Goal: Task Accomplishment & Management: Use online tool/utility

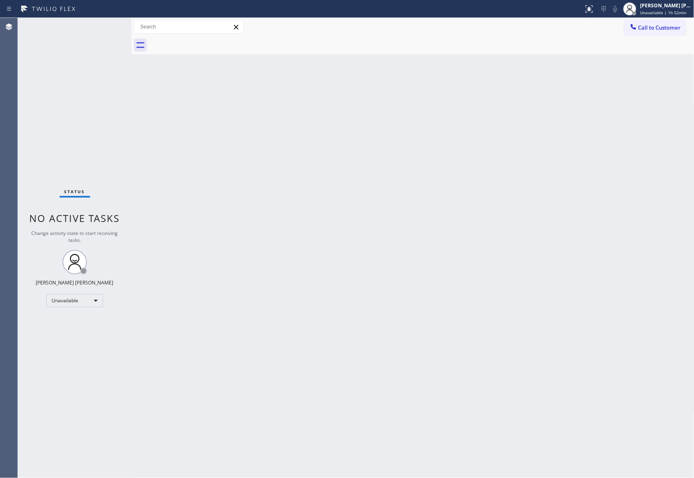
drag, startPoint x: 652, startPoint y: 28, endPoint x: 534, endPoint y: 54, distance: 121.1
click at [652, 28] on span "Call to Customer" at bounding box center [660, 27] width 43 height 7
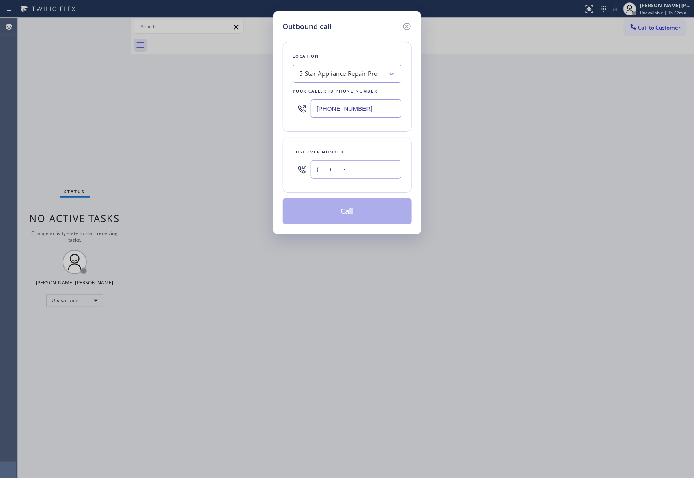
click at [354, 175] on input "(___) ___-____" at bounding box center [356, 169] width 91 height 18
paste input "323) 580-9899"
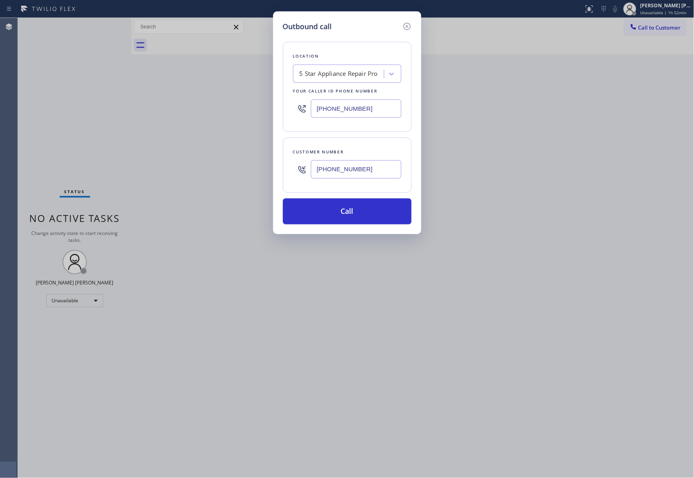
type input "(323) 580-9899"
drag, startPoint x: 306, startPoint y: 101, endPoint x: 229, endPoint y: 88, distance: 77.9
click at [229, 88] on div "Outbound call Location 5 Star Appliance Repair Pro Your caller id phone number …" at bounding box center [347, 239] width 694 height 478
paste input "55) 731-4952"
type input "(855) 731-4952"
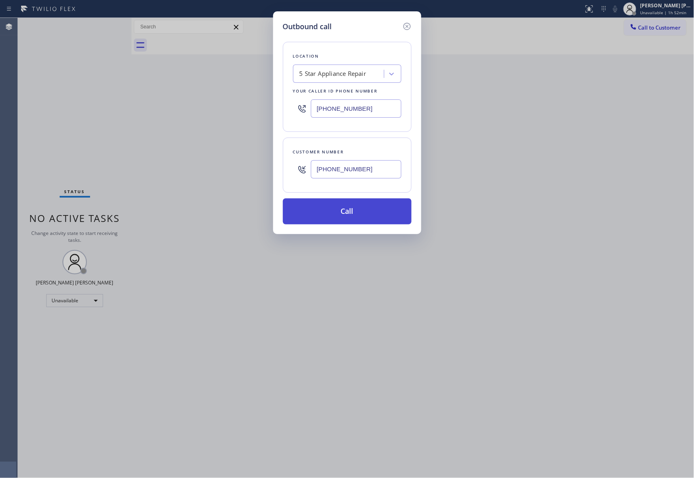
click at [359, 208] on button "Call" at bounding box center [347, 212] width 129 height 26
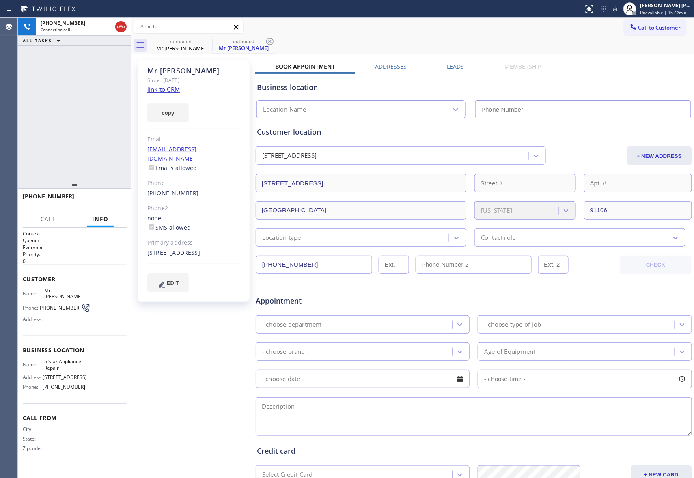
type input "(855) 731-4952"
click at [447, 65] on label "Leads" at bounding box center [455, 67] width 17 height 8
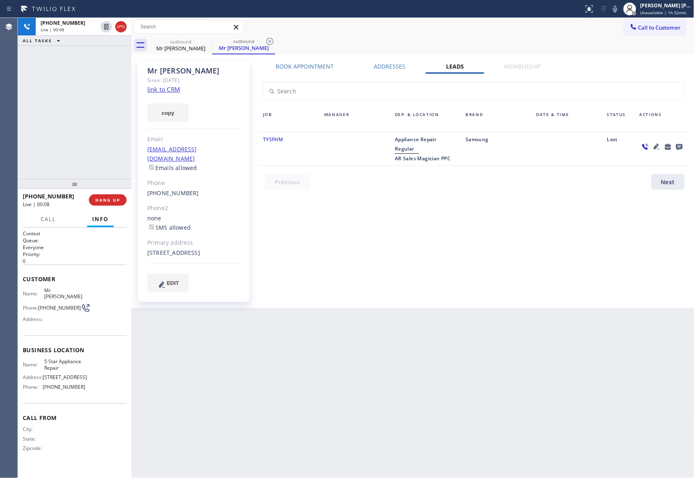
click at [678, 143] on icon at bounding box center [680, 147] width 10 height 10
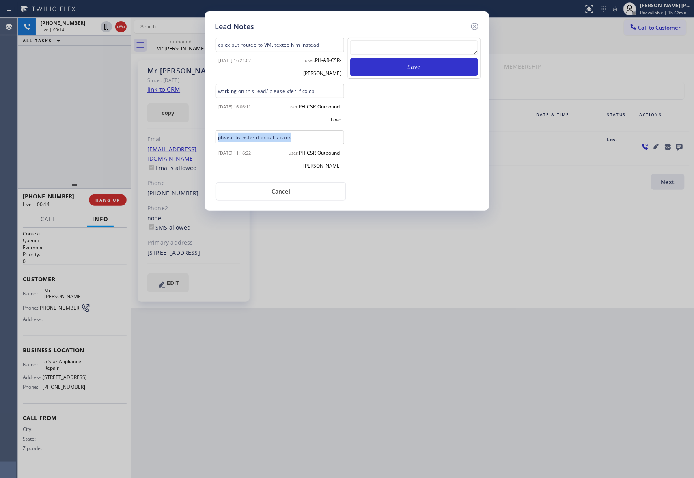
drag, startPoint x: 299, startPoint y: 134, endPoint x: 199, endPoint y: 136, distance: 100.3
click at [199, 136] on div "Lead Notes cb cx but routed to VM, texted him instead 2024-10-29 16:21:02 user:…" at bounding box center [347, 239] width 694 height 478
copy div "please transfer if cx calls back"
click at [424, 52] on textarea at bounding box center [414, 47] width 128 height 15
paste textarea "please transfer if cx calls back"
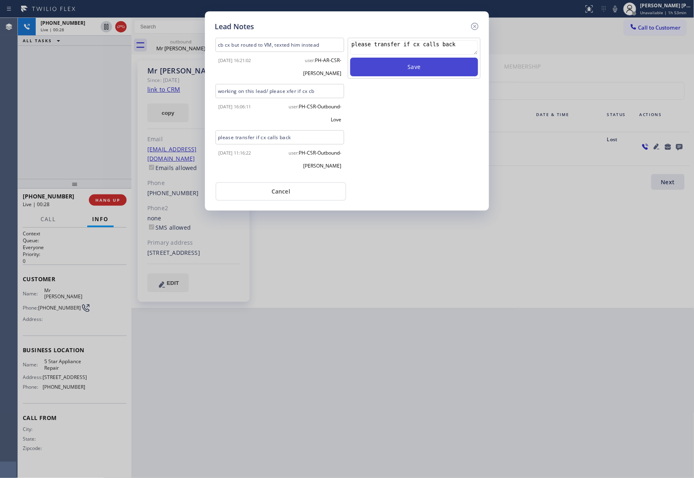
type textarea "please transfer if cx calls back"
click at [421, 69] on button "Save" at bounding box center [414, 67] width 128 height 19
click at [475, 26] on icon at bounding box center [474, 26] width 7 height 7
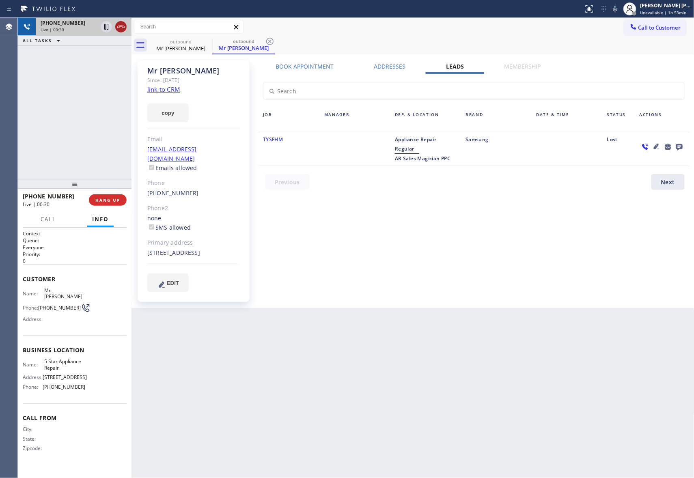
click at [122, 26] on icon at bounding box center [121, 27] width 10 height 10
click at [112, 202] on span "HANG UP" at bounding box center [107, 200] width 25 height 6
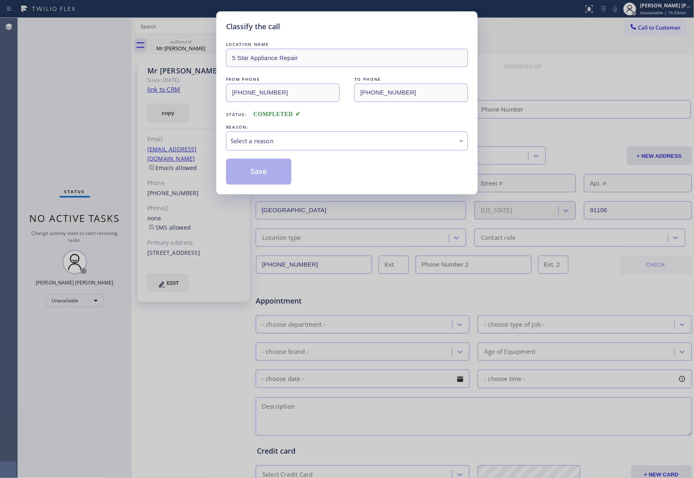
type input "(855) 731-4952"
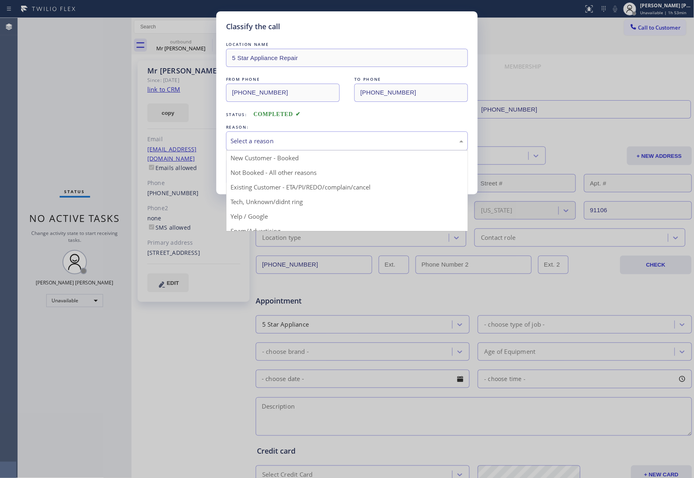
click at [288, 142] on div "Select a reason" at bounding box center [347, 140] width 233 height 9
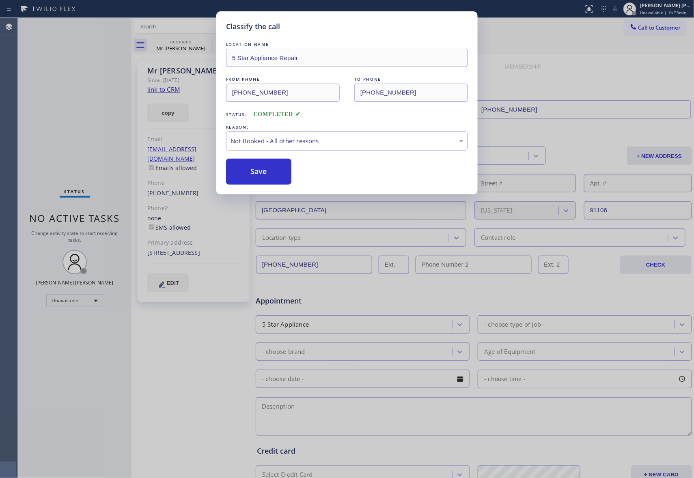
click at [259, 174] on button "Save" at bounding box center [258, 172] width 65 height 26
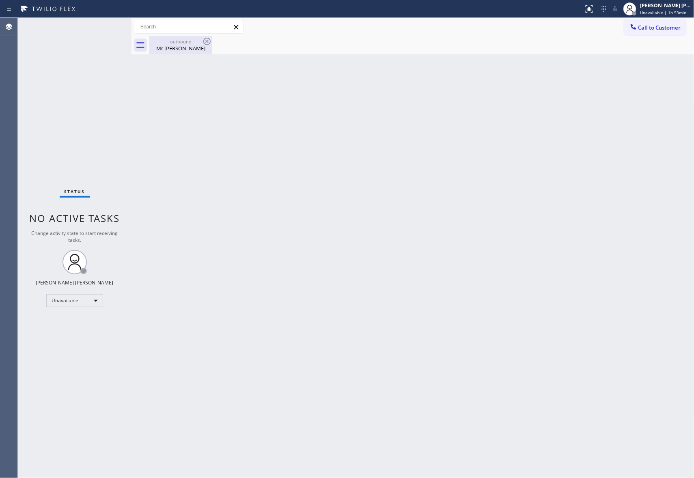
drag, startPoint x: 183, startPoint y: 44, endPoint x: 212, endPoint y: 39, distance: 29.7
click at [185, 45] on div "Mr Jesse" at bounding box center [180, 48] width 61 height 7
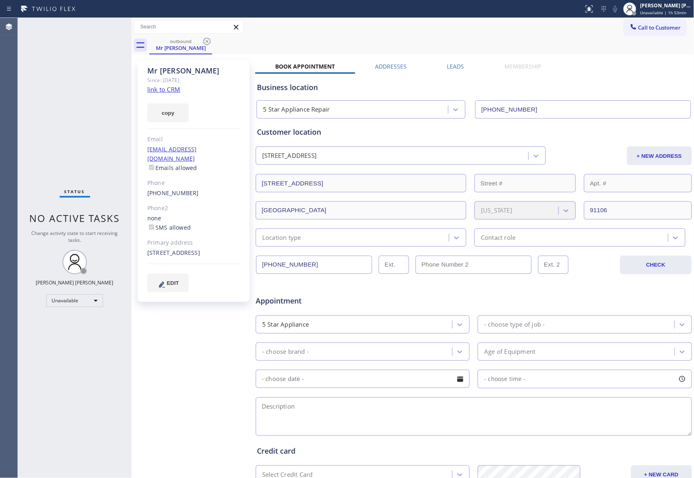
click at [213, 38] on div "outbound Mr Jesse" at bounding box center [421, 45] width 545 height 18
click at [210, 41] on icon at bounding box center [207, 42] width 10 height 10
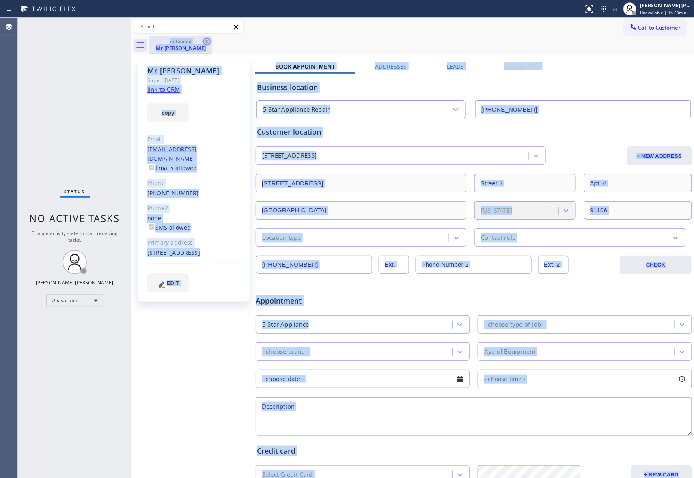
click at [210, 41] on div "outbound Mr Jesse" at bounding box center [421, 45] width 545 height 18
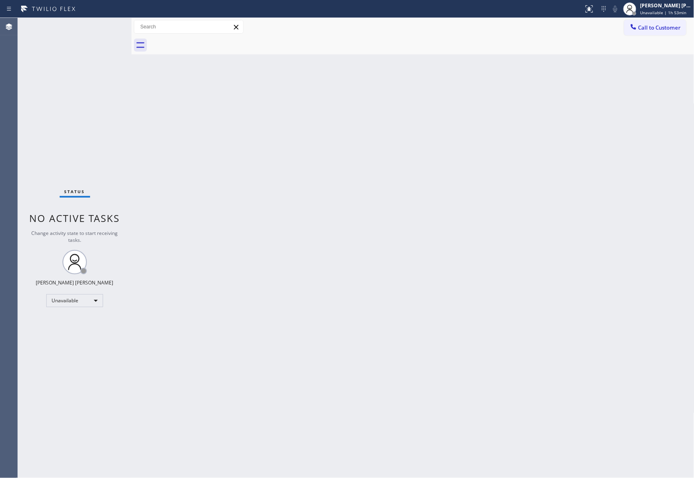
click at [690, 27] on div "Call to Customer Outbound call Location 5 Star Appliance Repair Your caller id …" at bounding box center [659, 27] width 70 height 14
click at [673, 28] on span "Call to Customer" at bounding box center [660, 27] width 43 height 7
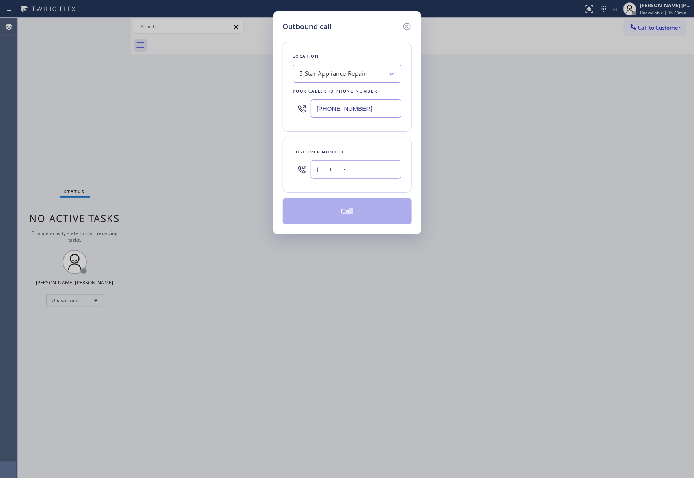
click at [383, 173] on input "(___) ___-____" at bounding box center [356, 169] width 91 height 18
paste input "323) 580-9899"
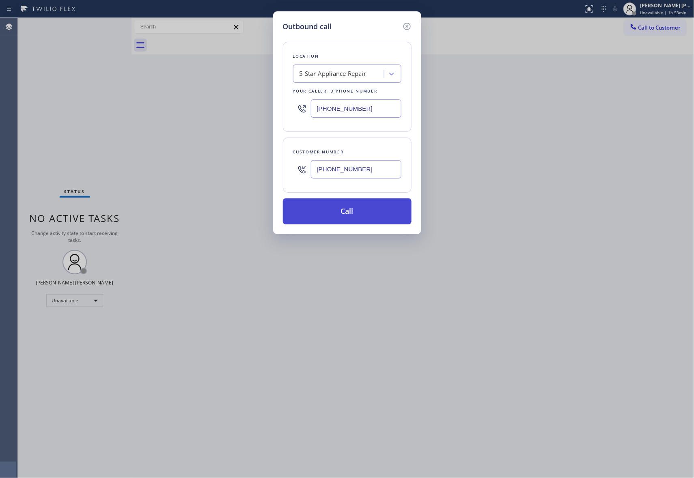
type input "(323) 580-9899"
click at [332, 208] on button "Call" at bounding box center [347, 212] width 129 height 26
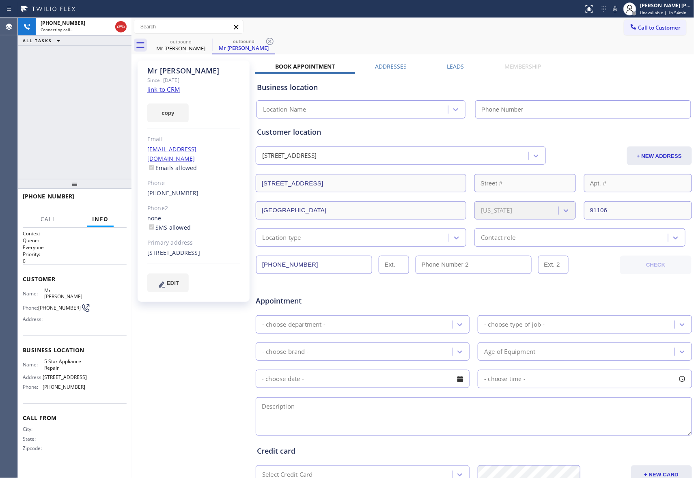
type input "(855) 731-4952"
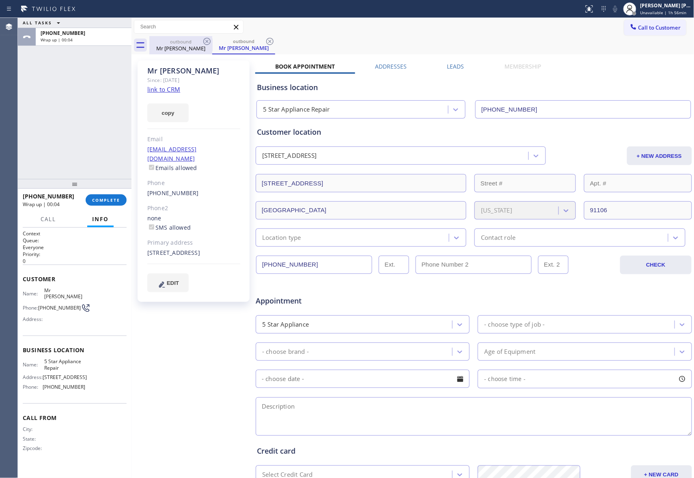
click at [199, 41] on div "outbound" at bounding box center [180, 42] width 61 height 6
click at [203, 41] on icon at bounding box center [207, 42] width 10 height 10
click at [0, 0] on icon at bounding box center [0, 0] width 0 height 0
click at [203, 41] on div "outbound Mr Jesse outbound Mr Jesse" at bounding box center [421, 45] width 545 height 18
drag, startPoint x: 203, startPoint y: 41, endPoint x: 7, endPoint y: 48, distance: 196.2
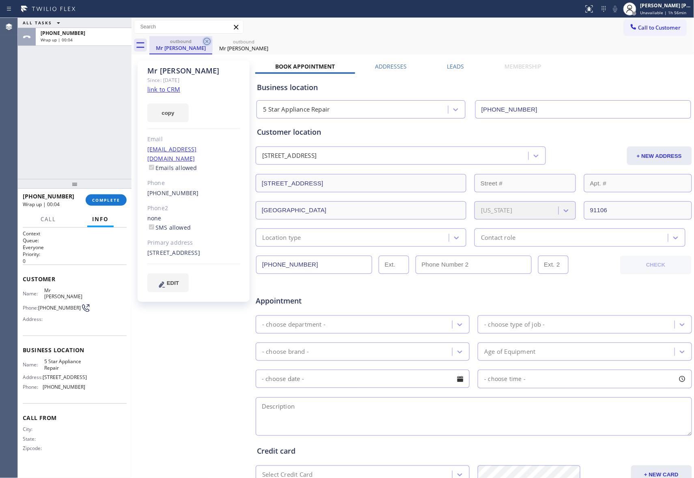
click at [202, 41] on div "outbound Mr Jesse outbound Mr Jesse" at bounding box center [421, 45] width 545 height 18
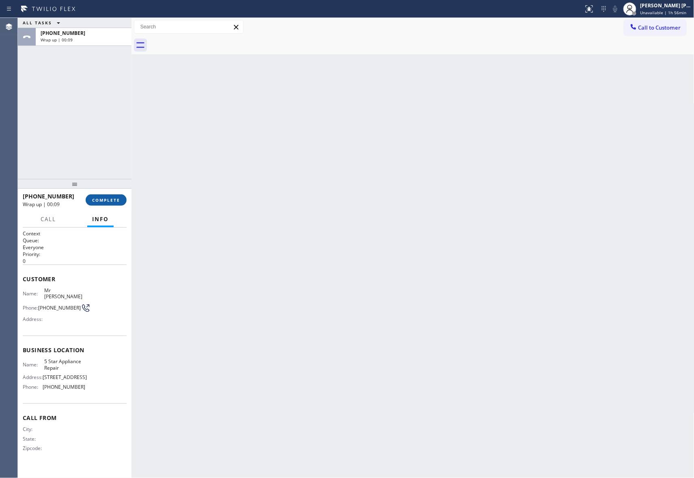
click at [106, 201] on span "COMPLETE" at bounding box center [106, 200] width 28 height 6
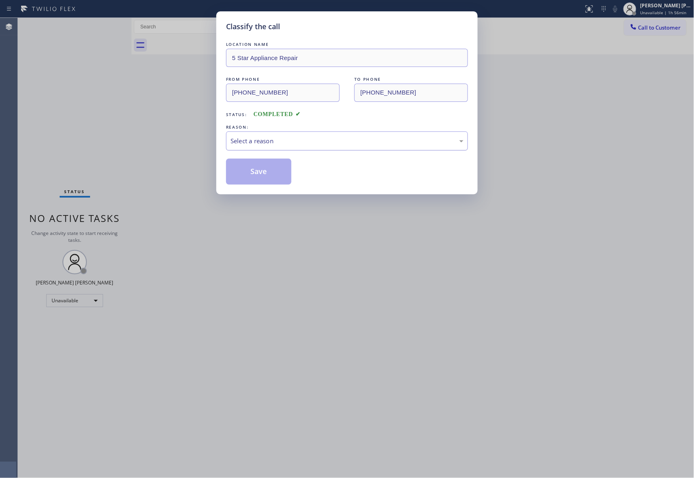
click at [309, 143] on div "Select a reason" at bounding box center [347, 140] width 233 height 9
click at [266, 174] on button "Save" at bounding box center [258, 172] width 65 height 26
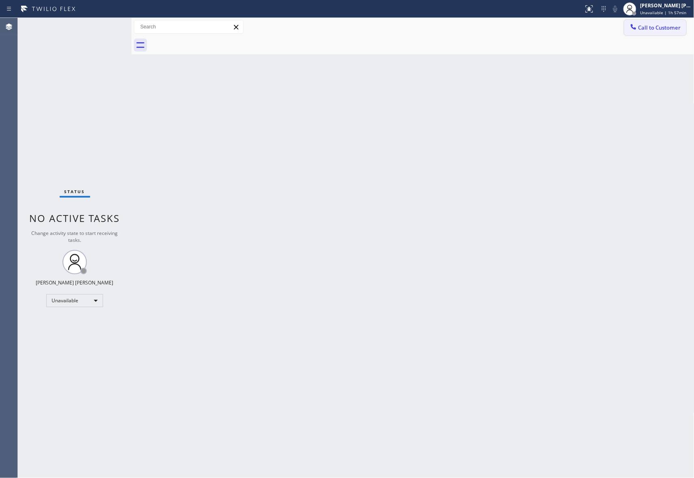
click at [666, 30] on span "Call to Customer" at bounding box center [660, 27] width 43 height 7
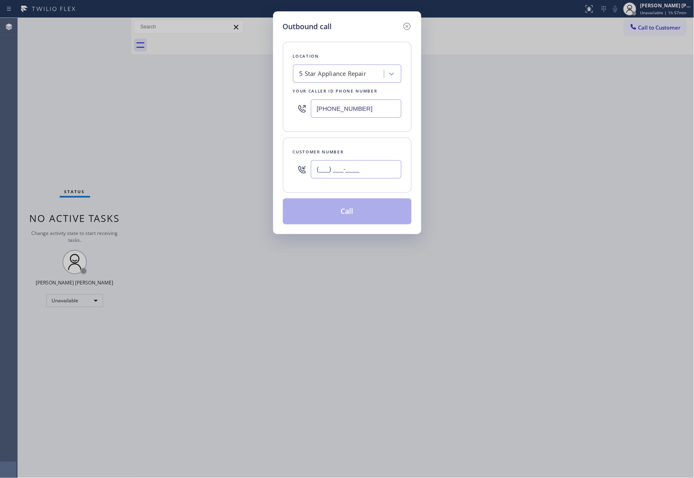
click at [376, 171] on input "(___) ___-____" at bounding box center [356, 169] width 91 height 18
paste input "323) 580-9899"
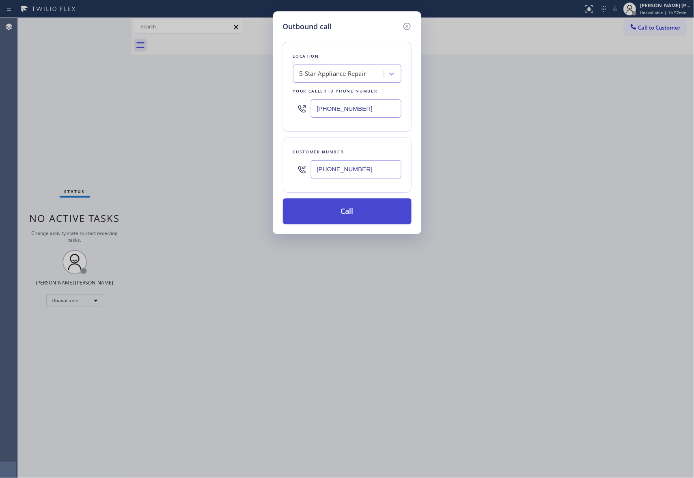
type input "(323) 580-9899"
click at [368, 218] on button "Call" at bounding box center [347, 212] width 129 height 26
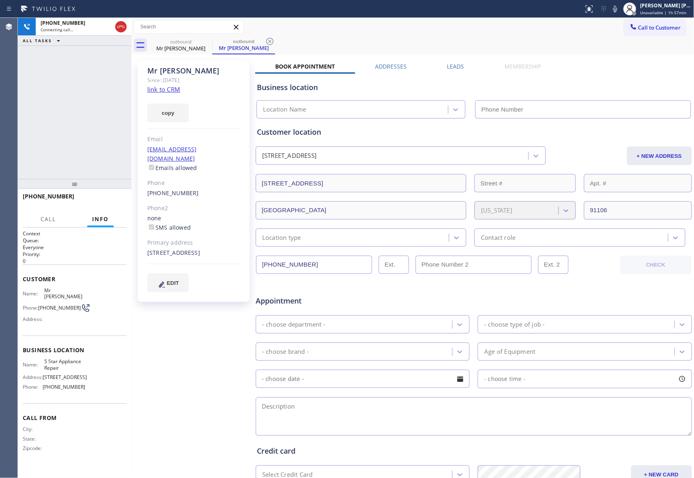
type input "(855) 731-4952"
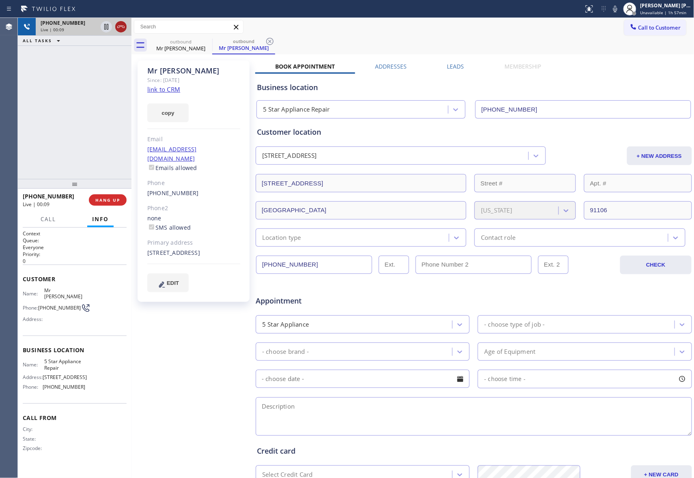
click at [125, 28] on icon at bounding box center [121, 27] width 10 height 10
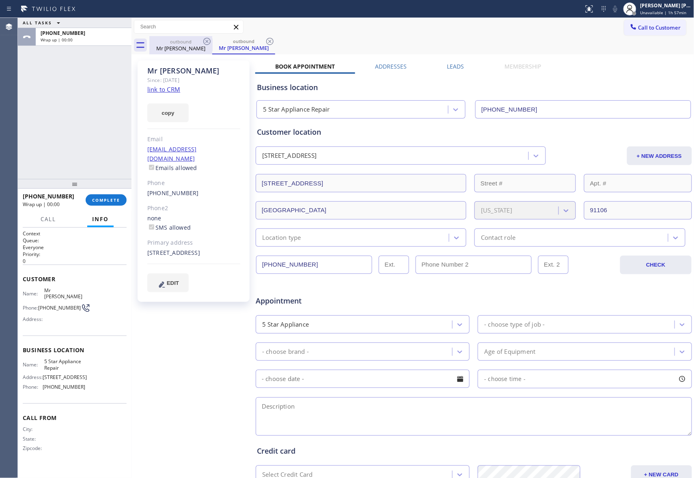
click at [205, 47] on div "Mr Jesse" at bounding box center [180, 48] width 61 height 7
click at [0, 0] on div at bounding box center [0, 0] width 0 height 0
click at [265, 46] on div at bounding box center [270, 42] width 10 height 10
click at [205, 46] on div "outbound Mr Jesse outbound Mr Jesse" at bounding box center [421, 45] width 545 height 18
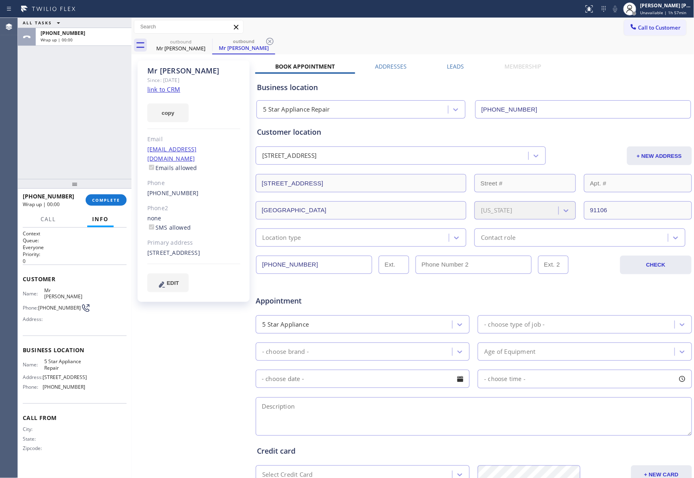
click at [206, 43] on div "outbound Mr Jesse outbound Mr Jesse" at bounding box center [421, 45] width 545 height 18
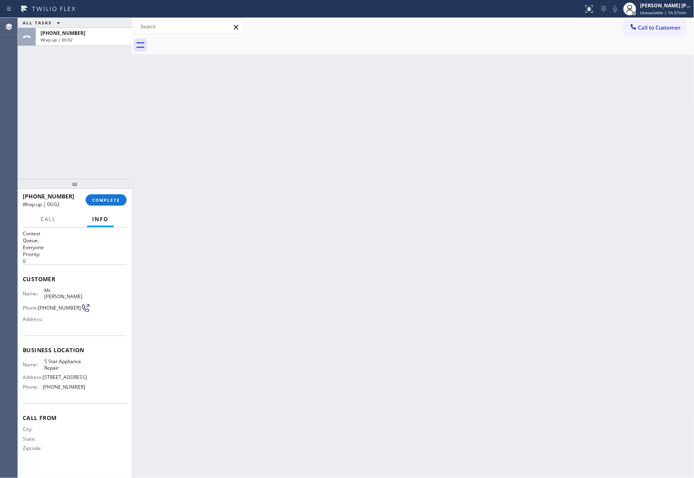
click at [206, 43] on div at bounding box center [421, 45] width 545 height 18
click at [116, 197] on span "COMPLETE" at bounding box center [106, 200] width 28 height 6
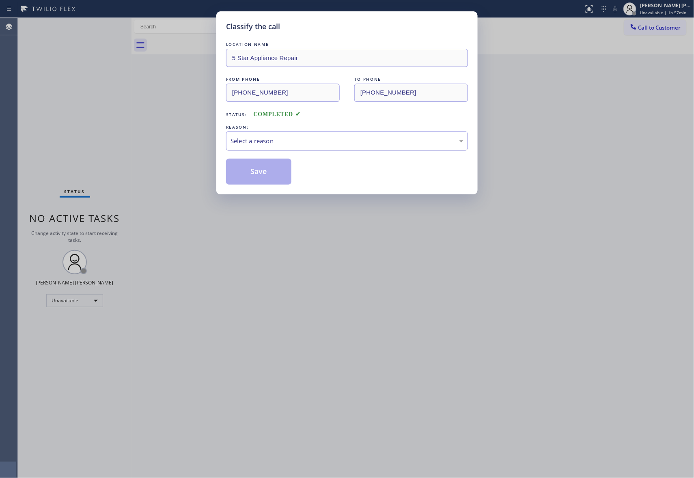
click at [268, 142] on div "Select a reason" at bounding box center [347, 140] width 233 height 9
click at [254, 174] on button "Save" at bounding box center [258, 172] width 65 height 26
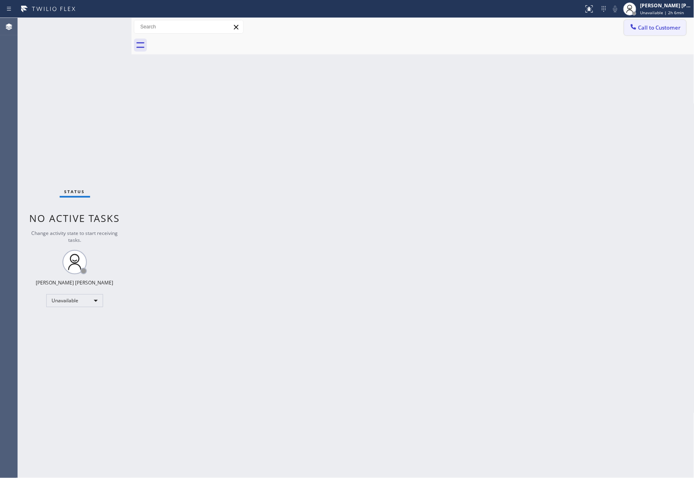
drag, startPoint x: 663, startPoint y: 24, endPoint x: 348, endPoint y: 119, distance: 328.1
click at [661, 24] on span "Call to Customer" at bounding box center [660, 27] width 43 height 7
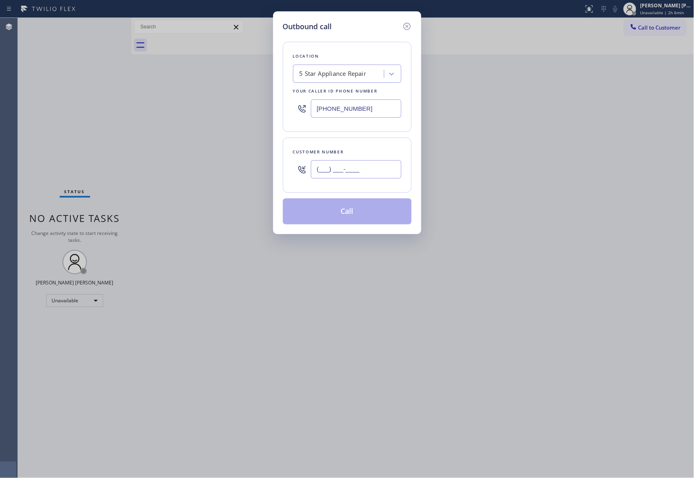
click at [368, 171] on input "(___) ___-____" at bounding box center [356, 169] width 91 height 18
paste input "516) 944-5574"
type input "(516) 944-5574"
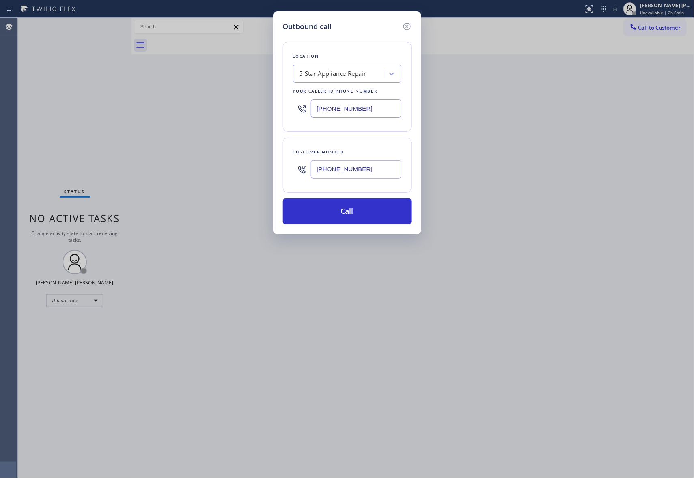
drag, startPoint x: 263, startPoint y: 104, endPoint x: 248, endPoint y: 104, distance: 15.4
click at [245, 104] on div "Outbound call Location 5 Star Appliance Repair Your caller id phone number (855…" at bounding box center [347, 239] width 694 height 478
paste input "340-1313"
type input "(855) 340-1313"
click at [361, 213] on button "Call" at bounding box center [347, 212] width 129 height 26
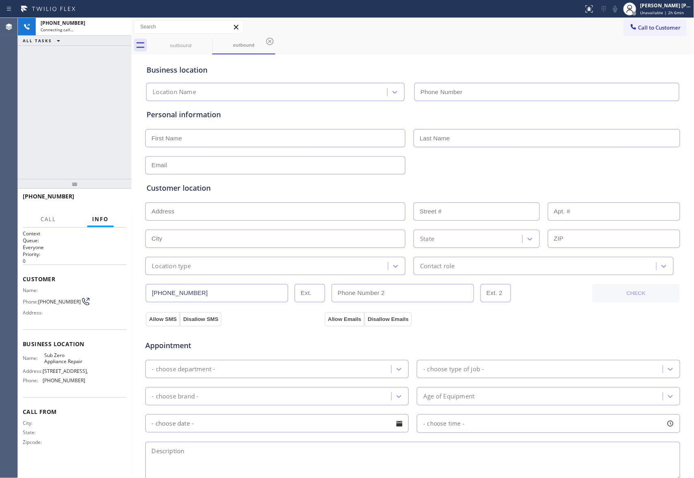
type input "(855) 340-1313"
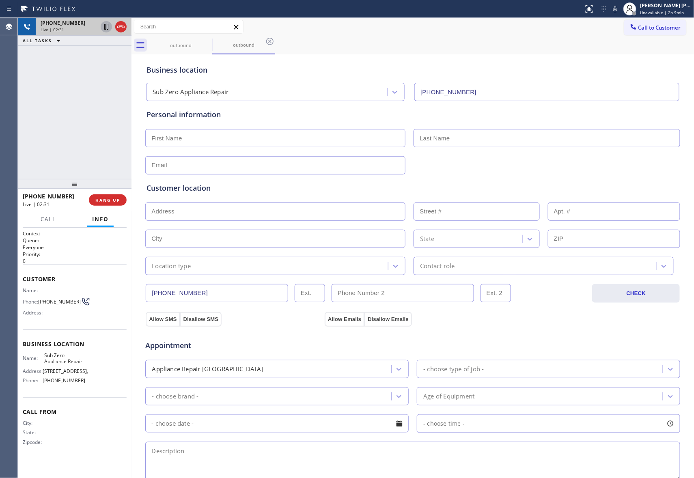
click at [104, 23] on icon at bounding box center [107, 27] width 10 height 10
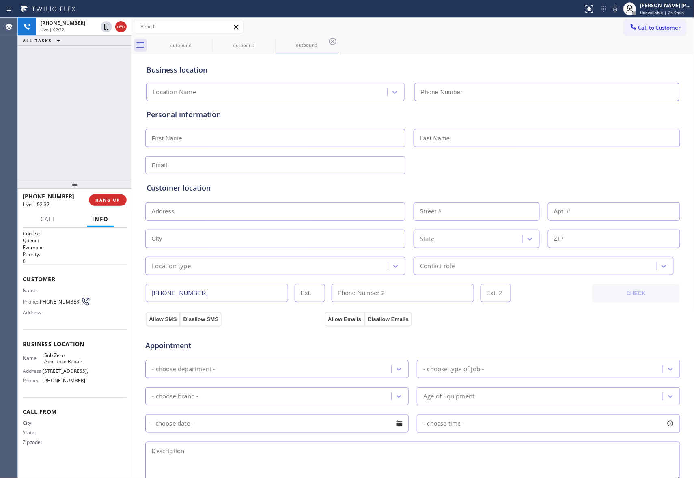
type input "(855) 340-1313"
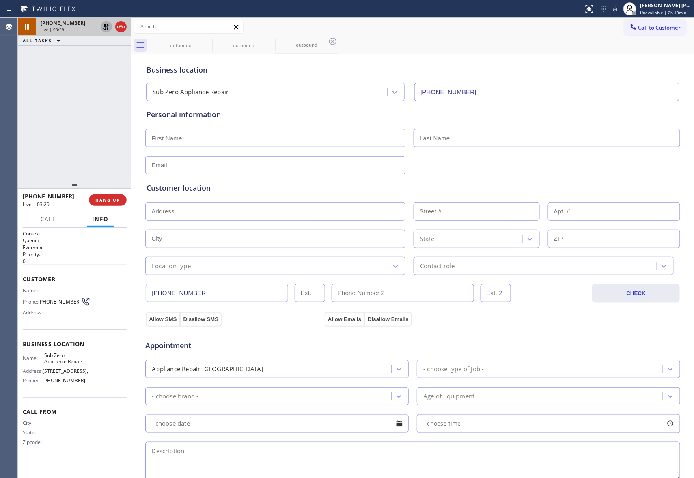
click at [106, 28] on icon at bounding box center [107, 27] width 6 height 6
type input "(855) 340-1313"
click at [123, 28] on icon at bounding box center [121, 27] width 10 height 10
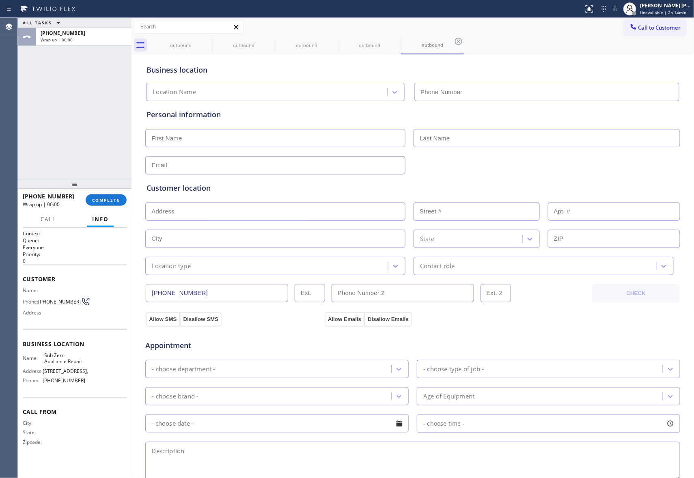
type input "(855) 340-1313"
click at [198, 136] on input "text" at bounding box center [275, 138] width 260 height 18
paste input "Nate"
type input "Nate"
click at [485, 136] on input "text" at bounding box center [547, 138] width 267 height 18
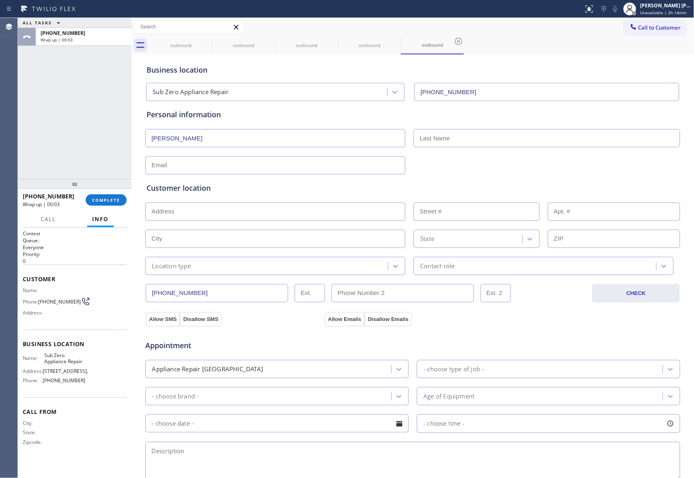
paste input "Fredman"
type input "Fredman"
click at [267, 169] on input "text" at bounding box center [275, 165] width 260 height 18
paste input "natpearl20@hotmail.com"
type input "natpearl20@hotmail.com"
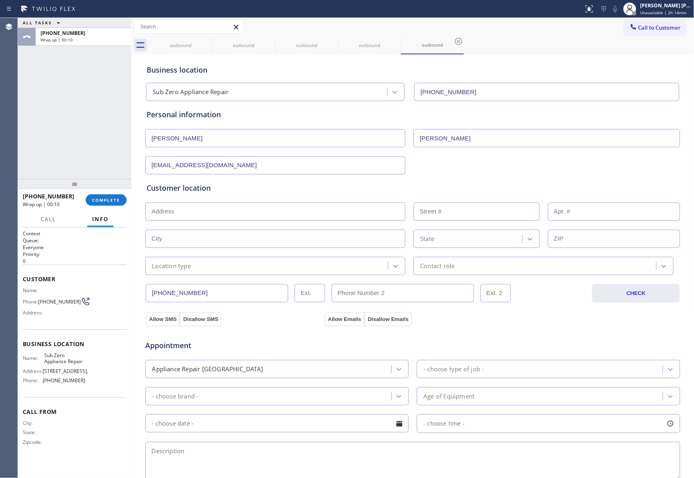
click at [231, 212] on input "text" at bounding box center [275, 212] width 260 height 18
paste input "100 Harbor View Dr Apartment 330 Port Washington, NY 11050, USA |"
type input "100 Harbor View Dr"
type input "100"
type input "Port Washington"
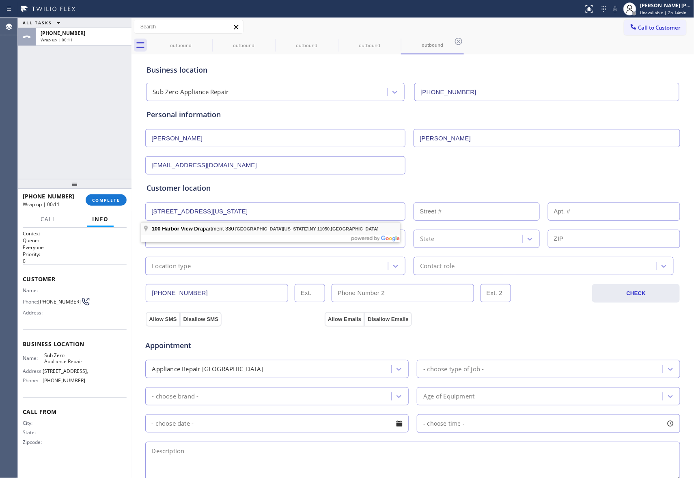
type input "11050"
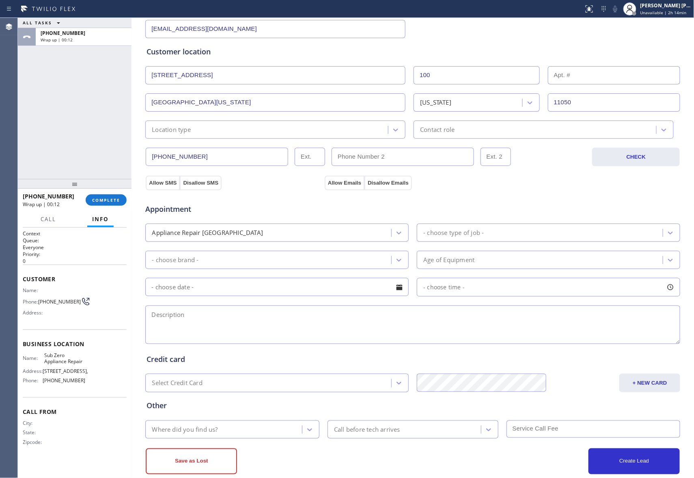
scroll to position [153, 0]
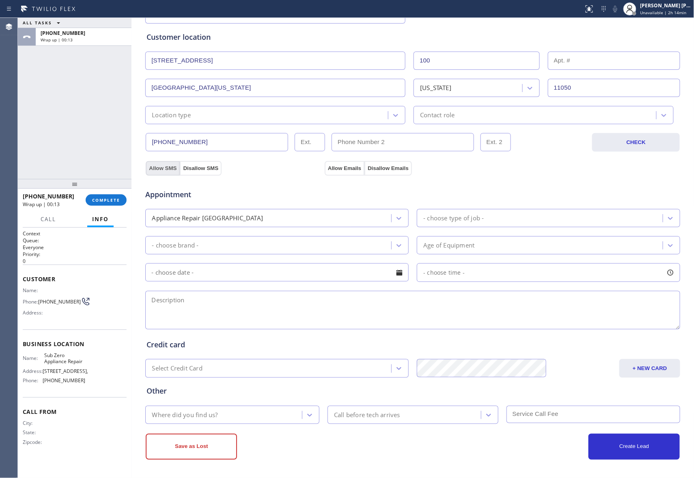
click at [149, 166] on button "Allow SMS" at bounding box center [163, 168] width 34 height 15
click at [336, 166] on button "Allow Emails" at bounding box center [345, 168] width 40 height 15
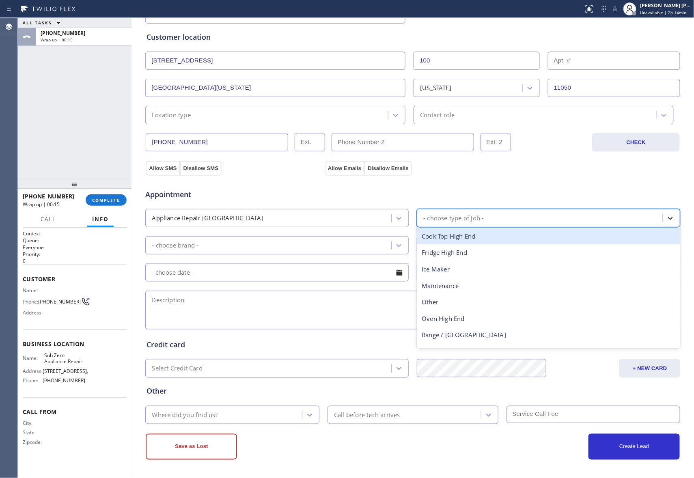
click at [667, 220] on icon at bounding box center [671, 218] width 8 height 8
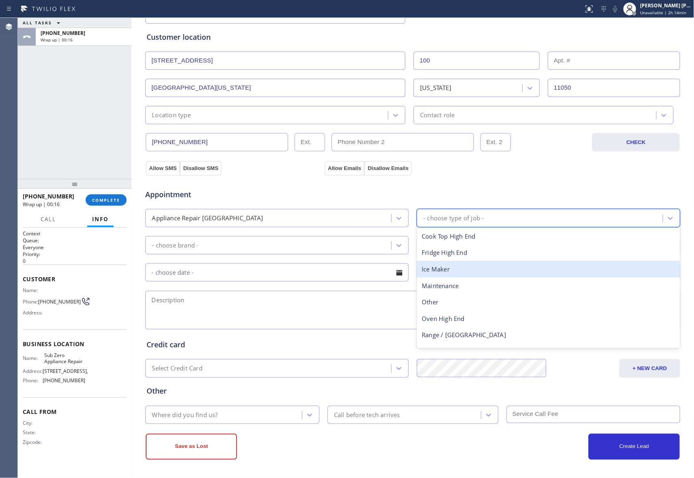
click at [463, 259] on div "Fridge High End" at bounding box center [549, 252] width 264 height 17
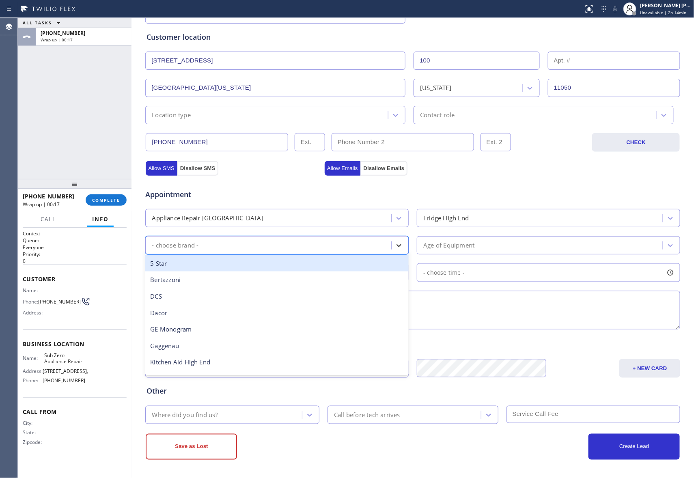
click at [395, 245] on icon at bounding box center [399, 246] width 8 height 8
type input "sub"
click at [199, 261] on div "Sub Zero" at bounding box center [277, 263] width 264 height 17
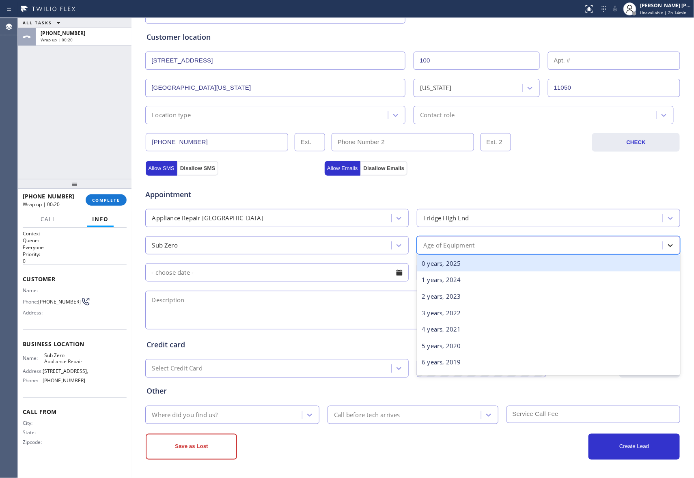
click at [673, 243] on div at bounding box center [670, 245] width 15 height 15
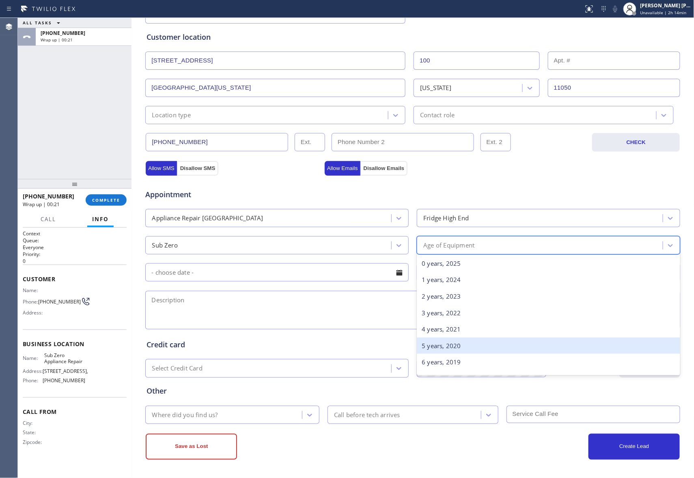
scroll to position [162, 0]
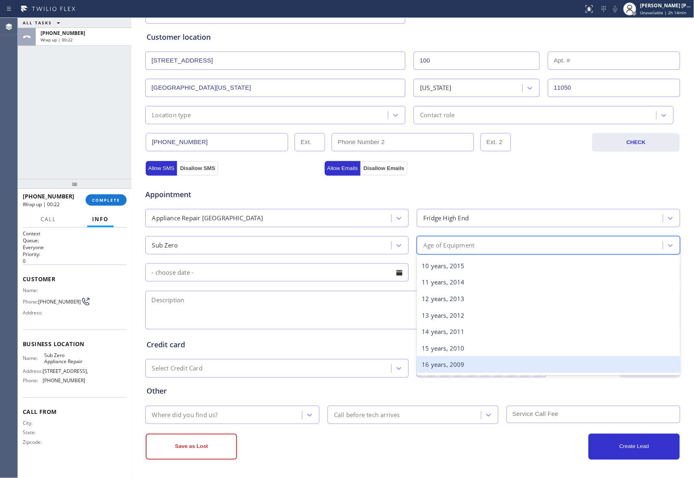
drag, startPoint x: 441, startPoint y: 364, endPoint x: 229, endPoint y: 280, distance: 227.1
click at [440, 364] on div "16 years, 2009" at bounding box center [549, 365] width 264 height 17
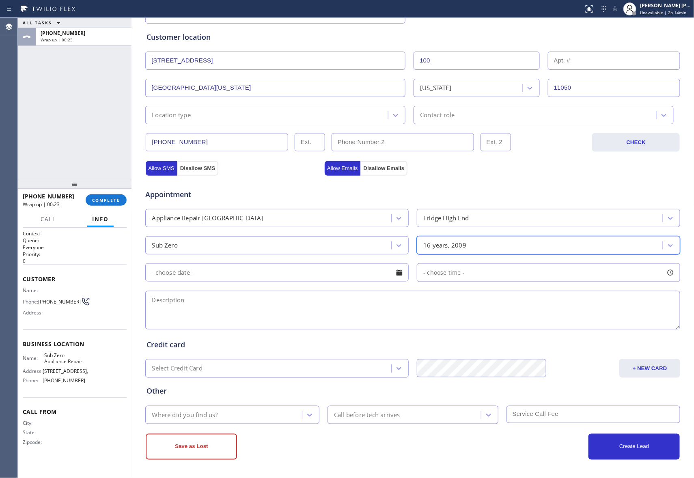
click at [393, 272] on div at bounding box center [400, 273] width 14 height 14
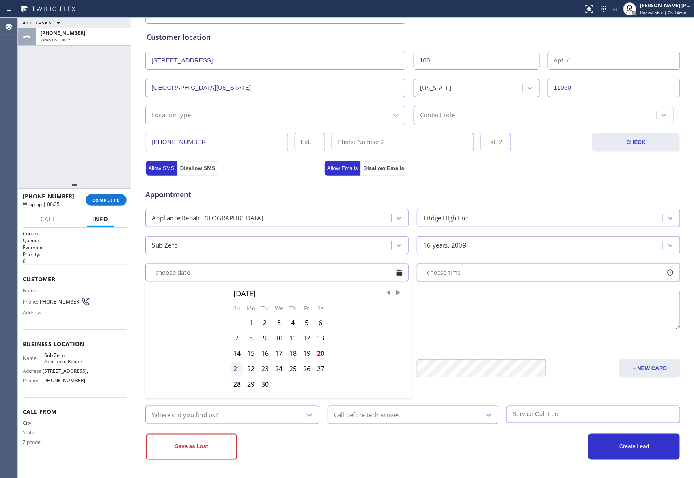
click at [236, 372] on div "21" at bounding box center [237, 368] width 14 height 15
type input "09/21/2025"
click at [668, 270] on div at bounding box center [671, 273] width 14 height 14
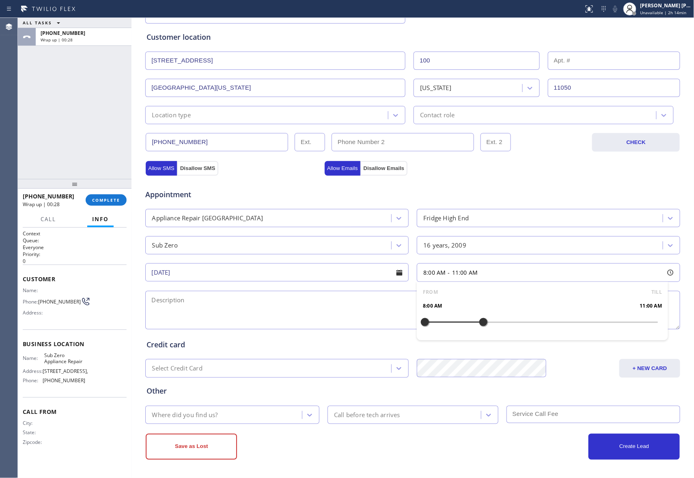
drag, startPoint x: 423, startPoint y: 321, endPoint x: 476, endPoint y: 321, distance: 53.2
click at [479, 321] on div at bounding box center [484, 322] width 10 height 17
drag, startPoint x: 424, startPoint y: 322, endPoint x: 507, endPoint y: 326, distance: 82.5
drag, startPoint x: 476, startPoint y: 322, endPoint x: 462, endPoint y: 327, distance: 14.9
click at [462, 327] on div at bounding box center [464, 322] width 10 height 17
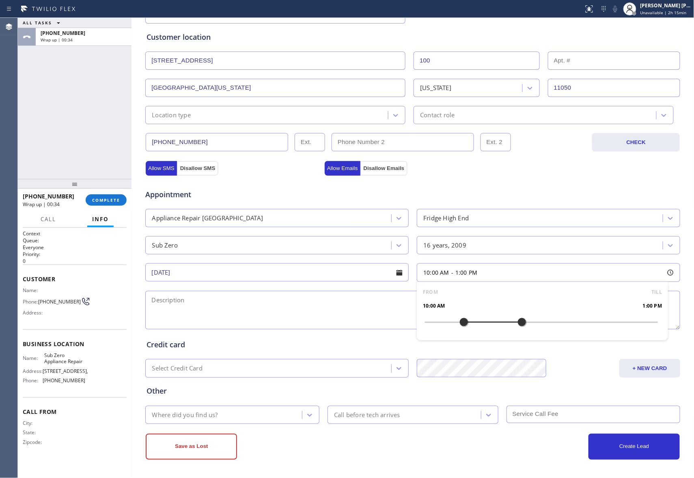
drag, startPoint x: 507, startPoint y: 322, endPoint x: 515, endPoint y: 322, distance: 8.1
click at [517, 322] on div at bounding box center [522, 322] width 10 height 17
click at [304, 296] on textarea at bounding box center [412, 310] width 535 height 39
click at [218, 299] on textarea at bounding box center [412, 310] width 535 height 39
paste textarea "10-1 | Free SCF | Sub-Zero Fridge, freestanding | temperature is dropping own, …"
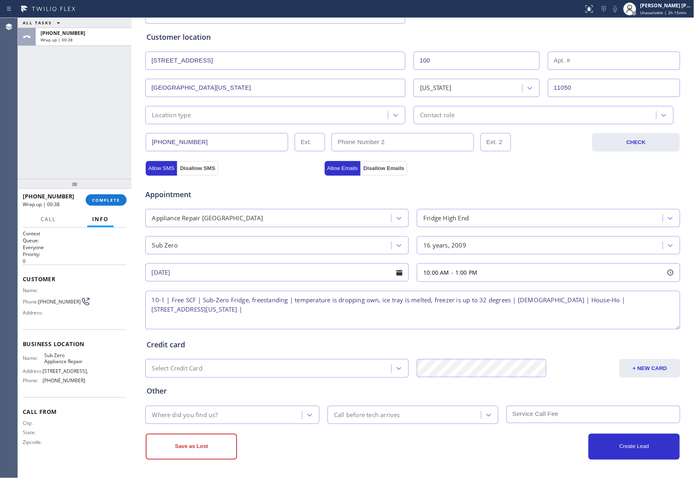
scroll to position [4, 0]
click at [387, 306] on textarea "10-1 | Free SCF | Sub-Zero Fridge, freestanding | temperature is dropping own, …" at bounding box center [412, 310] width 535 height 39
paste textarea "Sub Zero Appliance Repair"
click at [426, 305] on textarea "10-1 | Free SCF | Sub-Zero Fridge, freestanding | temperature is dropping own, …" at bounding box center [412, 310] width 535 height 39
paste textarea "please call customer 30 minutes prior to arrival"
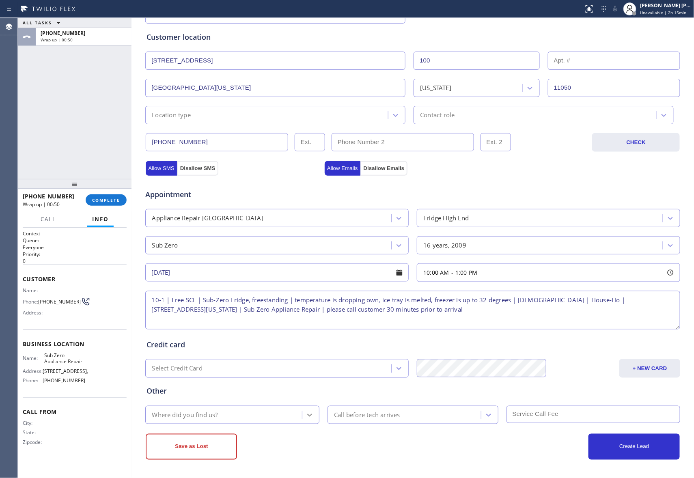
type textarea "10-1 | Free SCF | Sub-Zero Fridge, freestanding | temperature is dropping own, …"
click at [309, 415] on icon at bounding box center [310, 415] width 8 height 8
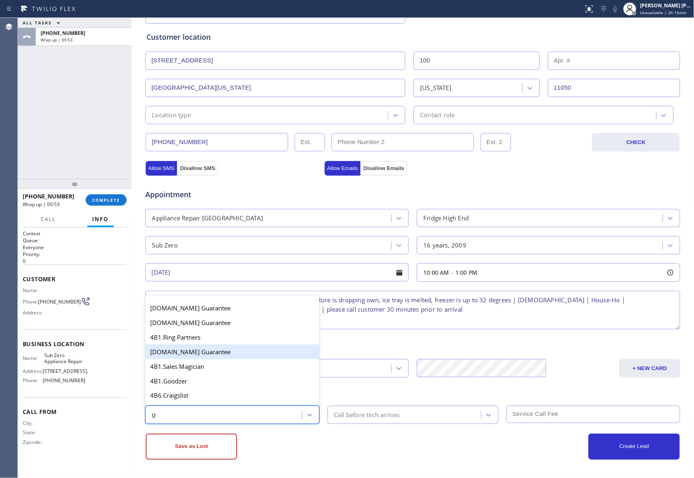
type input "goo"
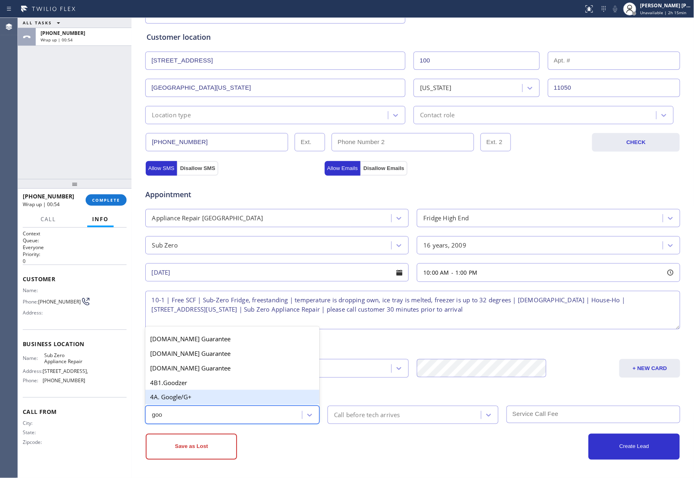
click at [205, 400] on div "4A. Google/G+" at bounding box center [232, 397] width 174 height 15
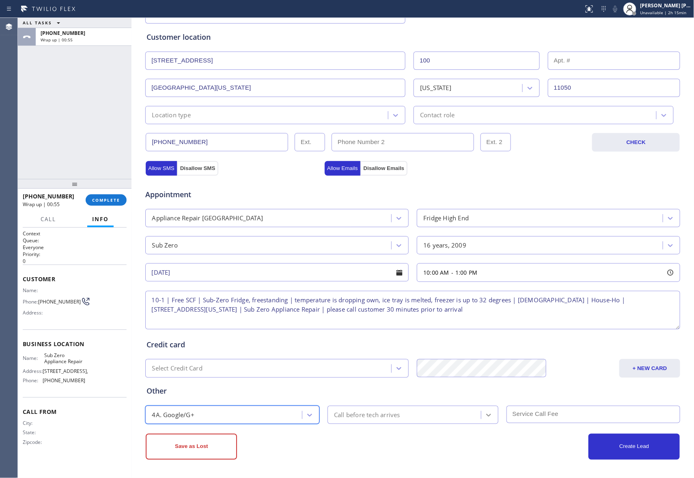
click at [482, 412] on div at bounding box center [489, 415] width 15 height 15
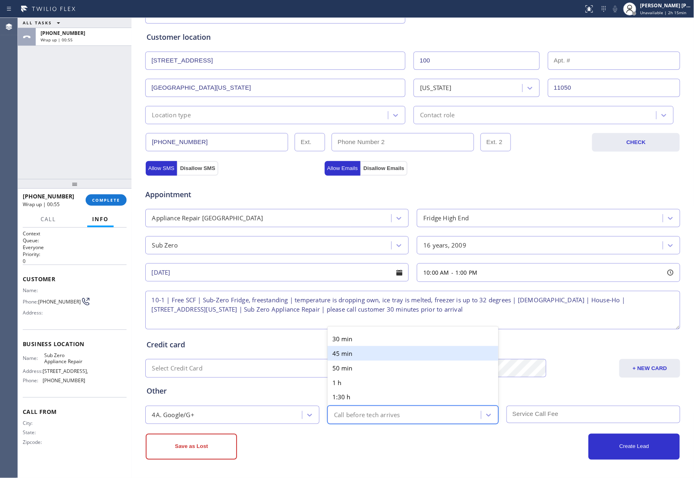
click at [352, 350] on div "45 min" at bounding box center [413, 353] width 171 height 15
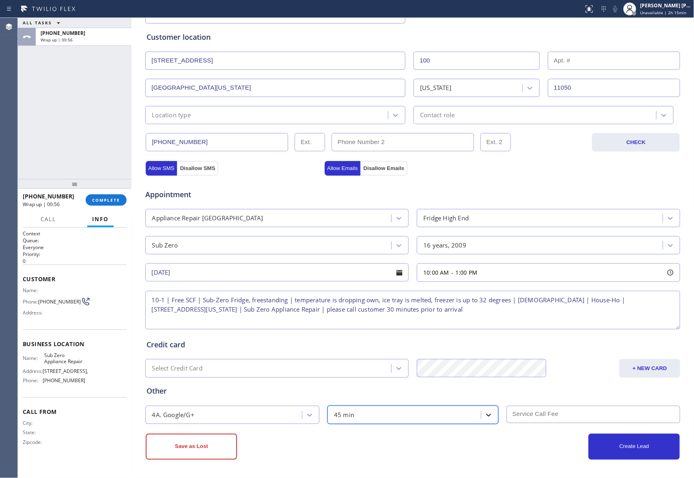
click at [486, 414] on icon at bounding box center [489, 415] width 8 height 8
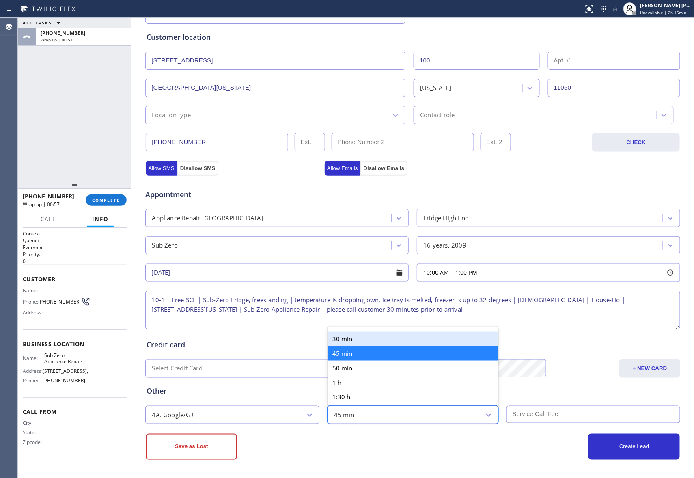
drag, startPoint x: 354, startPoint y: 337, endPoint x: 399, endPoint y: 351, distance: 46.6
click at [358, 337] on div "30 min" at bounding box center [413, 339] width 171 height 15
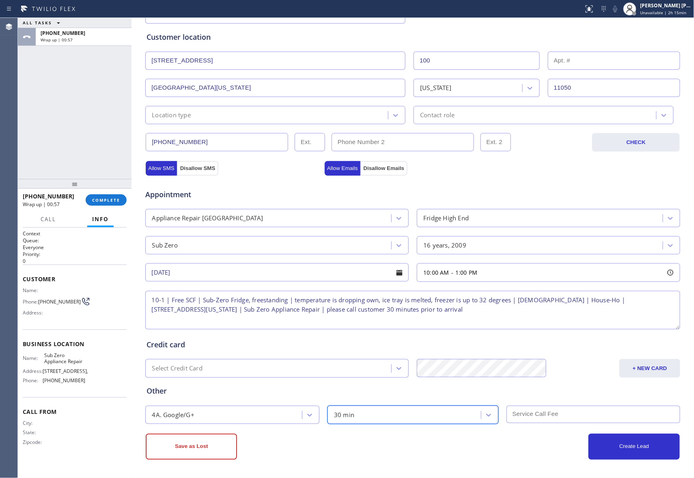
click at [528, 408] on input "text" at bounding box center [594, 414] width 174 height 17
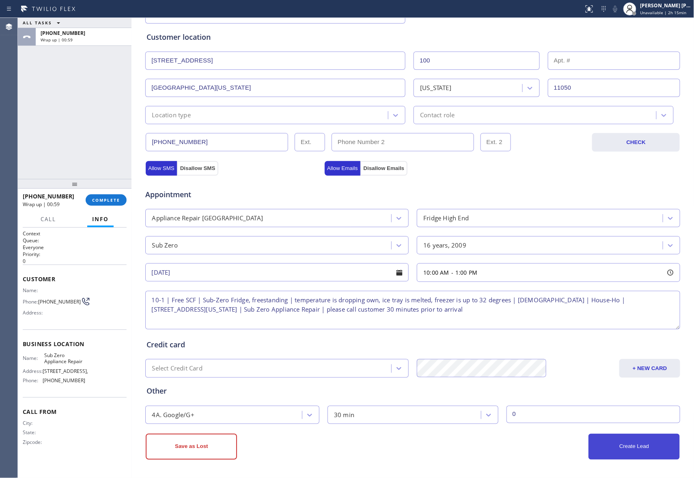
type input "0"
click at [615, 447] on button "Create Lead" at bounding box center [634, 447] width 91 height 26
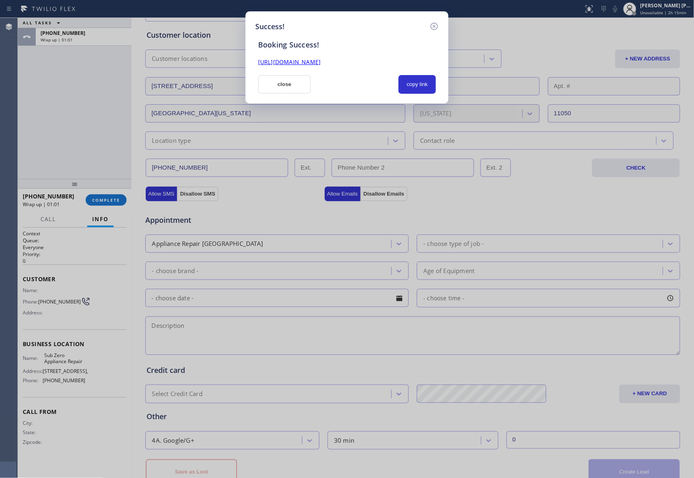
scroll to position [0, 0]
drag, startPoint x: 417, startPoint y: 63, endPoint x: 247, endPoint y: 62, distance: 170.5
click at [247, 62] on div "Success! Booking Success! https://erp.apollosoft.co/customer/763637#portlet_lea…" at bounding box center [347, 57] width 203 height 92
copy link "https://erp.apollosoft.co/customer/763637#portlet_lead"
click at [434, 25] on icon at bounding box center [435, 27] width 10 height 10
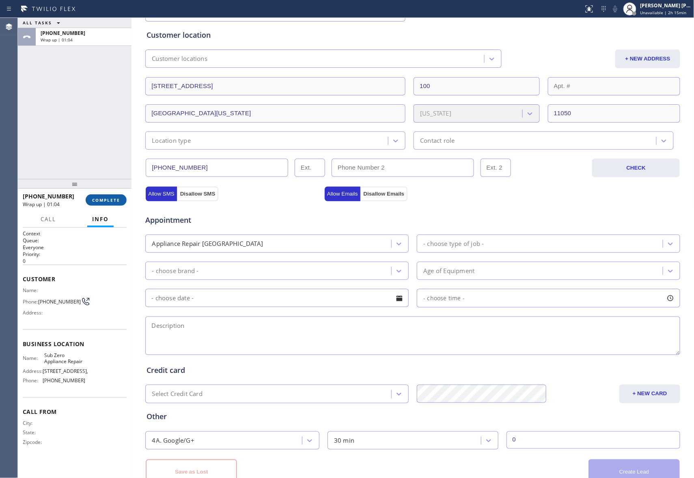
click at [102, 197] on span "COMPLETE" at bounding box center [106, 200] width 28 height 6
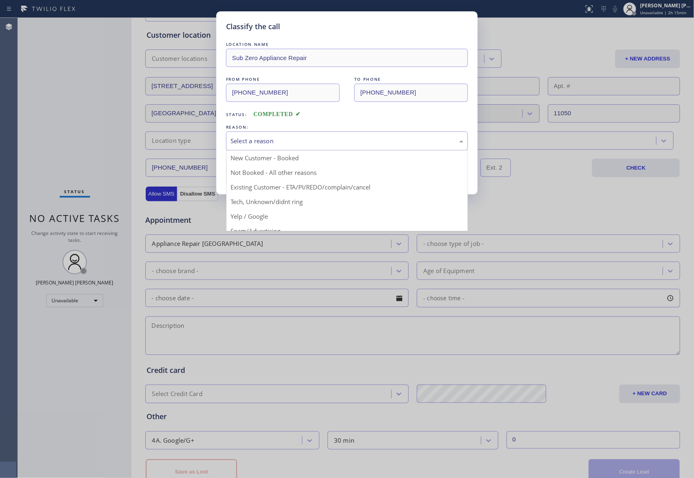
click at [259, 143] on div "Select a reason" at bounding box center [347, 140] width 233 height 9
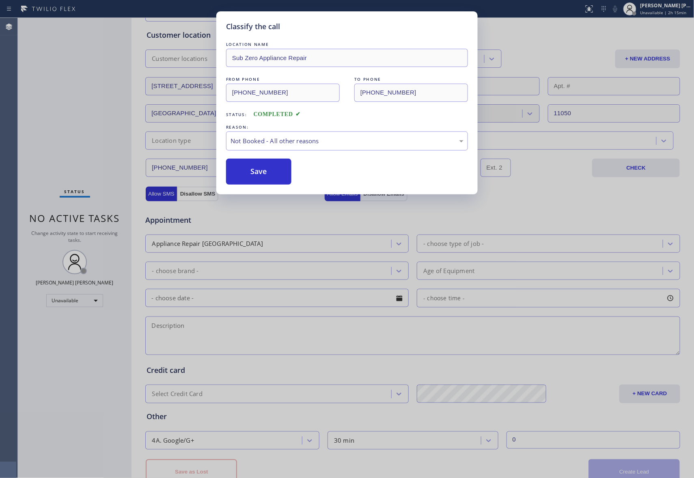
click at [249, 174] on button "Save" at bounding box center [258, 172] width 65 height 26
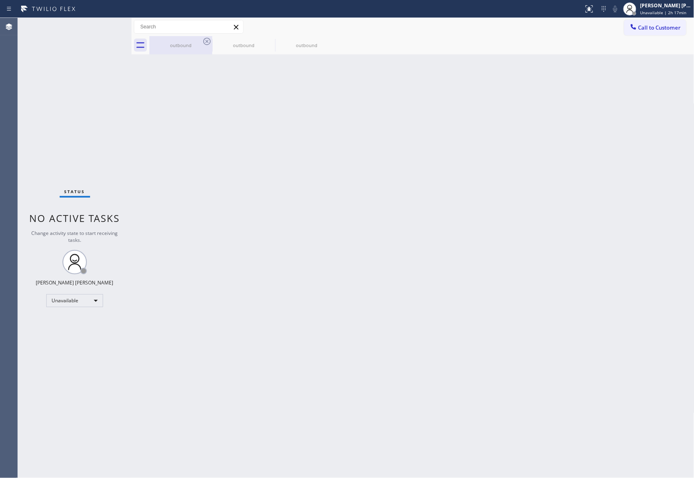
click at [206, 48] on div "outbound" at bounding box center [180, 45] width 61 height 6
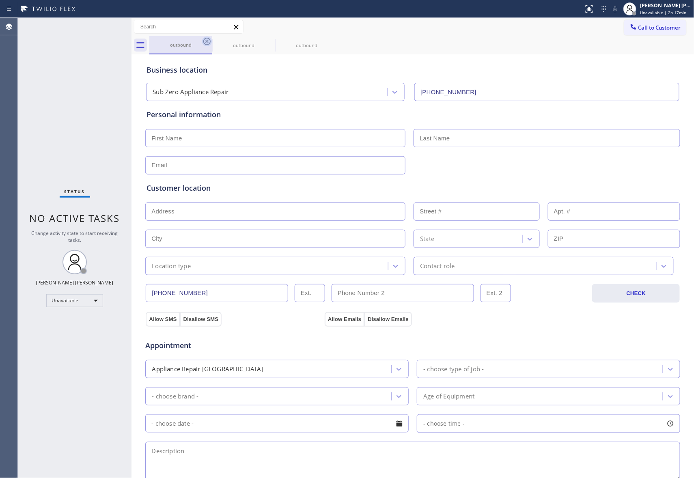
click at [206, 38] on icon at bounding box center [206, 41] width 7 height 7
click at [0, 0] on icon at bounding box center [0, 0] width 0 height 0
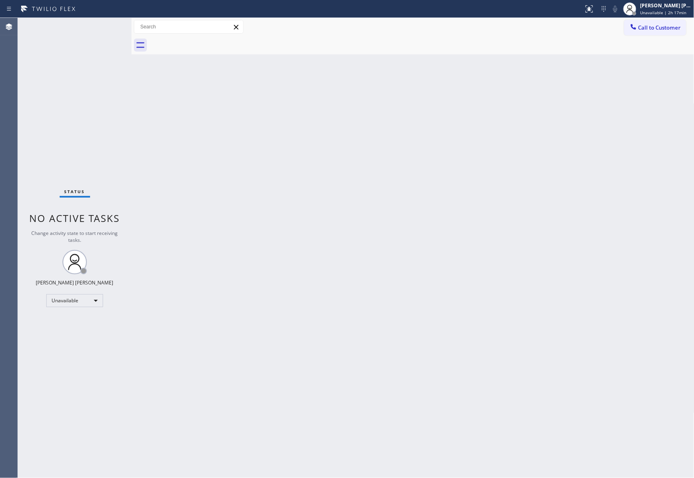
click at [206, 38] on div at bounding box center [421, 45] width 545 height 18
click at [676, 27] on span "Call to Customer" at bounding box center [660, 27] width 43 height 7
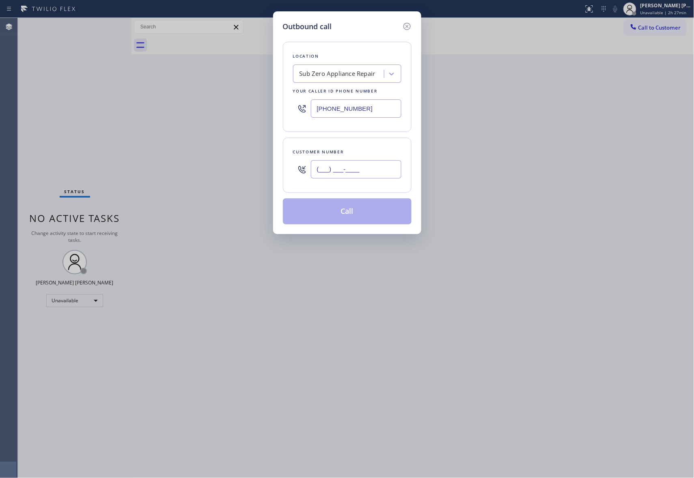
click at [360, 169] on input "(___) ___-____" at bounding box center [356, 169] width 91 height 18
paste input "810) 571-9672"
type input "(810) 571-9672"
click at [369, 215] on button "Call" at bounding box center [347, 212] width 129 height 26
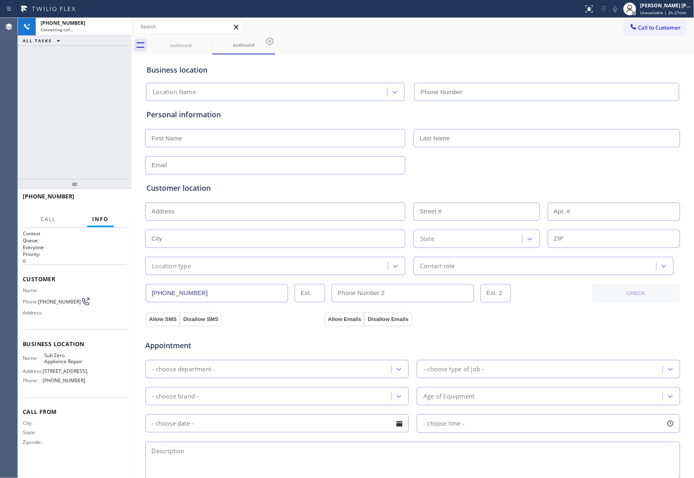
type input "(855) 340-1313"
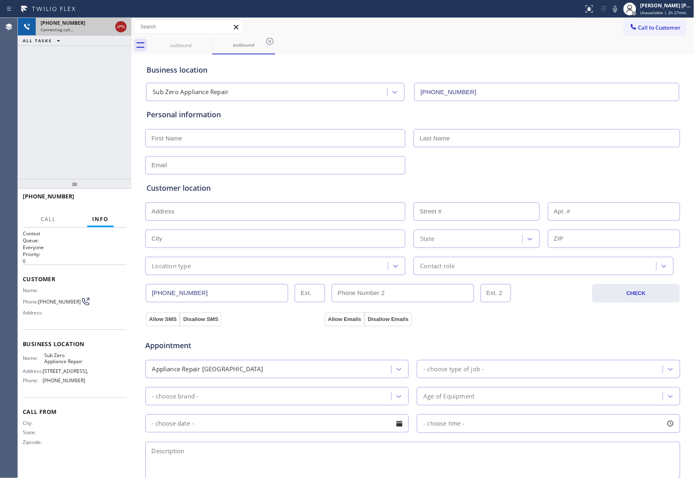
click at [121, 21] on button at bounding box center [120, 26] width 11 height 11
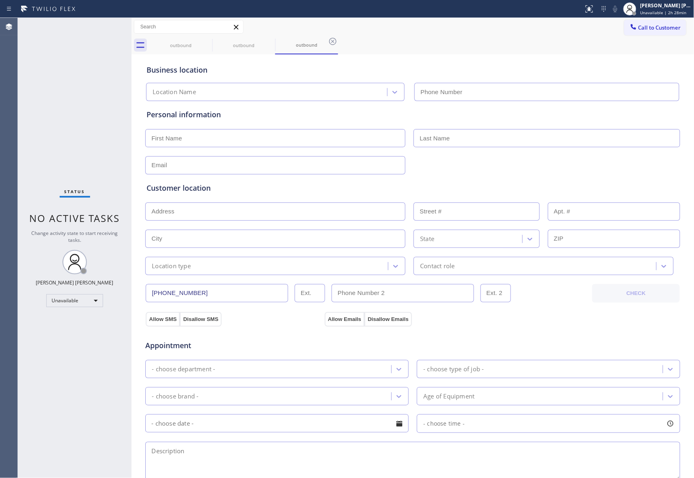
type input "(855) 340-1313"
click at [215, 43] on div "outbound" at bounding box center [243, 45] width 61 height 6
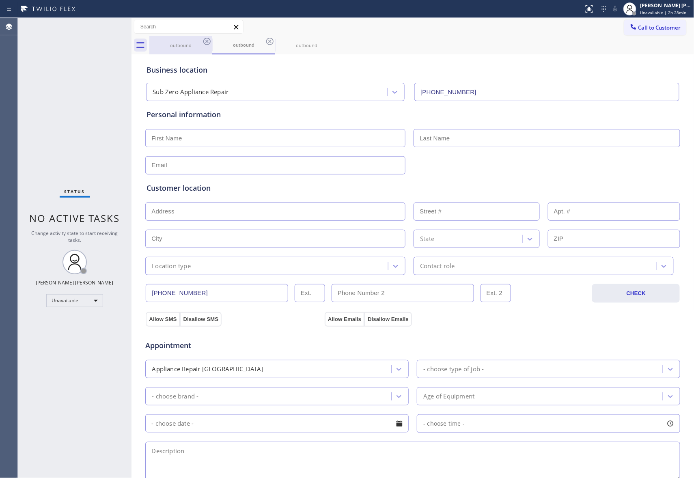
click at [211, 43] on icon at bounding box center [207, 42] width 10 height 10
click at [212, 43] on div "outbound" at bounding box center [243, 45] width 63 height 18
click at [211, 43] on icon at bounding box center [207, 42] width 10 height 10
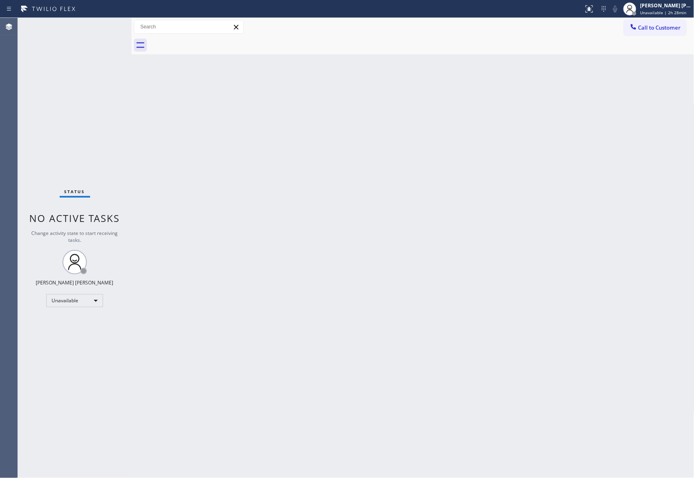
drag, startPoint x: 654, startPoint y: 23, endPoint x: 650, endPoint y: 22, distance: 4.4
click at [655, 24] on button "Call to Customer" at bounding box center [655, 27] width 62 height 15
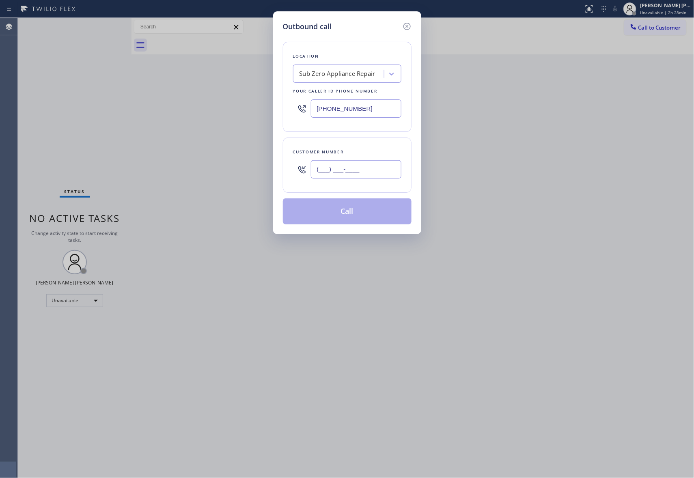
click at [375, 171] on input "(___) ___-____" at bounding box center [356, 169] width 91 height 18
paste input "510) 418-6105"
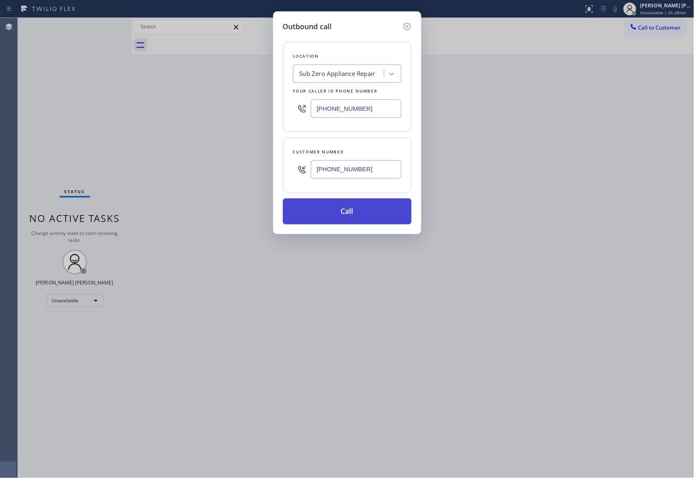
type input "(510) 418-6105"
click at [362, 218] on button "Call" at bounding box center [347, 212] width 129 height 26
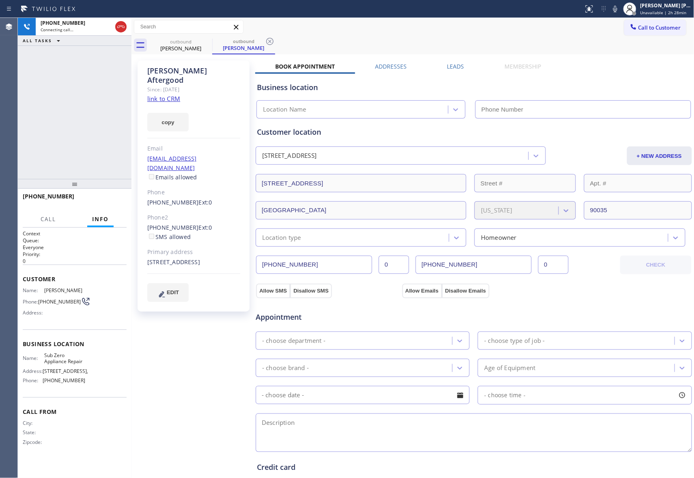
type input "(855) 340-1313"
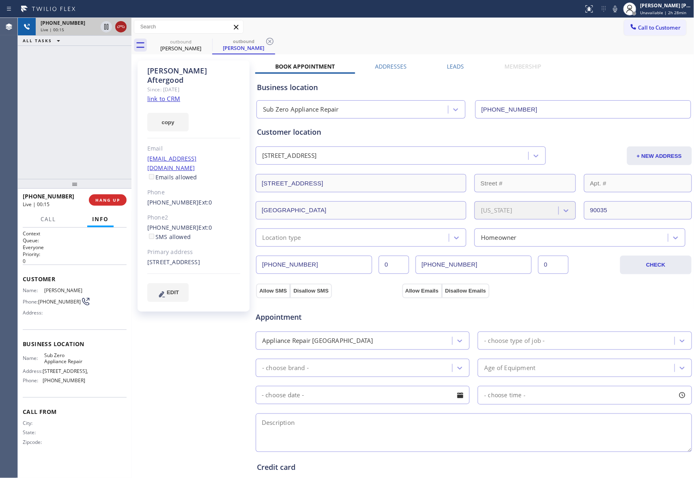
click at [122, 27] on icon at bounding box center [121, 27] width 10 height 10
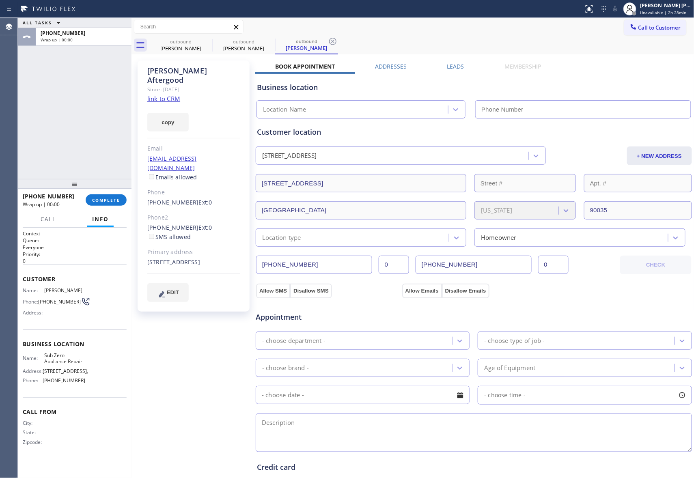
type input "(855) 340-1313"
click at [110, 197] on span "COMPLETE" at bounding box center [106, 200] width 28 height 6
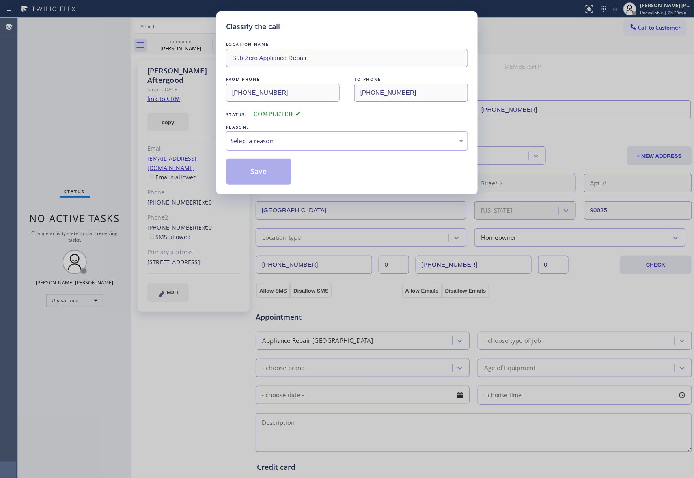
click at [292, 137] on div "Select a reason" at bounding box center [347, 140] width 233 height 9
click at [260, 170] on button "Save" at bounding box center [258, 172] width 65 height 26
drag, startPoint x: 260, startPoint y: 170, endPoint x: 31, endPoint y: 103, distance: 239.0
click at [258, 171] on button "Save" at bounding box center [258, 172] width 65 height 26
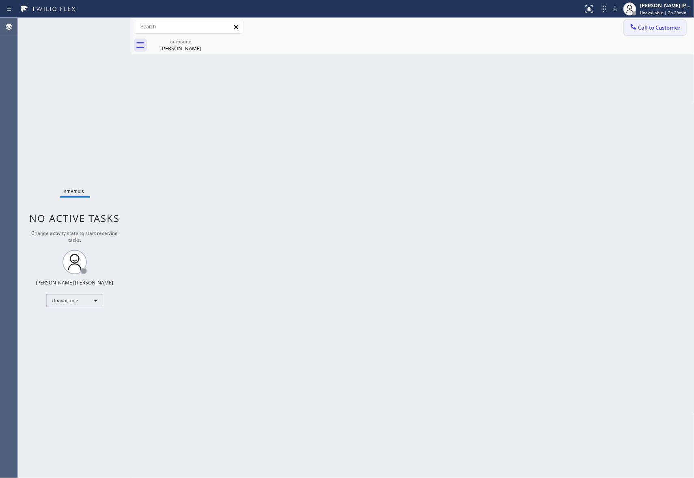
click at [660, 25] on span "Call to Customer" at bounding box center [660, 27] width 43 height 7
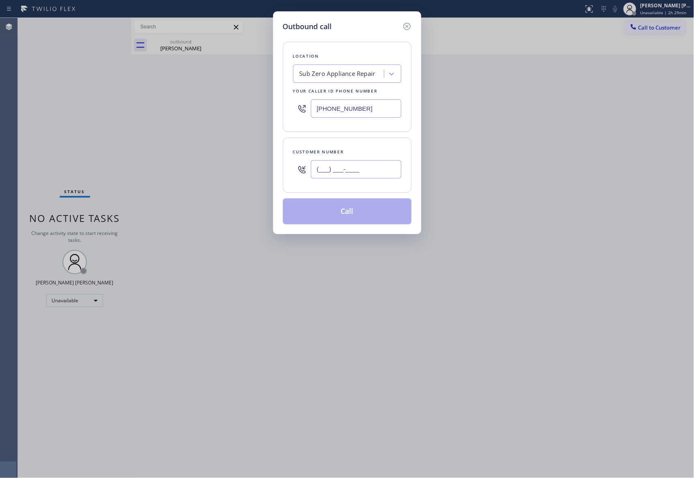
click at [387, 166] on input "(___) ___-____" at bounding box center [356, 169] width 91 height 18
paste input "818) 281-3570"
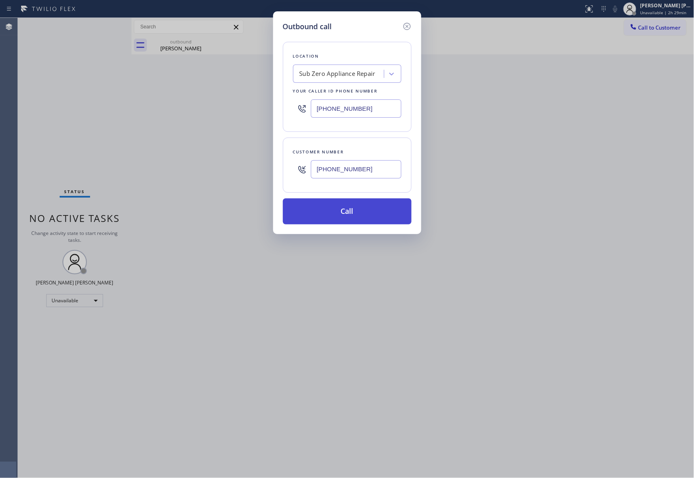
type input "(818) 281-3570"
click at [365, 216] on button "Call" at bounding box center [347, 212] width 129 height 26
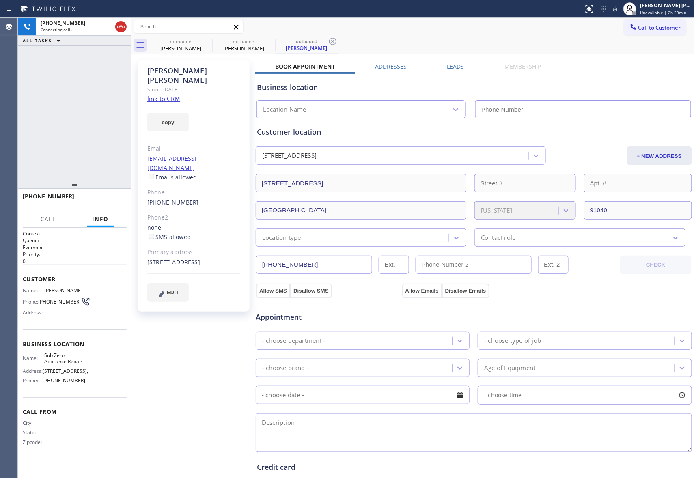
type input "(855) 340-1313"
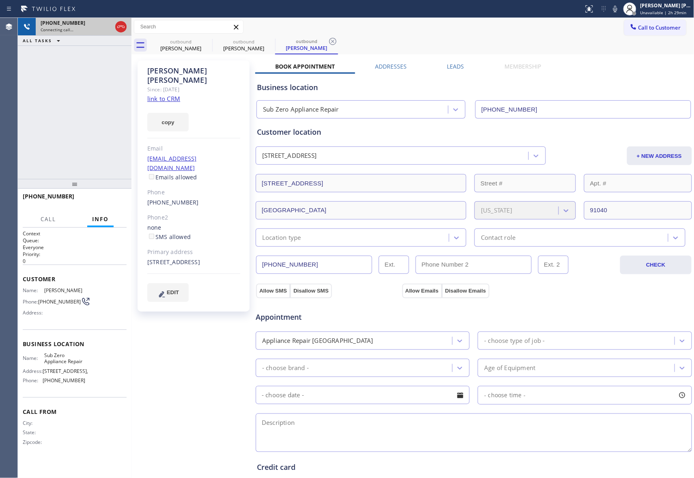
click at [127, 22] on div at bounding box center [121, 27] width 15 height 18
click at [119, 25] on icon at bounding box center [121, 27] width 10 height 10
click at [209, 43] on icon at bounding box center [207, 42] width 10 height 10
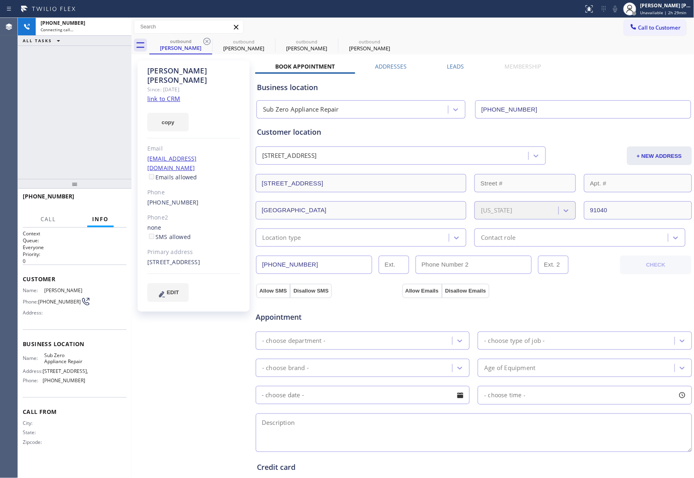
click at [207, 43] on icon at bounding box center [207, 42] width 10 height 10
click at [0, 0] on icon at bounding box center [0, 0] width 0 height 0
click at [207, 43] on div "outbound Bob Renna outbound Bob Renna outbound Bob Renna outbound Bob Renna" at bounding box center [421, 45] width 545 height 18
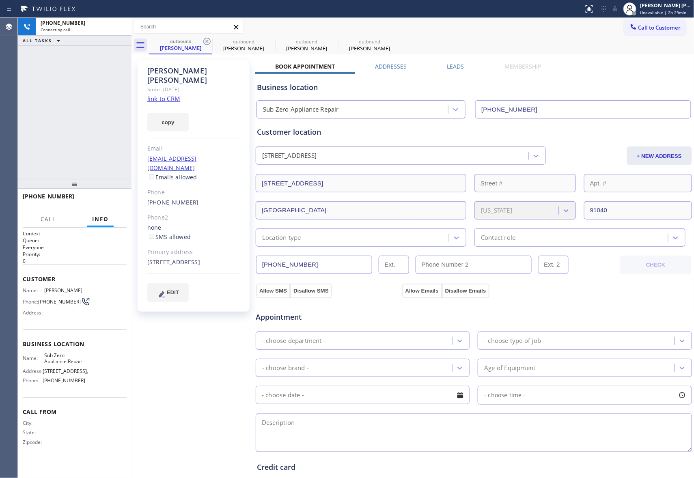
click at [207, 43] on div "outbound Bob Renna outbound Bob Renna outbound Bob Renna outbound Bob Renna" at bounding box center [421, 45] width 545 height 18
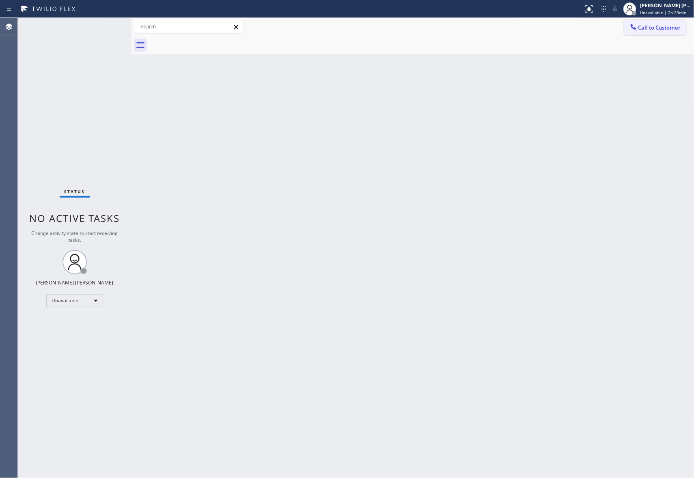
click at [660, 20] on button "Call to Customer" at bounding box center [655, 27] width 62 height 15
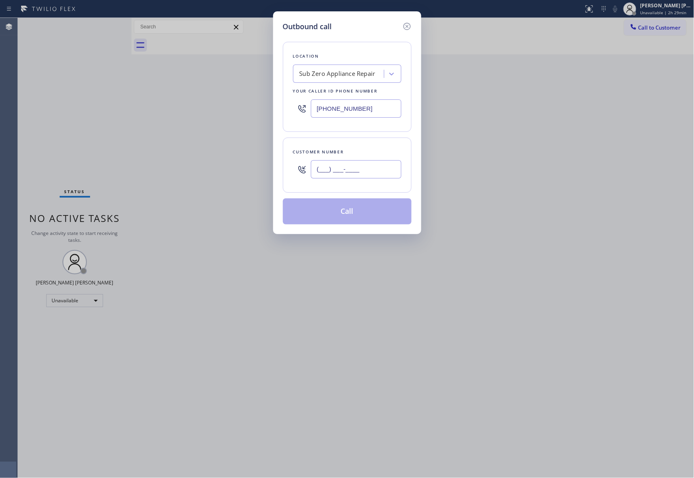
click at [372, 162] on input "(___) ___-____" at bounding box center [356, 169] width 91 height 18
paste input "626) 716-4406"
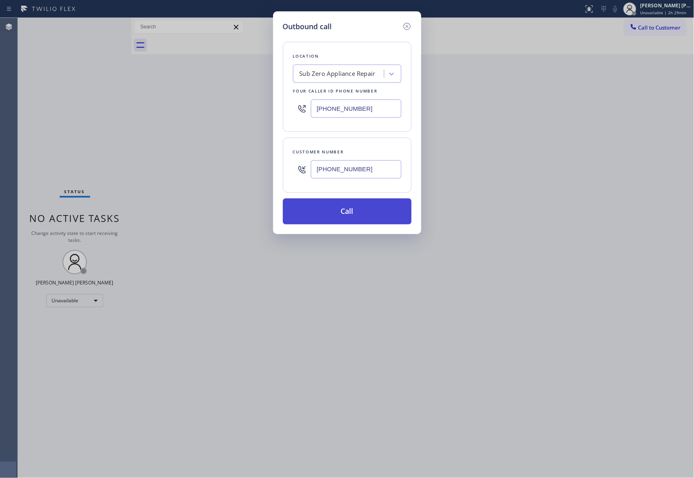
type input "(626) 716-4406"
click at [372, 215] on button "Call" at bounding box center [347, 212] width 129 height 26
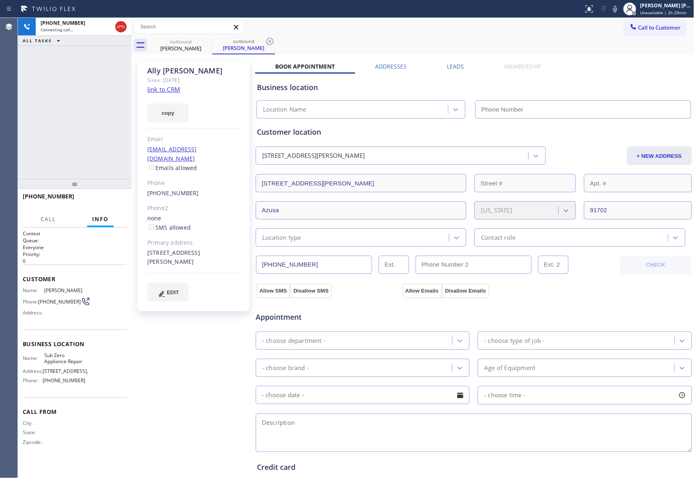
type input "(855) 340-1313"
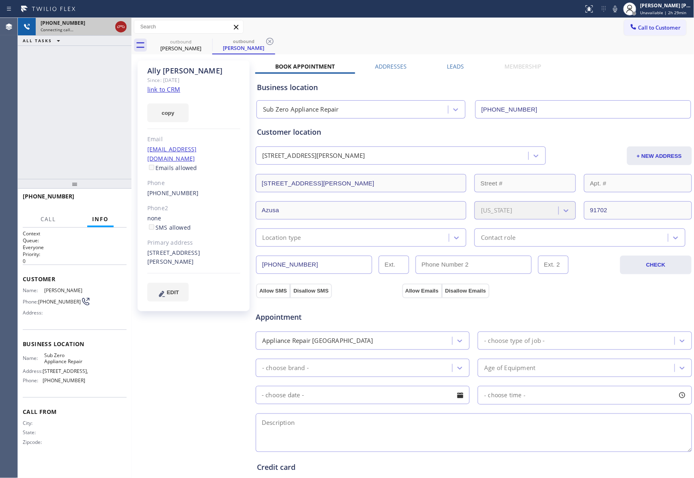
click at [122, 28] on icon at bounding box center [121, 27] width 10 height 10
click at [205, 41] on icon at bounding box center [207, 42] width 10 height 10
click at [265, 41] on icon at bounding box center [270, 42] width 10 height 10
click at [205, 41] on div "outbound Ally Cisneros outbound Ally Cisneros" at bounding box center [421, 45] width 545 height 18
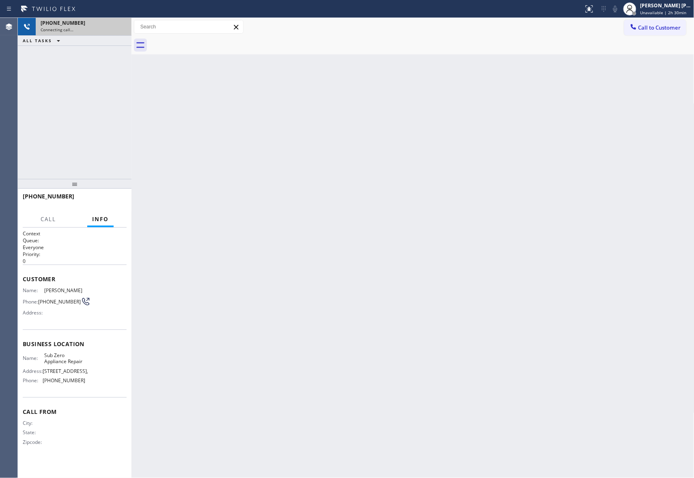
click at [205, 41] on div at bounding box center [421, 45] width 545 height 18
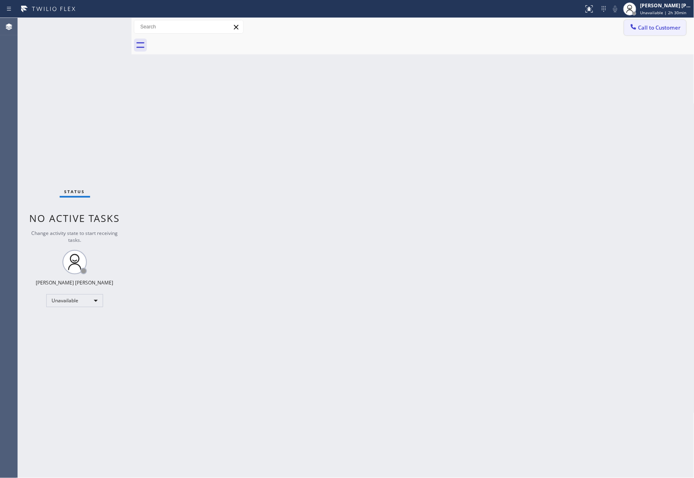
click at [664, 26] on span "Call to Customer" at bounding box center [660, 27] width 43 height 7
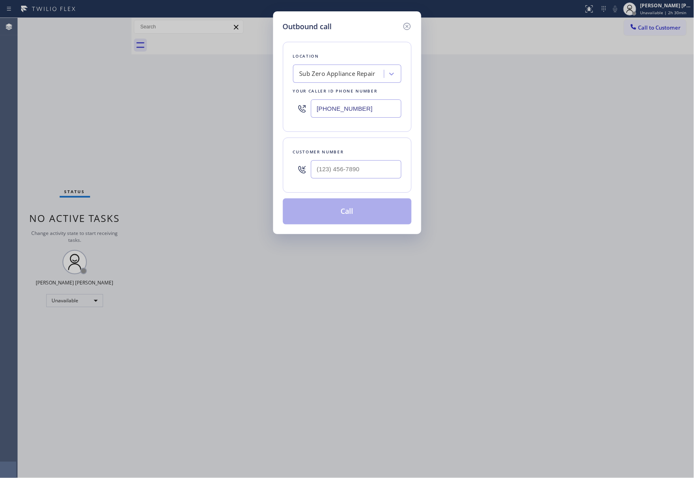
click at [375, 158] on div at bounding box center [356, 169] width 91 height 26
click at [374, 164] on input "(___) ___-____" at bounding box center [356, 169] width 91 height 18
paste input "213) 453-0929"
type input "(213) 453-0929"
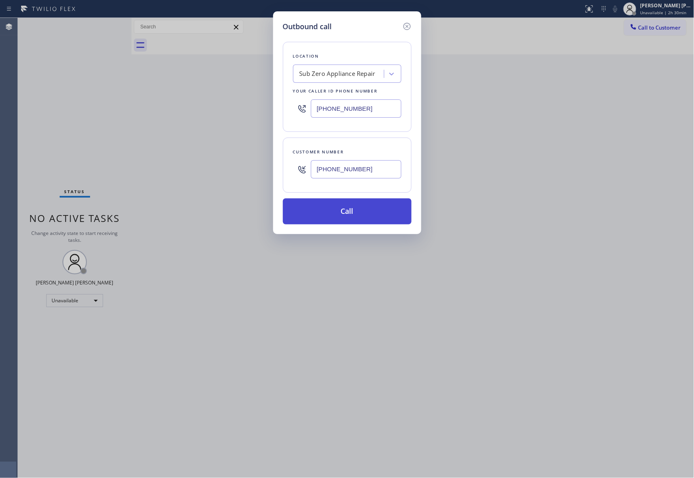
click at [364, 213] on button "Call" at bounding box center [347, 212] width 129 height 26
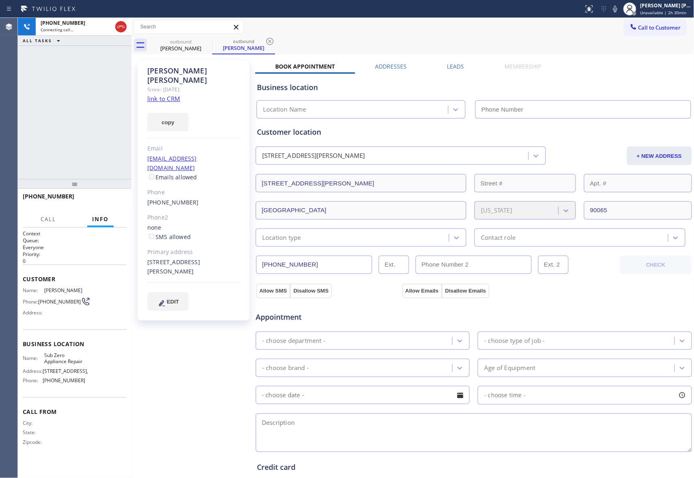
type input "(855) 340-1313"
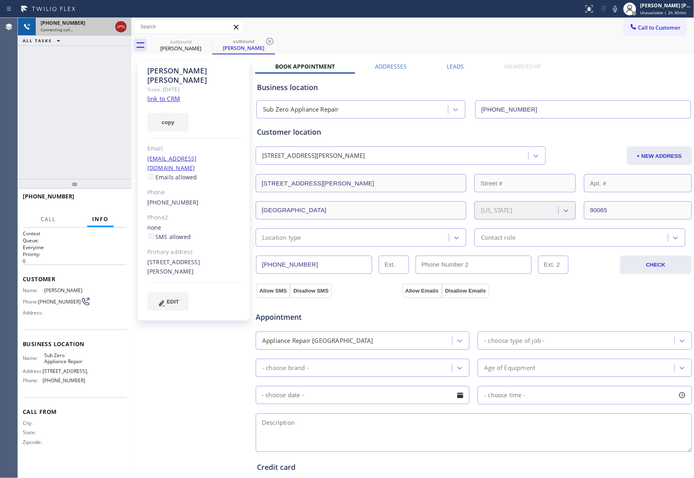
click at [121, 27] on icon at bounding box center [121, 27] width 10 height 10
click at [0, 0] on icon at bounding box center [0, 0] width 0 height 0
click at [266, 42] on icon at bounding box center [269, 41] width 7 height 7
click at [208, 42] on div "outbound Rachel Shepard outbound Rachel Shepard" at bounding box center [421, 45] width 545 height 18
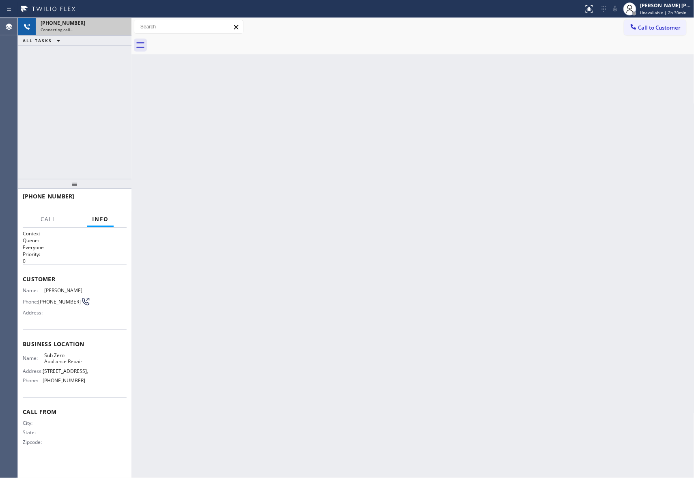
click at [208, 42] on div at bounding box center [421, 45] width 545 height 18
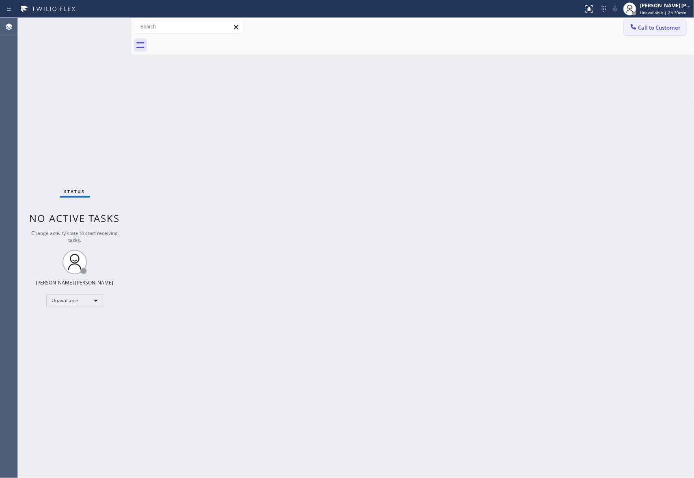
click at [661, 30] on span "Call to Customer" at bounding box center [660, 27] width 43 height 7
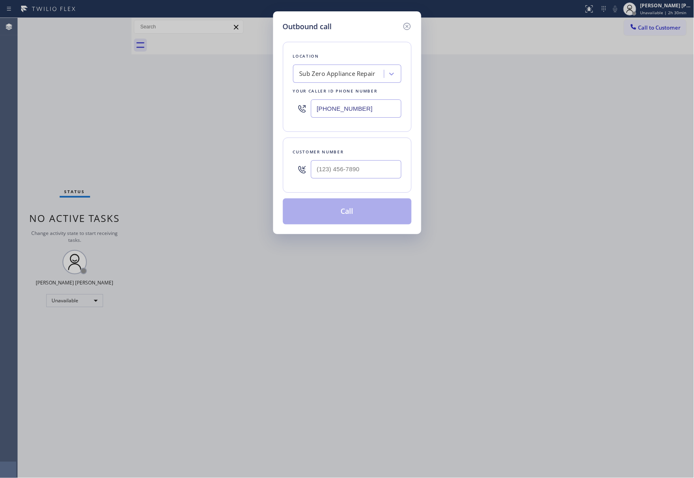
click at [366, 181] on div at bounding box center [356, 169] width 91 height 26
click at [365, 175] on input "(___) ___-____" at bounding box center [356, 169] width 91 height 18
paste input "619) 396-6604"
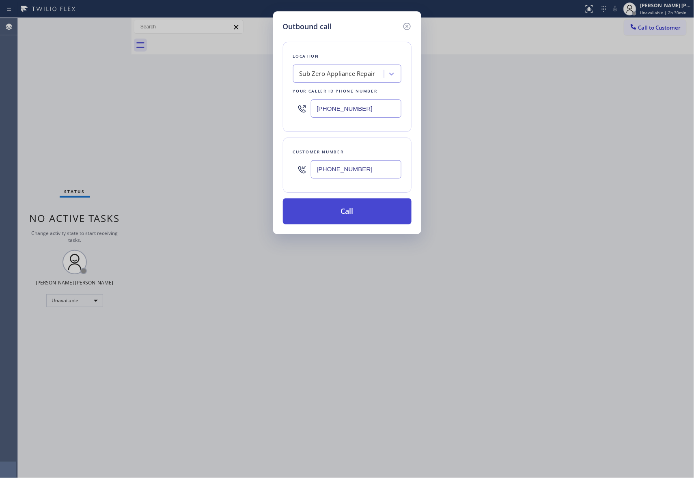
type input "(619) 396-6604"
click at [358, 214] on button "Call" at bounding box center [347, 212] width 129 height 26
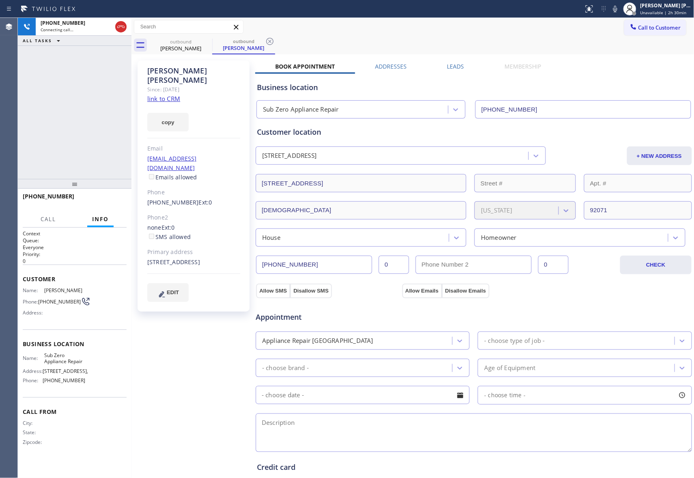
type input "(855) 340-1313"
click at [121, 20] on div at bounding box center [121, 27] width 15 height 18
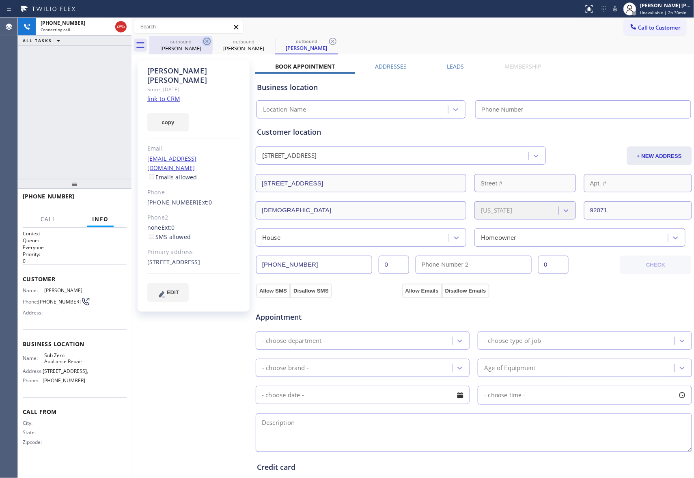
click at [212, 41] on icon at bounding box center [207, 42] width 10 height 10
click at [266, 41] on icon at bounding box center [269, 41] width 7 height 7
click at [329, 41] on icon at bounding box center [332, 41] width 7 height 7
click at [207, 41] on div "outbound Sandra Calderon outbound Sandra Calderon outbound Sandra Calderon" at bounding box center [421, 45] width 545 height 18
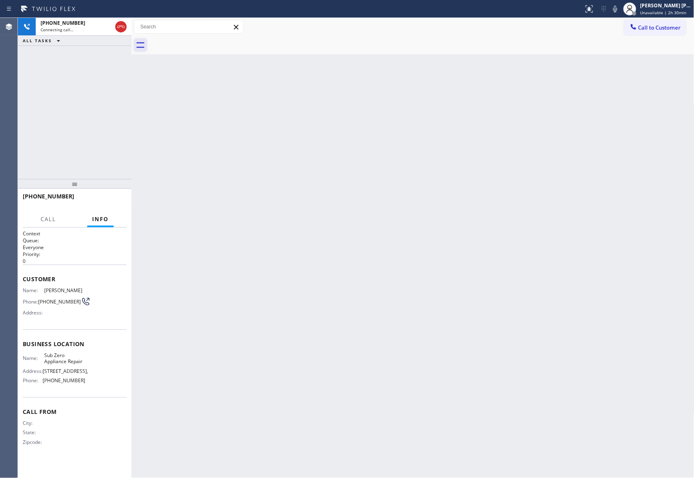
drag, startPoint x: 121, startPoint y: 27, endPoint x: 139, endPoint y: 40, distance: 22.4
click at [123, 26] on icon at bounding box center [121, 27] width 10 height 10
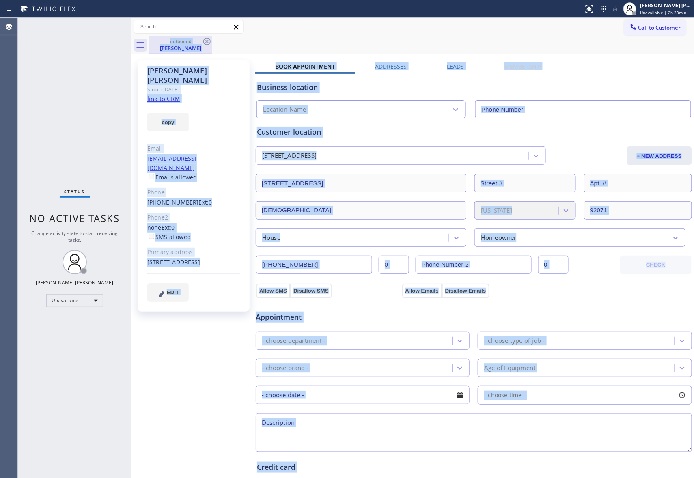
type input "(855) 340-1313"
click at [208, 38] on icon at bounding box center [207, 42] width 10 height 10
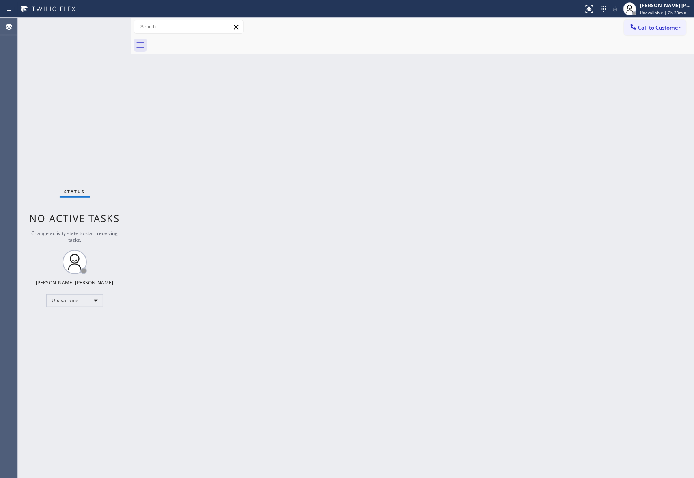
click at [208, 39] on div at bounding box center [421, 45] width 545 height 18
click at [210, 40] on div at bounding box center [421, 45] width 545 height 18
click at [667, 28] on span "Call to Customer" at bounding box center [660, 27] width 43 height 7
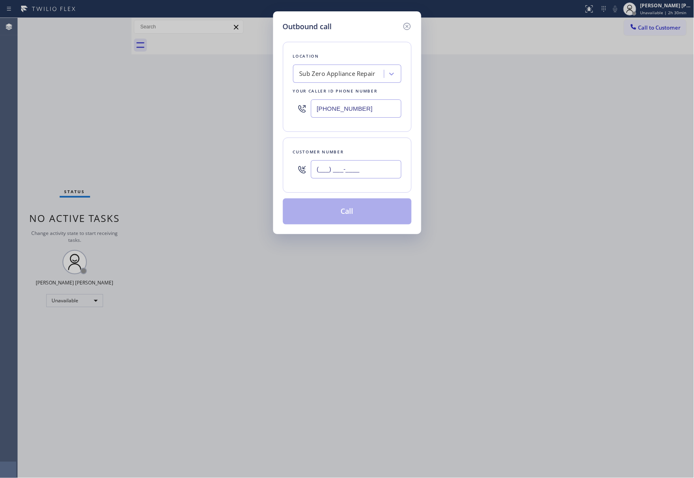
click at [379, 167] on input "(___) ___-____" at bounding box center [356, 169] width 91 height 18
paste input "774) 242-8686"
type input "(774) 242-8686"
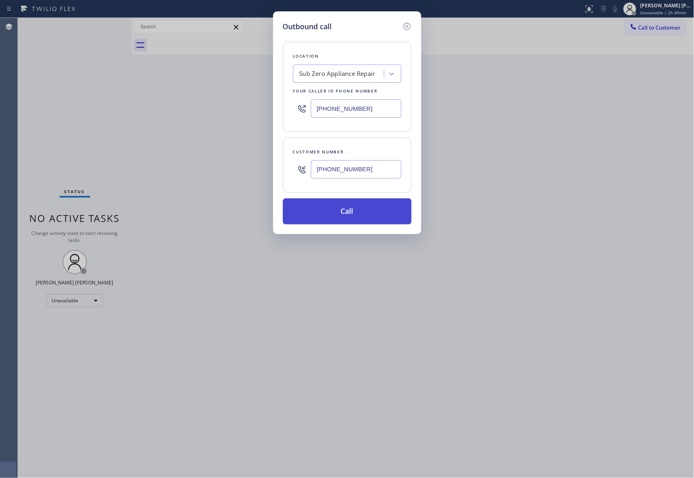
click at [364, 216] on button "Call" at bounding box center [347, 212] width 129 height 26
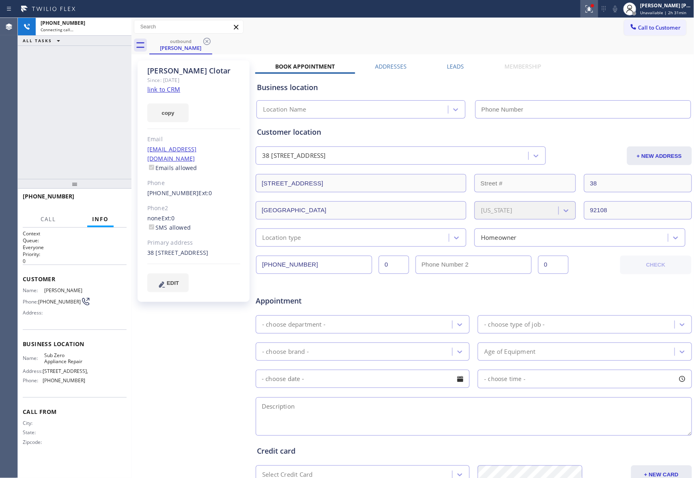
click at [590, 11] on icon at bounding box center [590, 9] width 10 height 10
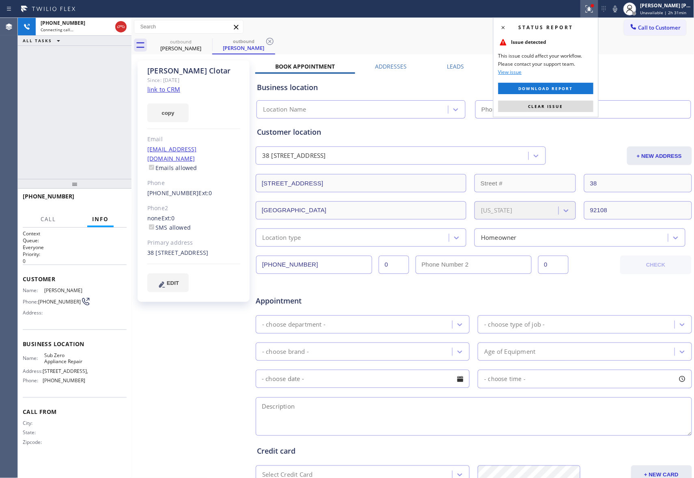
click at [551, 110] on button "Clear issue" at bounding box center [546, 106] width 95 height 11
click at [553, 106] on input "text" at bounding box center [583, 109] width 216 height 18
type input "(___) ___-____"
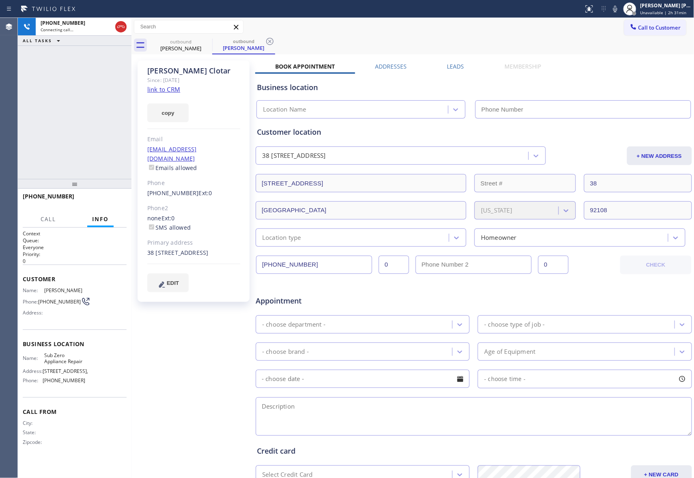
type input "(855) 340-1313"
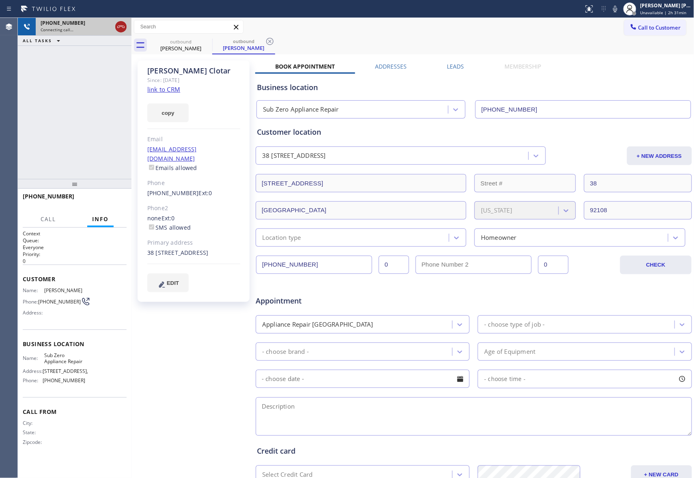
click at [119, 26] on icon at bounding box center [121, 27] width 10 height 10
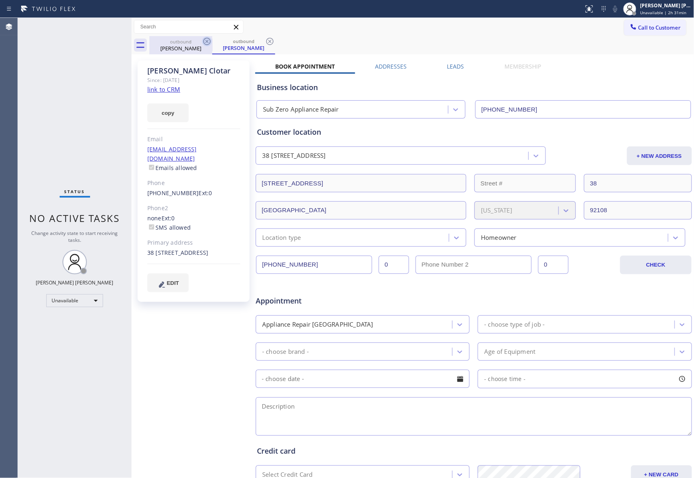
click at [206, 40] on icon at bounding box center [207, 42] width 10 height 10
click at [265, 40] on icon at bounding box center [270, 42] width 10 height 10
click at [206, 40] on div "outbound Paul Clotar outbound Paul Clotar" at bounding box center [421, 45] width 545 height 18
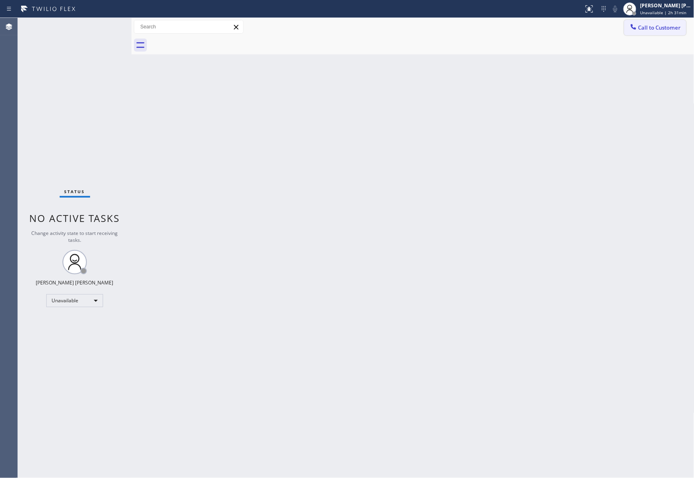
click at [653, 22] on button "Call to Customer" at bounding box center [655, 27] width 62 height 15
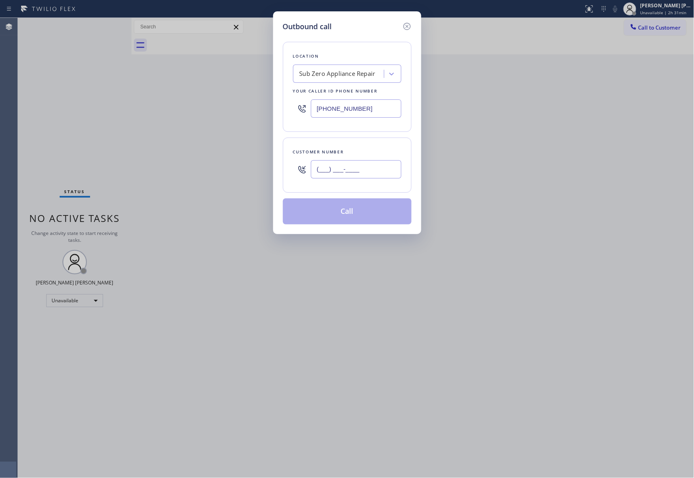
click at [358, 161] on input "(___) ___-____" at bounding box center [356, 169] width 91 height 18
paste input "347) 472-7843"
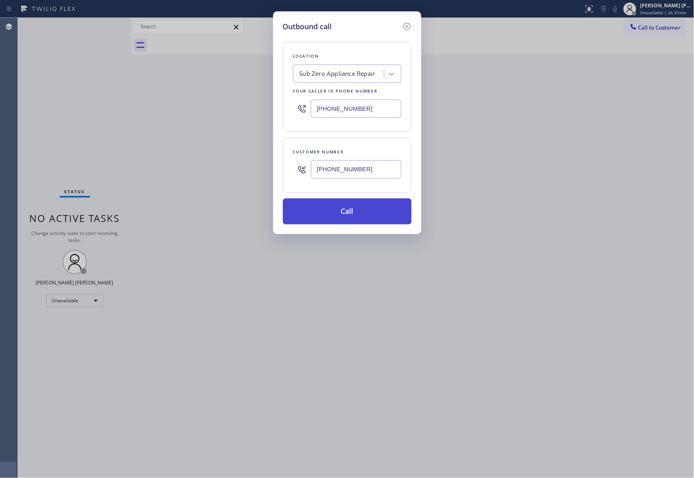
type input "(347) 472-7843"
click at [371, 207] on button "Call" at bounding box center [347, 212] width 129 height 26
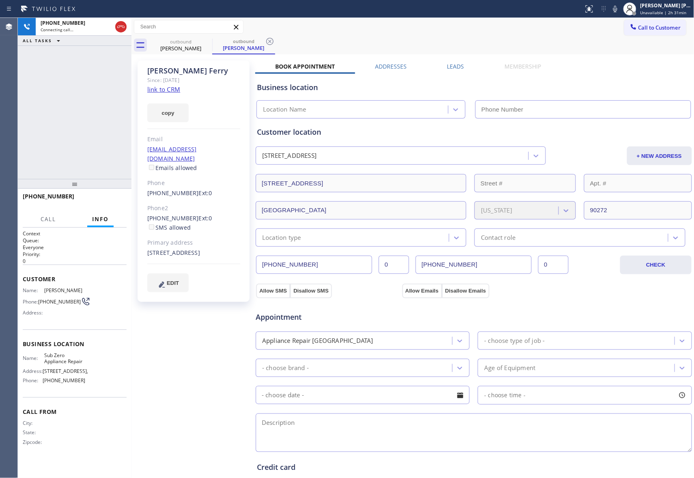
type input "(855) 340-1313"
click at [124, 26] on icon at bounding box center [120, 27] width 7 height 2
click at [0, 0] on icon at bounding box center [0, 0] width 0 height 0
click at [265, 41] on icon at bounding box center [270, 42] width 10 height 10
click at [205, 41] on div "outbound Anita Ferry outbound Anita Ferry" at bounding box center [421, 45] width 545 height 18
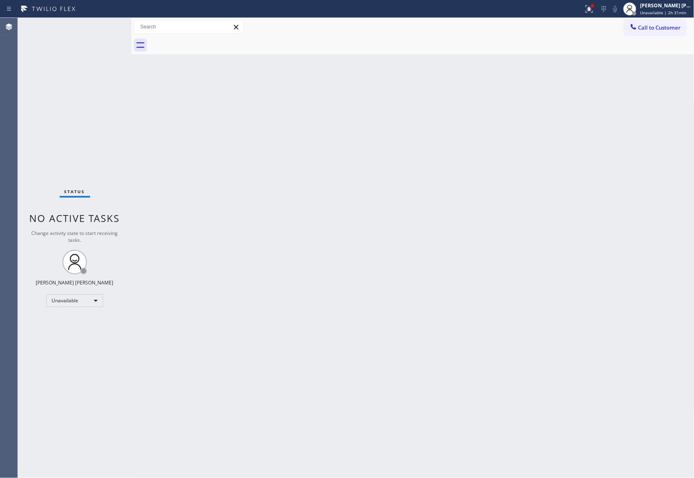
drag, startPoint x: 205, startPoint y: 41, endPoint x: 24, endPoint y: 41, distance: 181.1
click at [203, 41] on div at bounding box center [421, 45] width 545 height 18
click at [676, 25] on span "Call to Customer" at bounding box center [660, 27] width 43 height 7
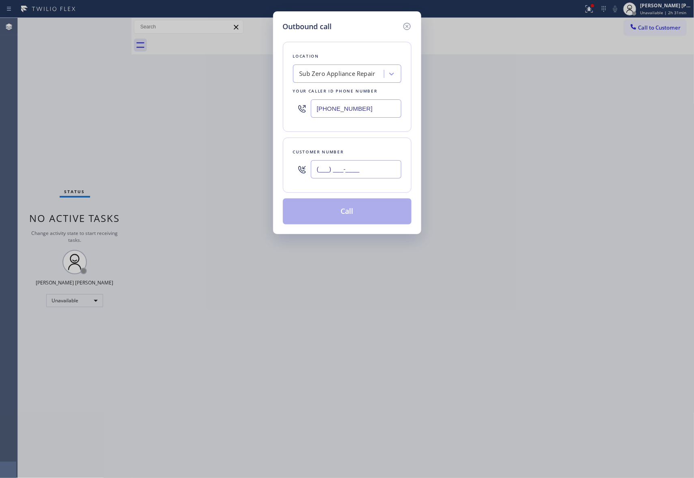
click at [365, 164] on input "(___) ___-____" at bounding box center [356, 169] width 91 height 18
paste input "858) 231-8343"
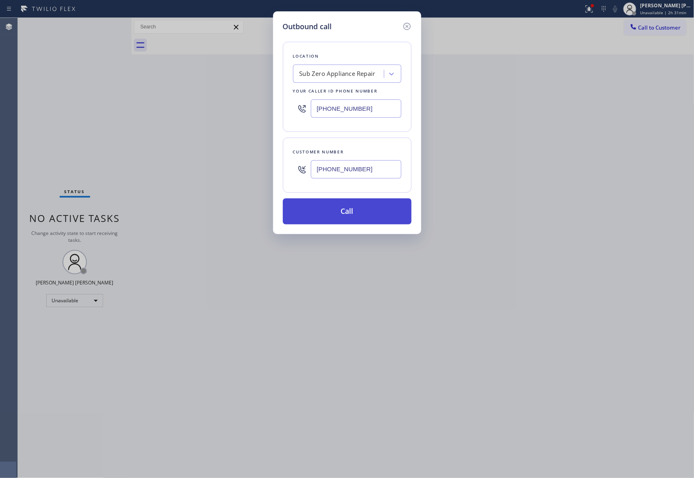
type input "(858) 231-8343"
click at [355, 205] on button "Call" at bounding box center [347, 212] width 129 height 26
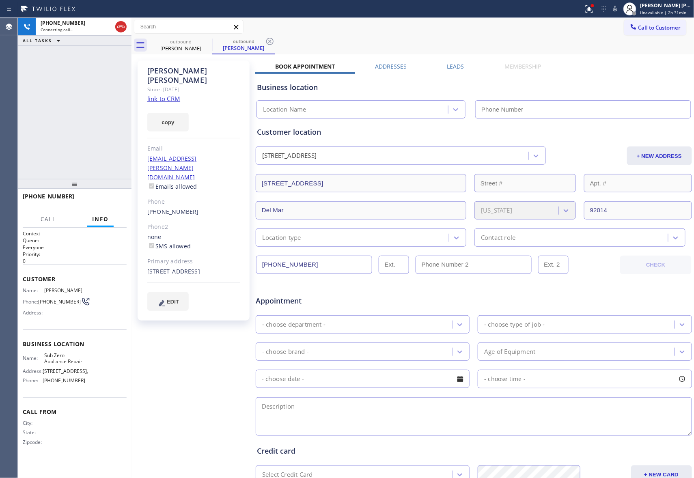
type input "(855) 340-1313"
click at [591, 7] on div at bounding box center [592, 5] width 5 height 5
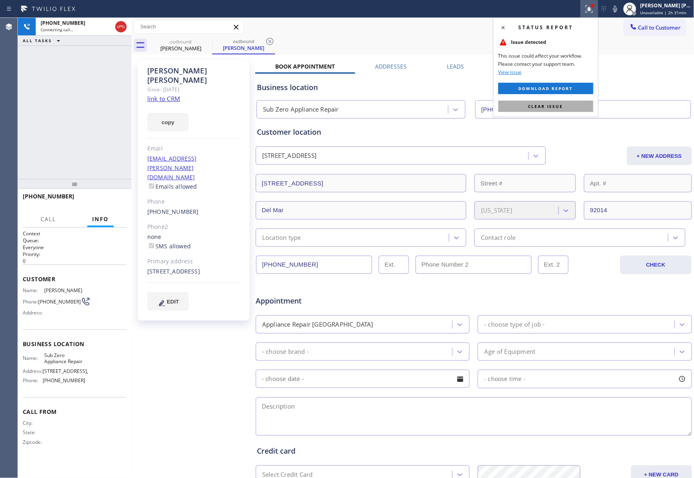
click at [561, 111] on button "Clear issue" at bounding box center [546, 106] width 95 height 11
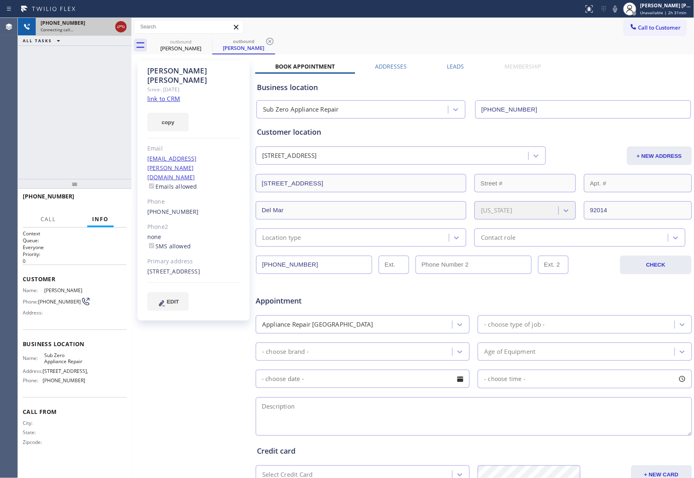
click at [122, 24] on icon at bounding box center [121, 27] width 10 height 10
click at [206, 42] on icon at bounding box center [206, 41] width 7 height 7
click at [212, 42] on div "outbound David Stoner" at bounding box center [243, 45] width 63 height 18
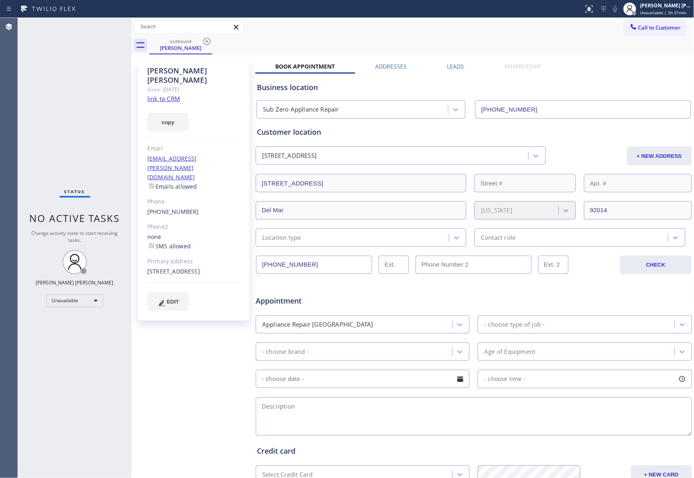
click at [206, 42] on icon at bounding box center [206, 41] width 7 height 7
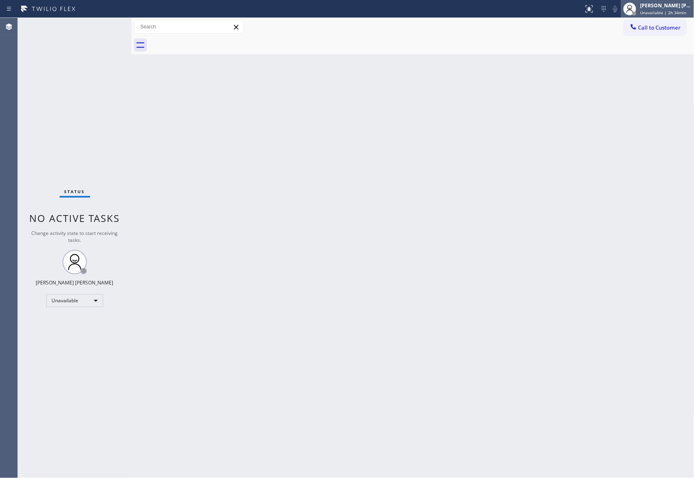
click at [659, 8] on div "[PERSON_NAME] [PERSON_NAME]" at bounding box center [666, 5] width 51 height 7
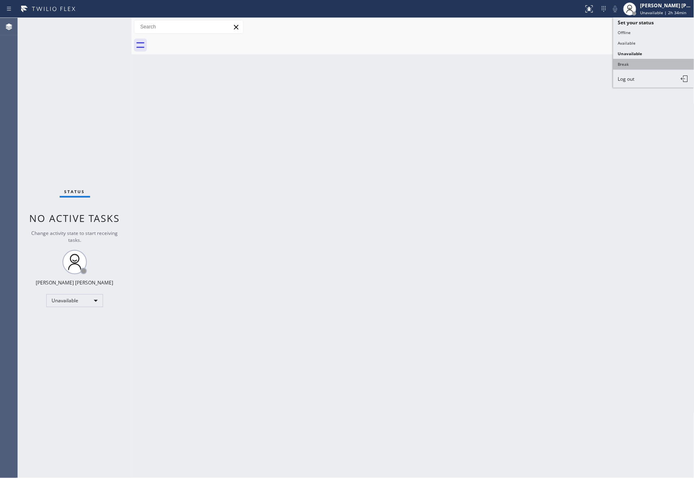
click at [637, 65] on button "Break" at bounding box center [654, 64] width 81 height 11
click at [665, 25] on span "Call to Customer" at bounding box center [660, 27] width 43 height 7
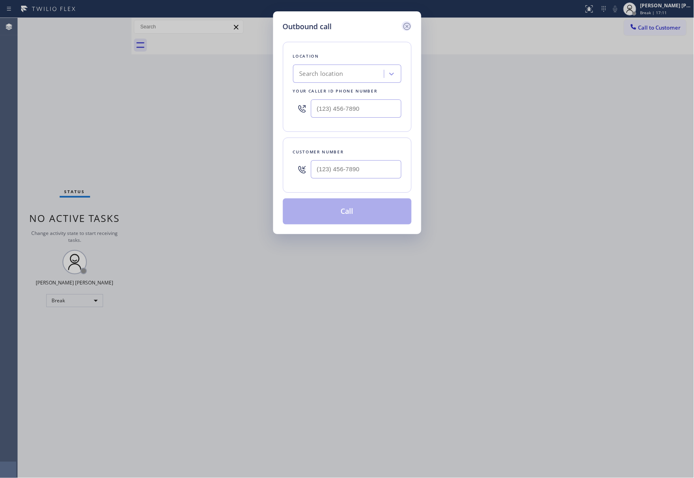
click at [408, 28] on icon at bounding box center [407, 27] width 10 height 10
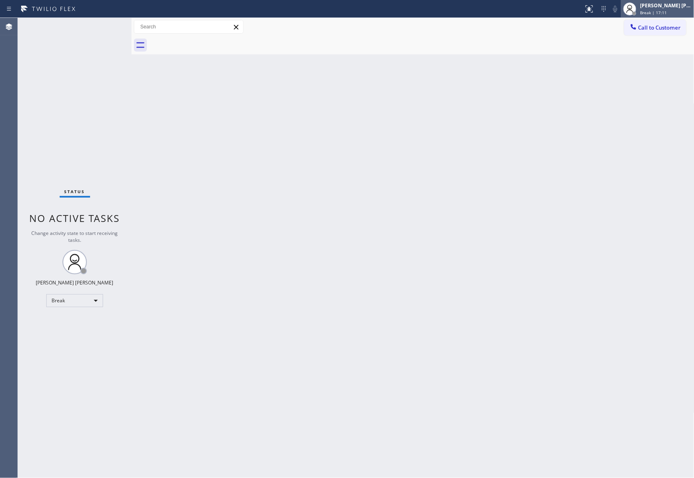
click at [671, 5] on div "[PERSON_NAME] [PERSON_NAME]" at bounding box center [666, 5] width 51 height 7
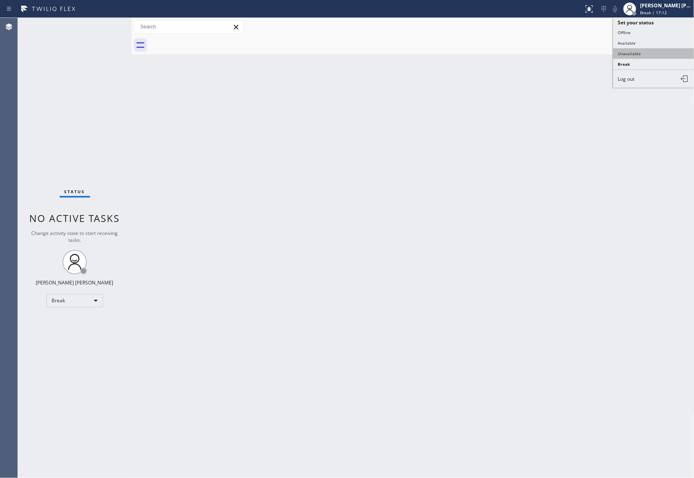
click at [655, 50] on button "Unavailable" at bounding box center [654, 53] width 81 height 11
click at [663, 29] on span "Call to Customer" at bounding box center [660, 27] width 43 height 7
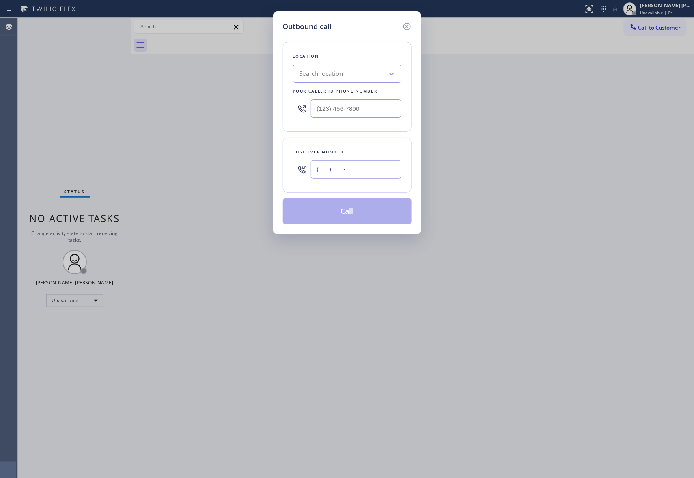
click at [372, 175] on input "(___) ___-____" at bounding box center [356, 169] width 91 height 18
paste input "646) 360-0408"
type input "[PHONE_NUMBER]"
drag, startPoint x: 367, startPoint y: 109, endPoint x: 257, endPoint y: 98, distance: 110.2
click at [257, 99] on div "Outbound call Location Search location Your caller id phone number (___) ___-__…" at bounding box center [347, 239] width 694 height 478
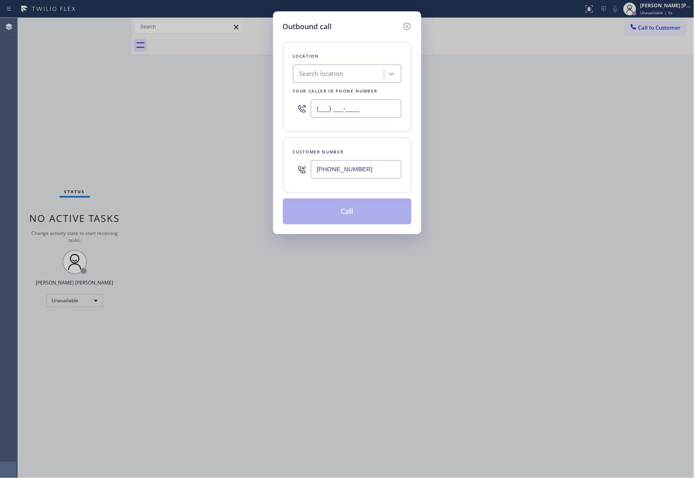
paste input "855) 501-7800"
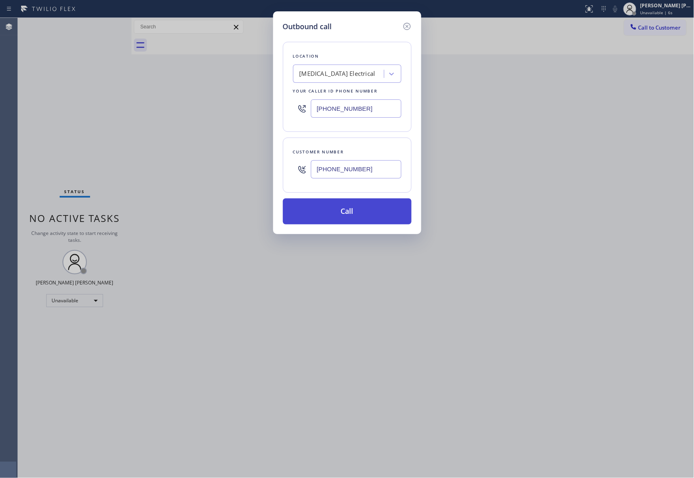
type input "[PHONE_NUMBER]"
click at [351, 215] on button "Call" at bounding box center [347, 212] width 129 height 26
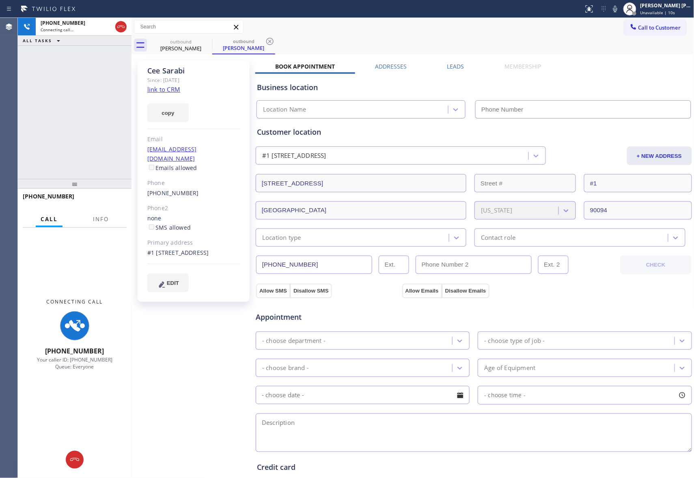
type input "[PHONE_NUMBER]"
click at [450, 65] on label "Leads" at bounding box center [455, 67] width 17 height 8
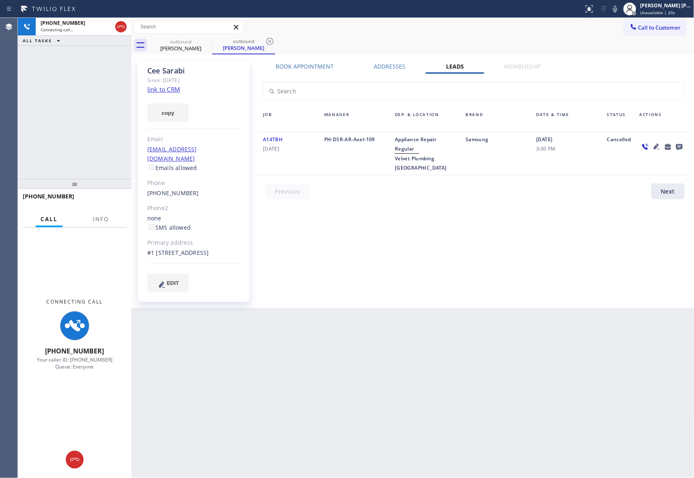
click at [166, 88] on link "link to CRM" at bounding box center [163, 89] width 33 height 8
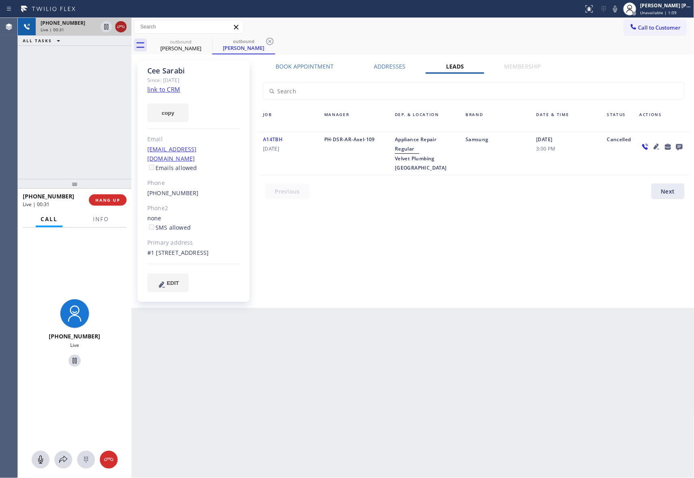
click at [123, 25] on icon at bounding box center [121, 27] width 10 height 10
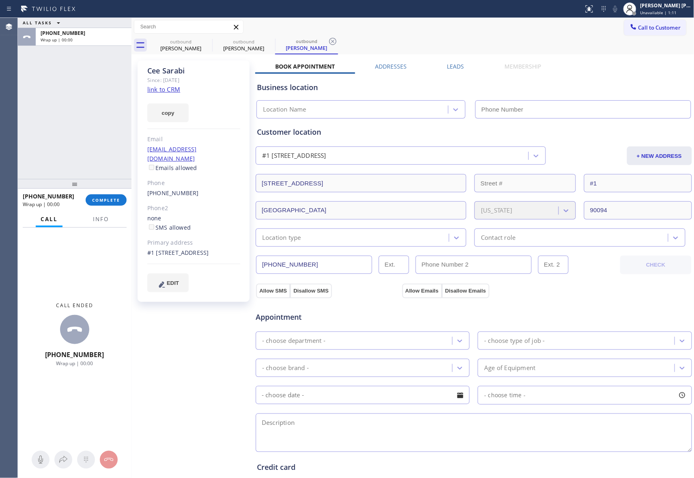
type input "[PHONE_NUMBER]"
drag, startPoint x: 190, startPoint y: 42, endPoint x: 212, endPoint y: 38, distance: 21.5
click at [191, 41] on div "outbound" at bounding box center [180, 42] width 61 height 6
click at [212, 38] on icon at bounding box center [207, 42] width 10 height 10
click at [0, 0] on icon at bounding box center [0, 0] width 0 height 0
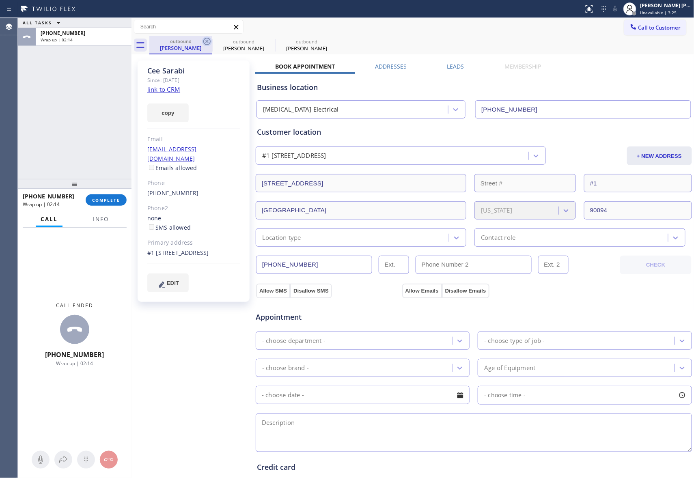
click at [0, 0] on icon at bounding box center [0, 0] width 0 height 0
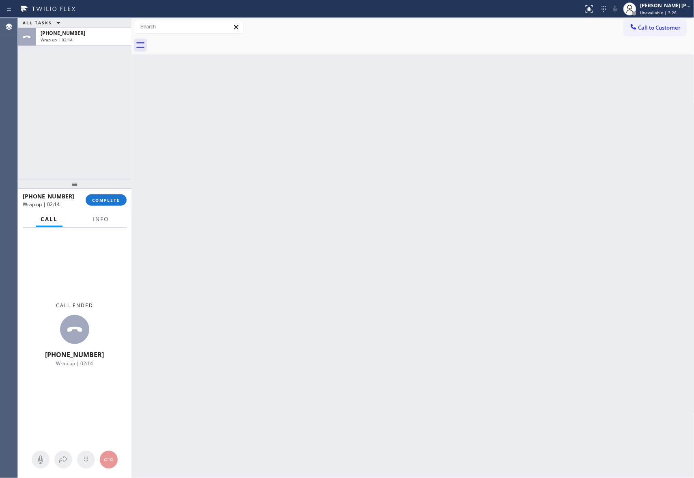
click at [212, 38] on div at bounding box center [421, 45] width 545 height 18
click at [113, 202] on span "COMPLETE" at bounding box center [106, 200] width 28 height 6
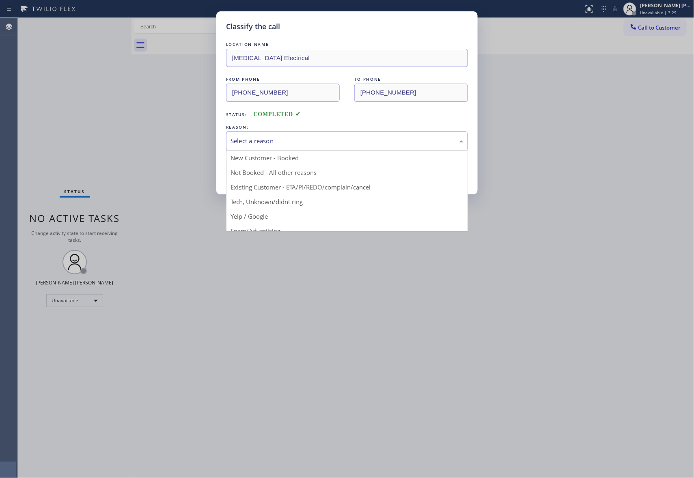
click at [348, 137] on div "Select a reason" at bounding box center [347, 140] width 233 height 9
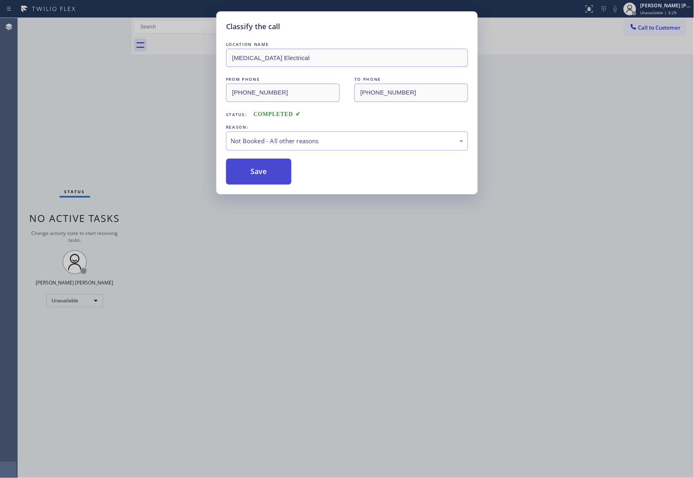
click at [260, 174] on button "Save" at bounding box center [258, 172] width 65 height 26
drag, startPoint x: 259, startPoint y: 174, endPoint x: 187, endPoint y: 1, distance: 187.3
click at [257, 168] on button "Save" at bounding box center [258, 172] width 65 height 26
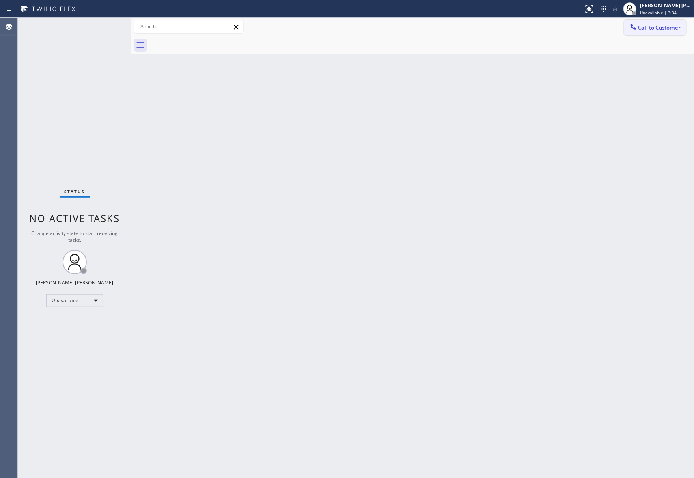
click at [660, 25] on span "Call to Customer" at bounding box center [660, 27] width 43 height 7
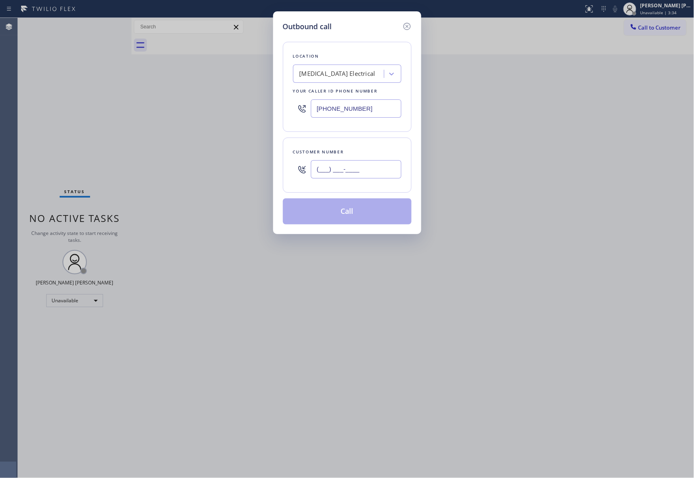
click at [354, 168] on input "(___) ___-____" at bounding box center [356, 169] width 91 height 18
paste input "646) 360-0408"
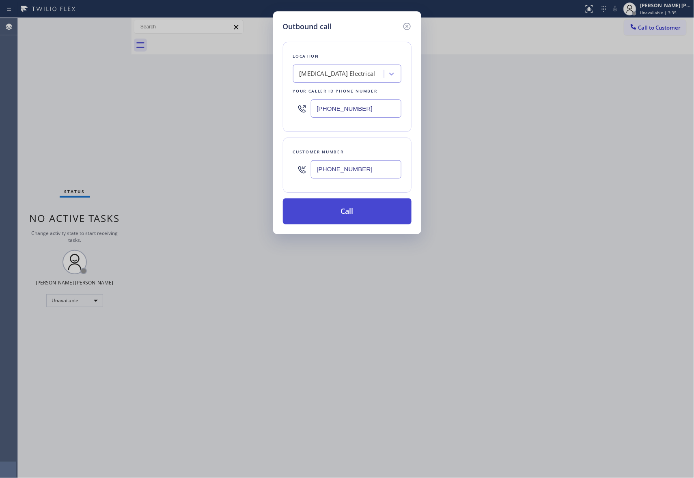
type input "[PHONE_NUMBER]"
click at [346, 218] on button "Call" at bounding box center [347, 212] width 129 height 26
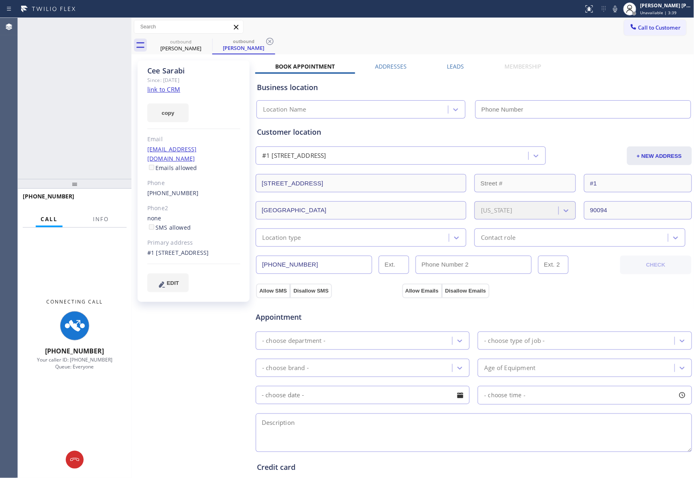
type input "[PHONE_NUMBER]"
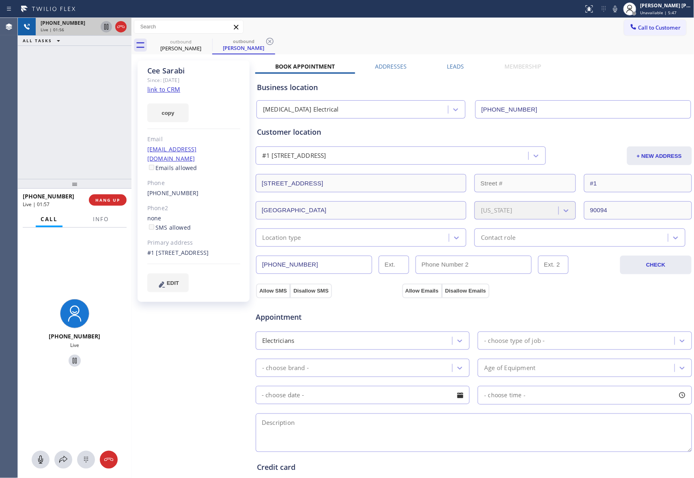
click at [103, 26] on icon at bounding box center [107, 27] width 10 height 10
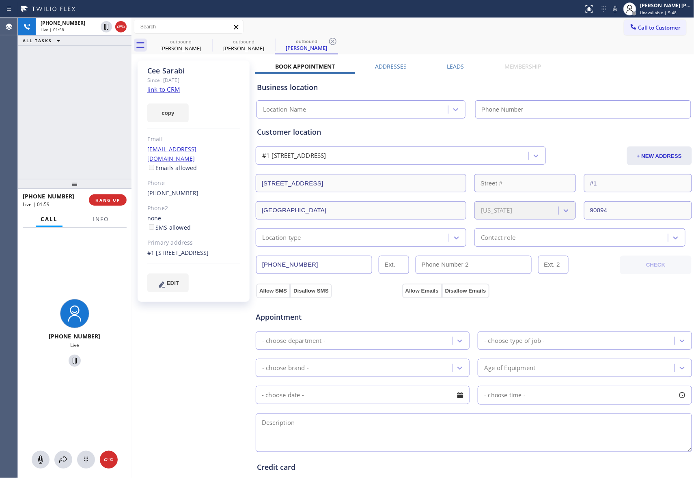
type input "[PHONE_NUMBER]"
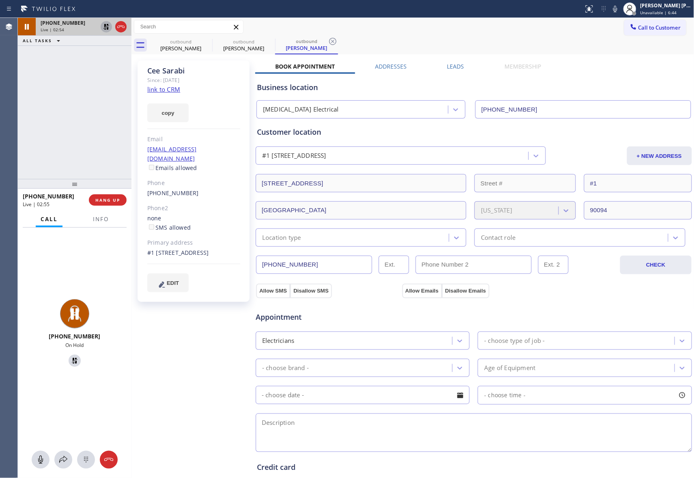
click at [105, 26] on icon at bounding box center [107, 27] width 6 height 6
type input "[PHONE_NUMBER]"
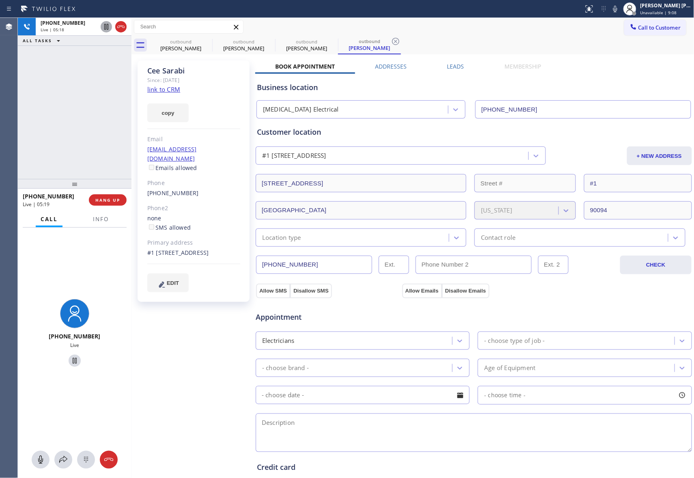
drag, startPoint x: 119, startPoint y: 24, endPoint x: 153, endPoint y: 32, distance: 35.5
click at [119, 24] on icon at bounding box center [121, 27] width 10 height 10
drag, startPoint x: 197, startPoint y: 42, endPoint x: 209, endPoint y: 38, distance: 12.1
click at [199, 41] on div "outbound" at bounding box center [180, 42] width 61 height 6
click at [0, 0] on icon at bounding box center [0, 0] width 0 height 0
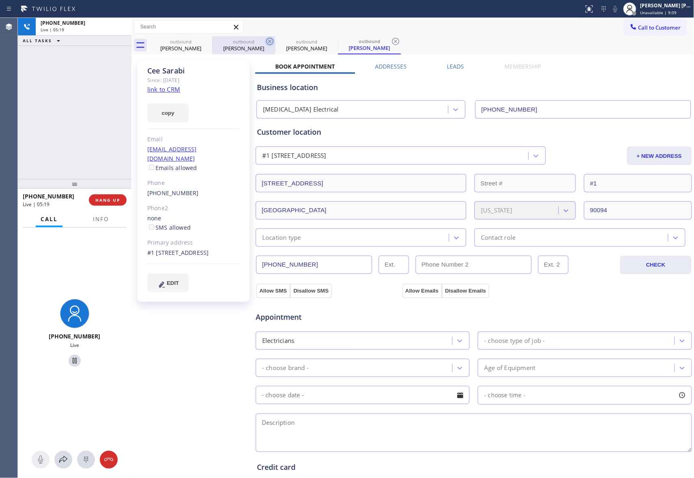
click at [266, 38] on icon at bounding box center [269, 41] width 7 height 7
click at [0, 0] on icon at bounding box center [0, 0] width 0 height 0
click at [392, 38] on icon at bounding box center [395, 41] width 7 height 7
click at [209, 38] on div "outbound [PERSON_NAME] outbound Cee Sarabi outbound Cee Sarabi outbound Cee Sar…" at bounding box center [421, 45] width 545 height 18
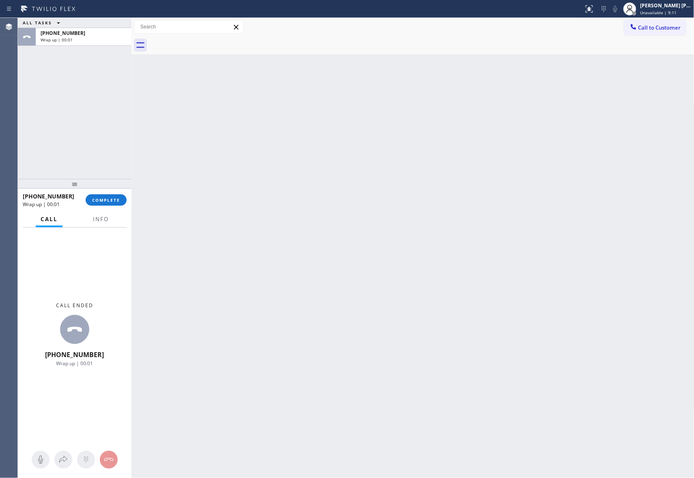
click at [209, 38] on div at bounding box center [421, 45] width 545 height 18
click at [106, 202] on span "COMPLETE" at bounding box center [106, 200] width 28 height 6
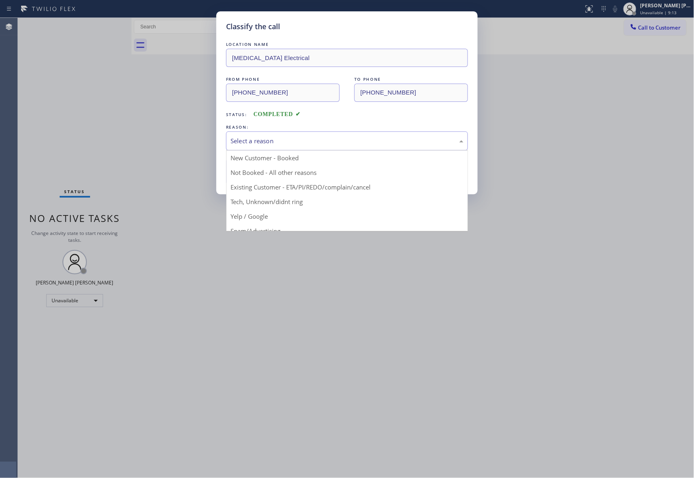
click at [356, 137] on div "Select a reason" at bounding box center [347, 140] width 233 height 9
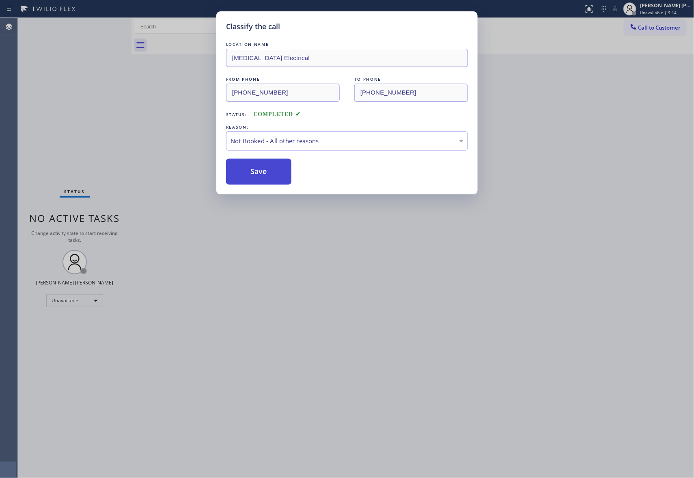
click at [263, 174] on button "Save" at bounding box center [258, 172] width 65 height 26
click at [263, 173] on button "Save" at bounding box center [258, 172] width 65 height 26
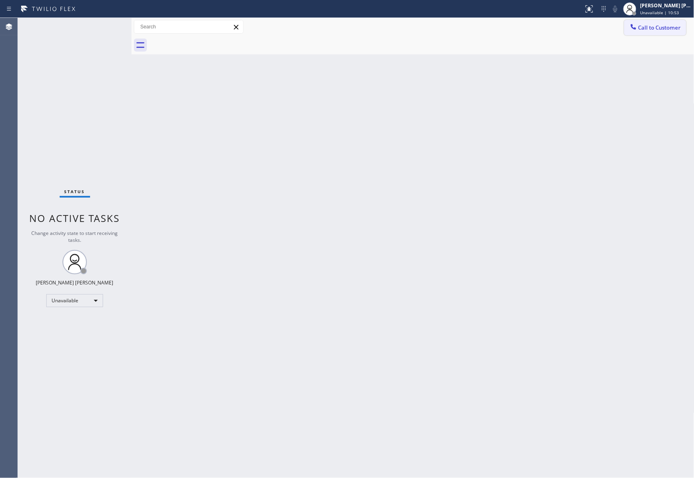
click at [659, 24] on span "Call to Customer" at bounding box center [660, 27] width 43 height 7
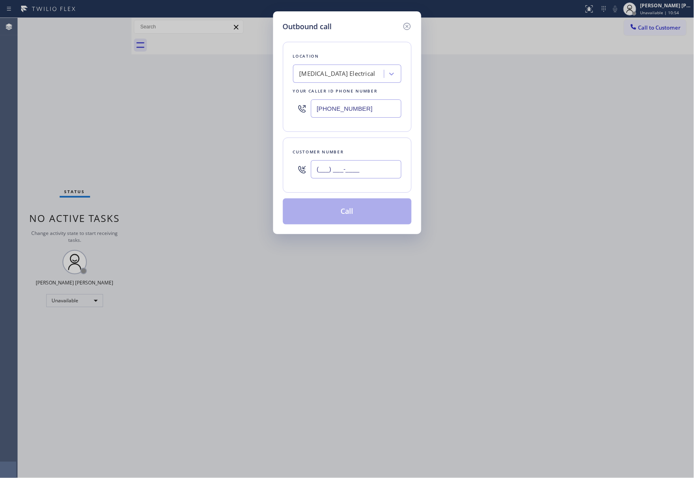
click at [356, 173] on input "(___) ___-____" at bounding box center [356, 169] width 91 height 18
paste input "646) 360-0408"
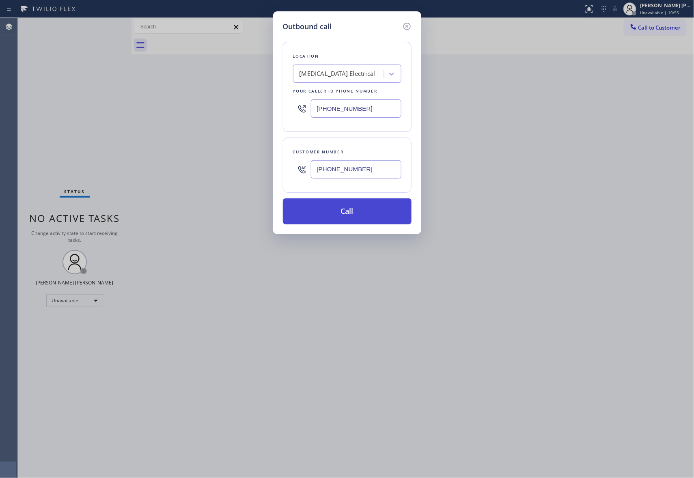
type input "[PHONE_NUMBER]"
click at [365, 215] on button "Call" at bounding box center [347, 212] width 129 height 26
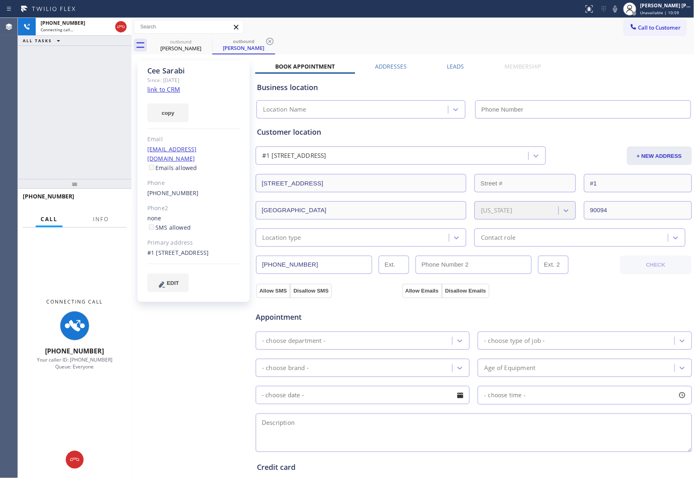
type input "[PHONE_NUMBER]"
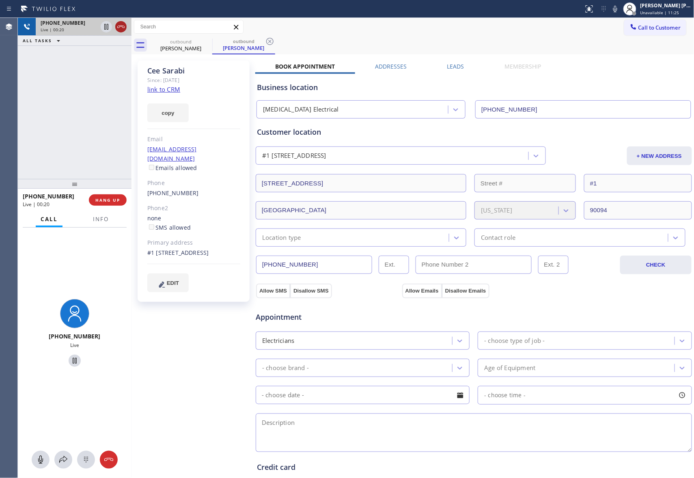
click at [125, 28] on icon at bounding box center [121, 27] width 10 height 10
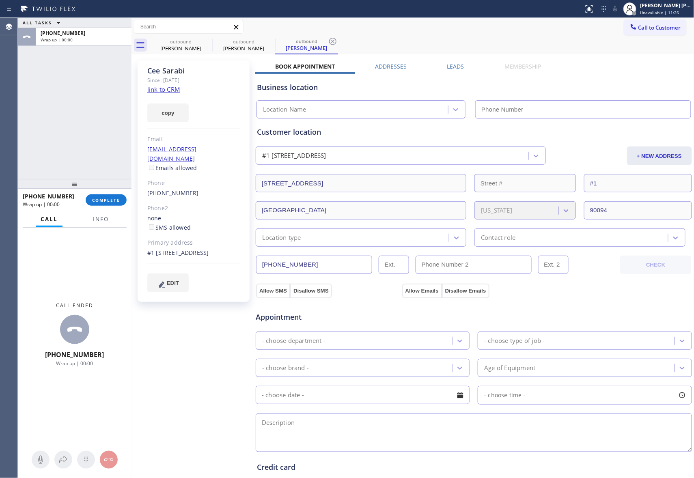
type input "[PHONE_NUMBER]"
click at [455, 68] on label "Leads" at bounding box center [455, 67] width 17 height 8
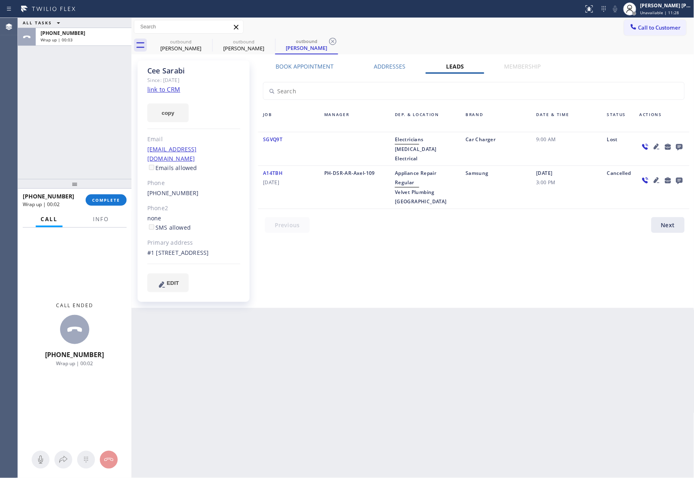
click at [678, 146] on icon at bounding box center [679, 147] width 6 height 6
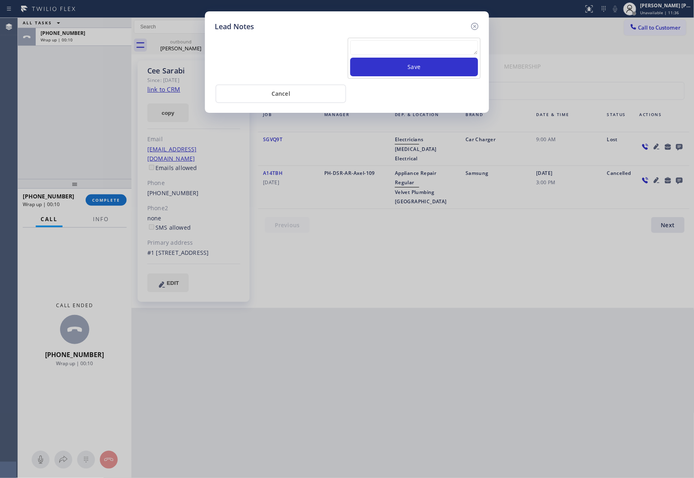
click at [403, 48] on textarea at bounding box center [414, 47] width 128 height 15
paste textarea "please transfer if cx calls back"
type textarea "please transfer if cx calls back"
click at [436, 66] on button "Save" at bounding box center [414, 67] width 128 height 19
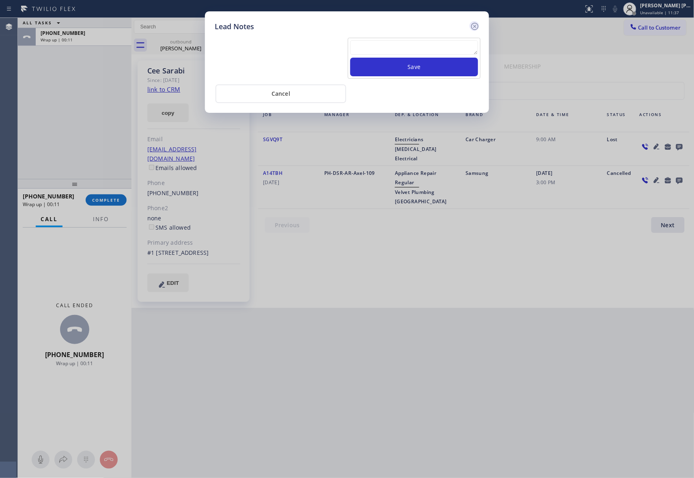
scroll to position [0, 0]
click at [476, 28] on icon at bounding box center [475, 27] width 10 height 10
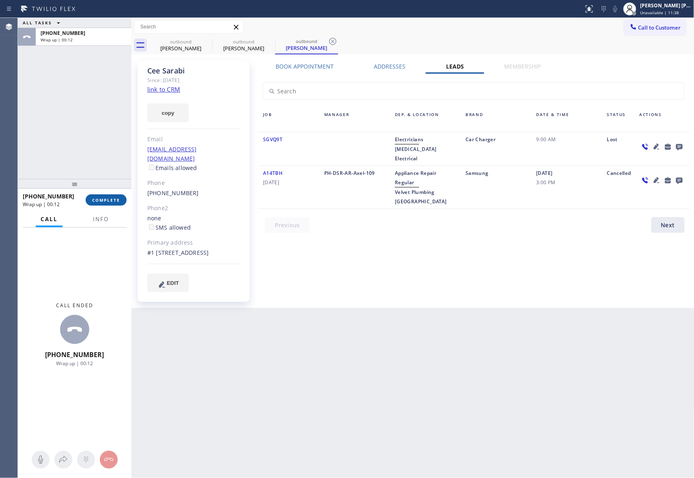
click at [104, 202] on span "COMPLETE" at bounding box center [106, 200] width 28 height 6
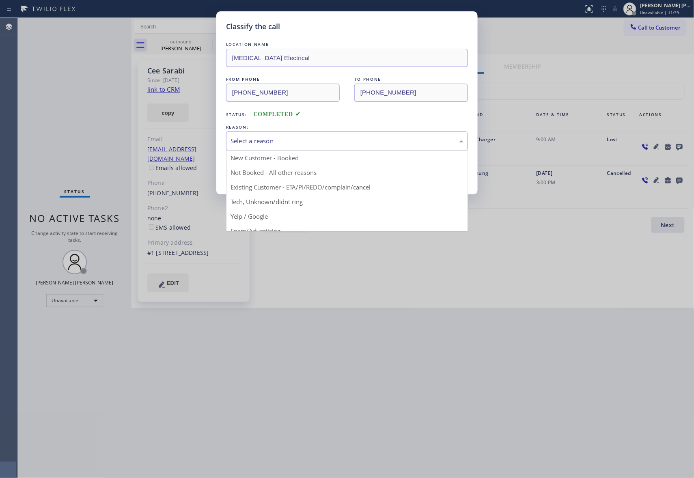
click at [380, 141] on div "Select a reason" at bounding box center [347, 140] width 233 height 9
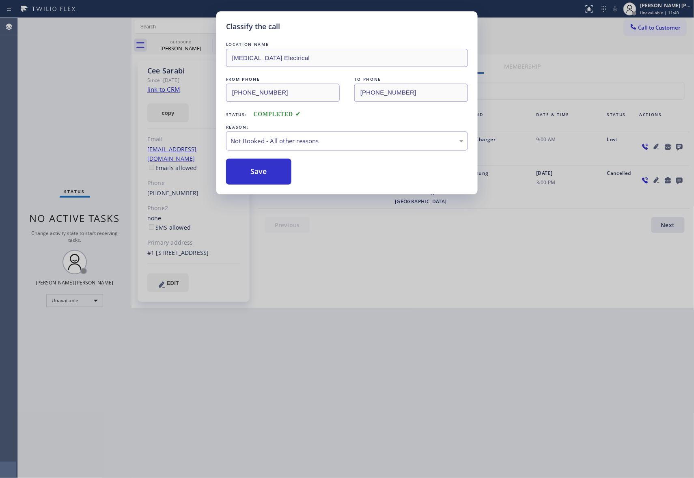
click at [250, 177] on button "Save" at bounding box center [258, 172] width 65 height 26
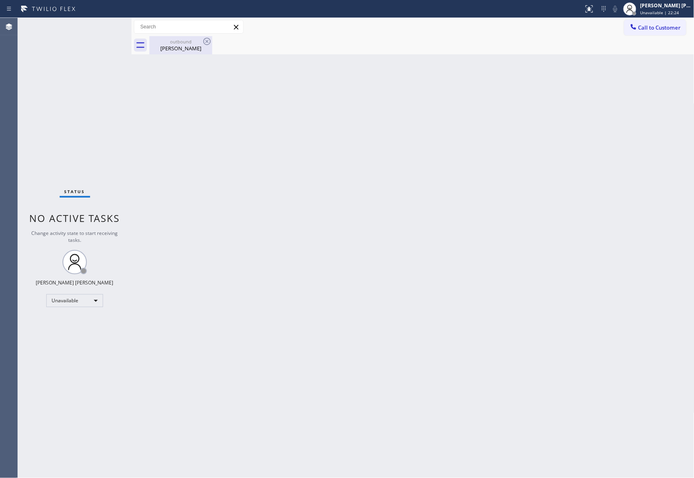
click at [200, 49] on div "[PERSON_NAME]" at bounding box center [180, 48] width 61 height 7
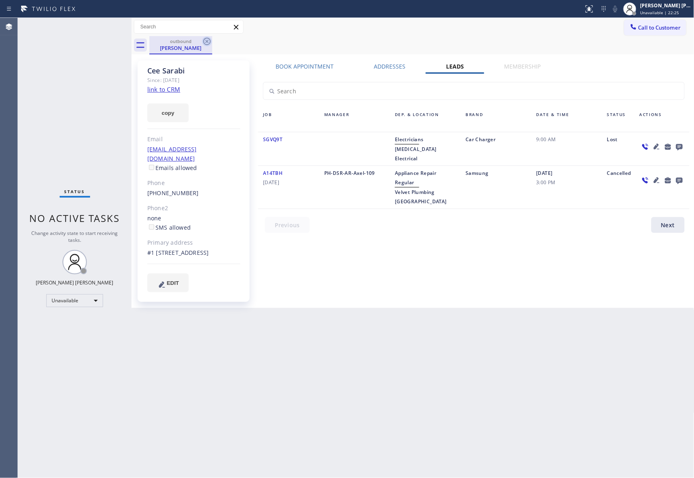
click at [210, 38] on icon at bounding box center [207, 42] width 10 height 10
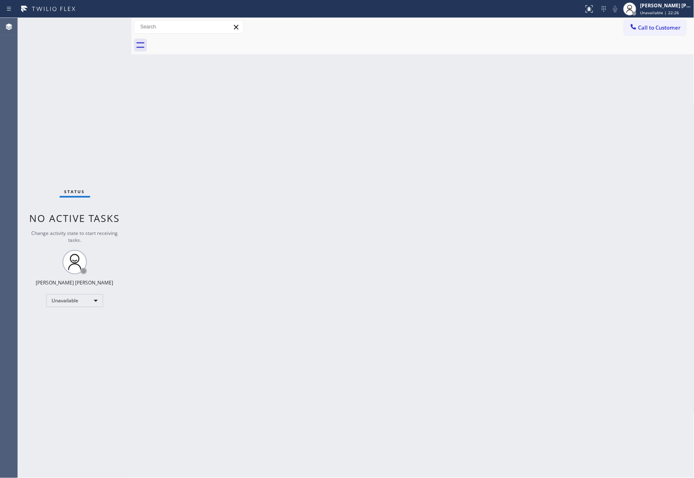
click at [210, 38] on div at bounding box center [421, 45] width 545 height 18
click at [664, 25] on span "Call to Customer" at bounding box center [660, 27] width 43 height 7
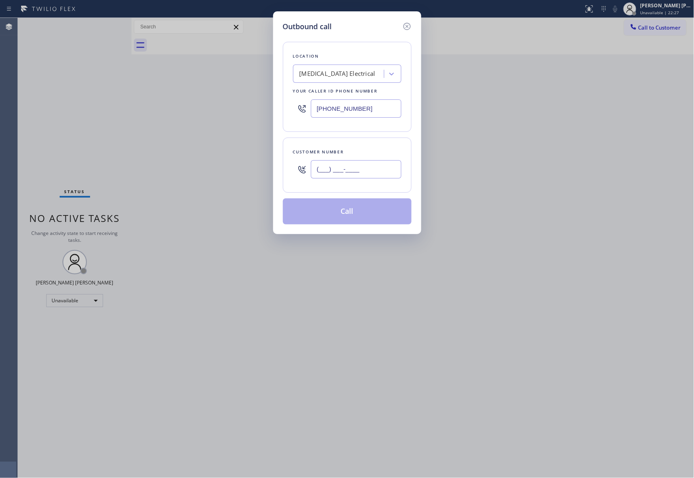
click at [379, 176] on input "(___) ___-____" at bounding box center [356, 169] width 91 height 18
paste input "646) 360-0408"
type input "[PHONE_NUMBER]"
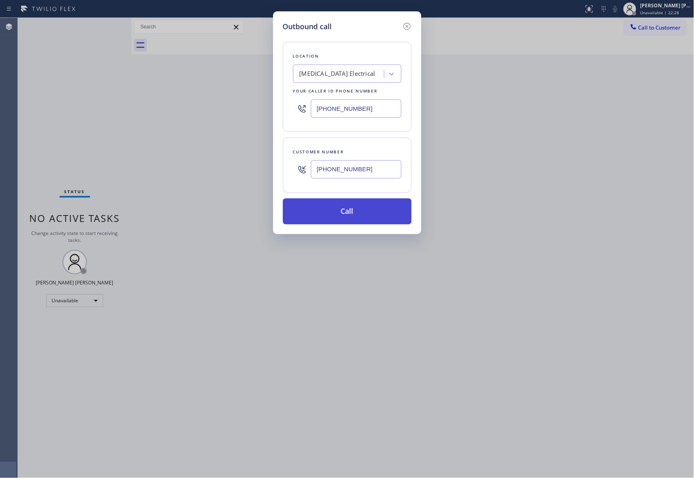
click at [361, 215] on button "Call" at bounding box center [347, 212] width 129 height 26
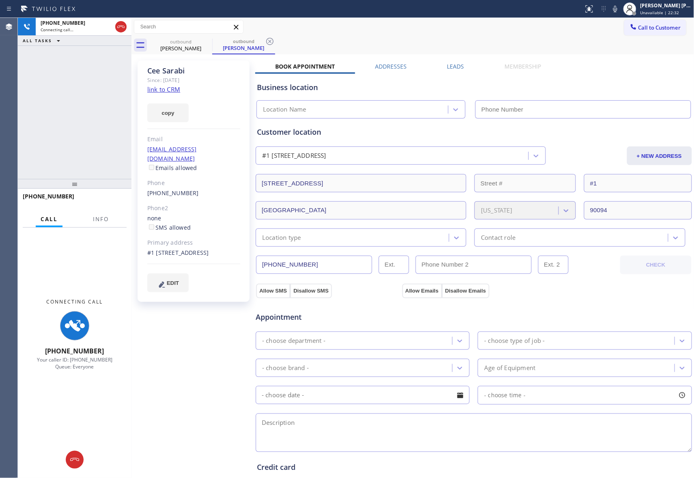
type input "[PHONE_NUMBER]"
click at [100, 220] on span "Info" at bounding box center [101, 219] width 16 height 7
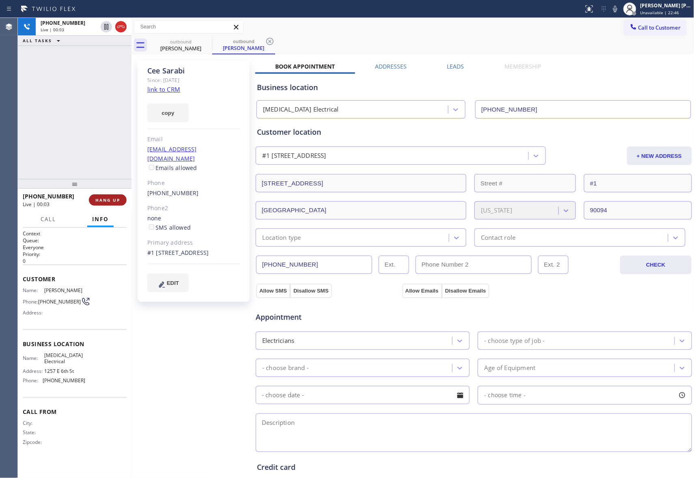
click at [110, 198] on span "HANG UP" at bounding box center [107, 200] width 25 height 6
click at [110, 201] on span "COMPLETE" at bounding box center [106, 200] width 28 height 6
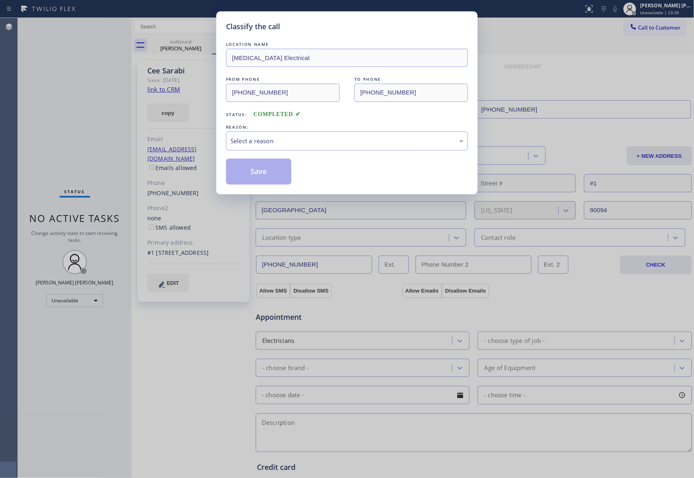
click at [288, 130] on div "REASON:" at bounding box center [347, 127] width 242 height 9
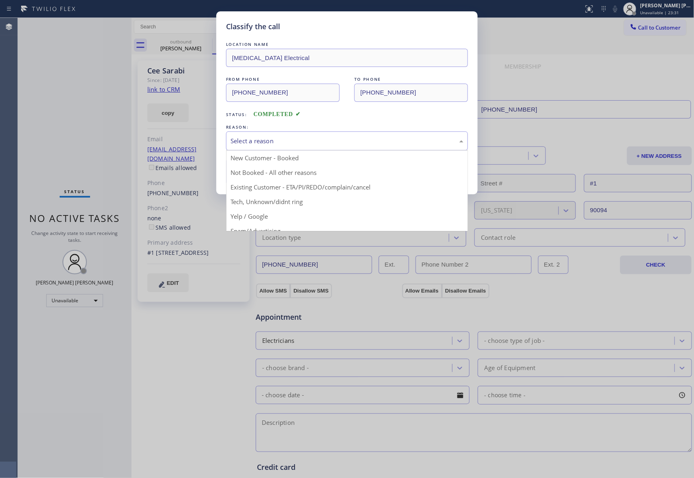
click at [288, 139] on div "Select a reason" at bounding box center [347, 140] width 233 height 9
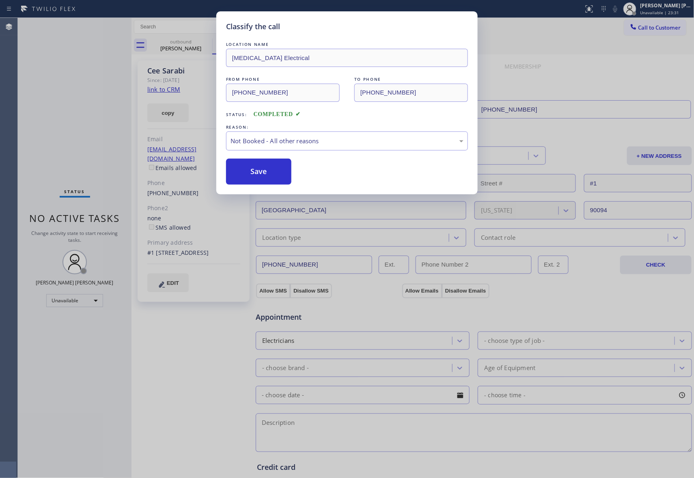
click at [270, 171] on button "Save" at bounding box center [258, 172] width 65 height 26
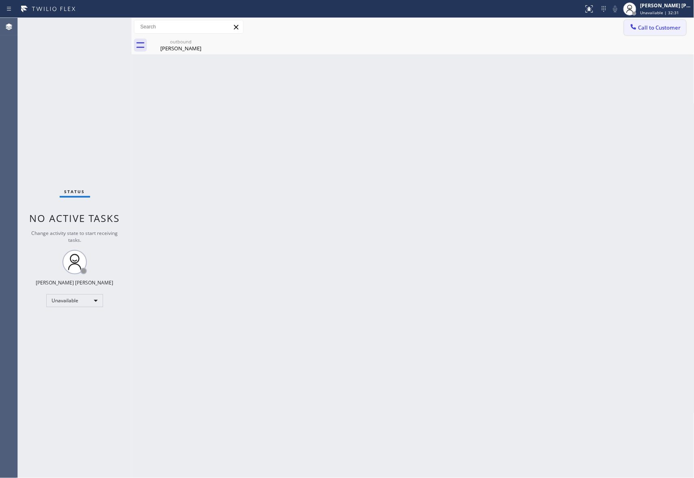
click at [666, 25] on span "Call to Customer" at bounding box center [660, 27] width 43 height 7
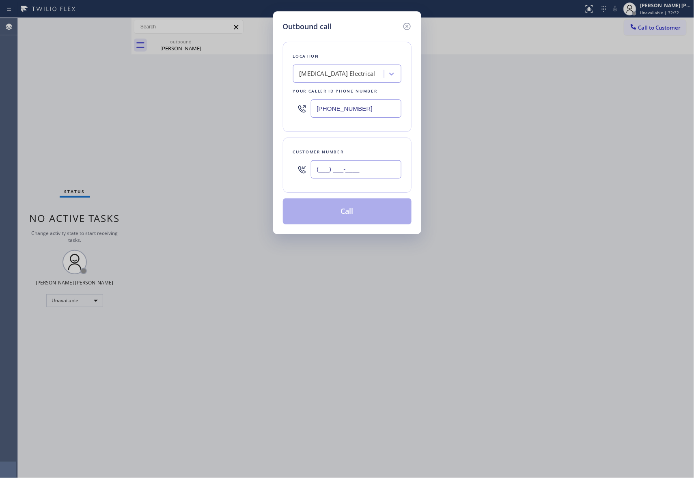
click at [373, 175] on input "(___) ___-____" at bounding box center [356, 169] width 91 height 18
paste input "209) 534-6425"
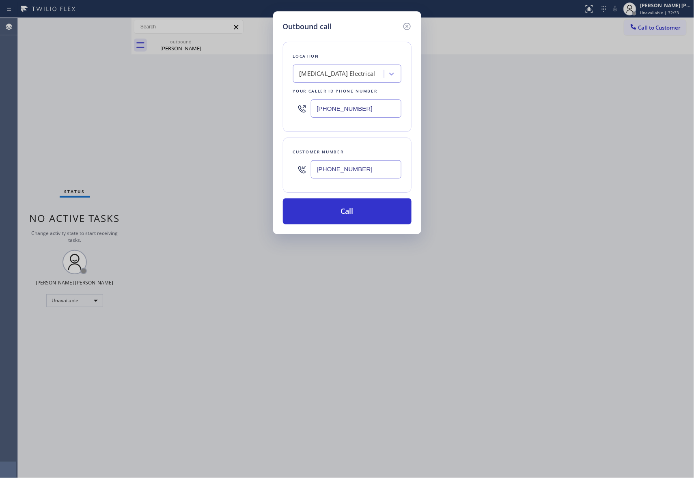
type input "[PHONE_NUMBER]"
click at [354, 79] on div "[MEDICAL_DATA] Electrical" at bounding box center [340, 74] width 89 height 14
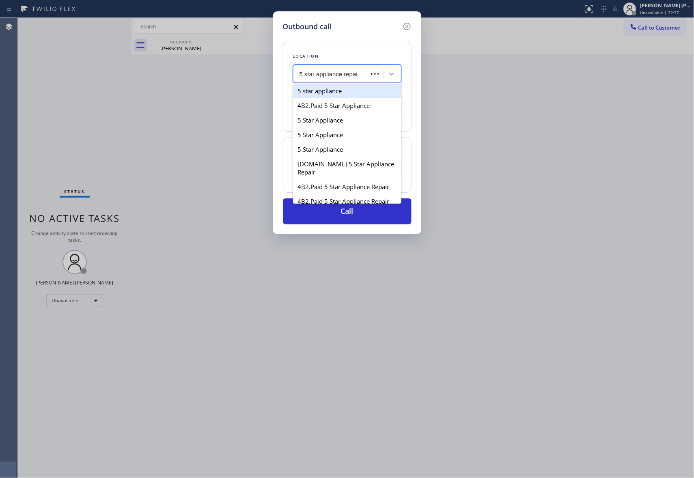
type input "5 star appliance repair"
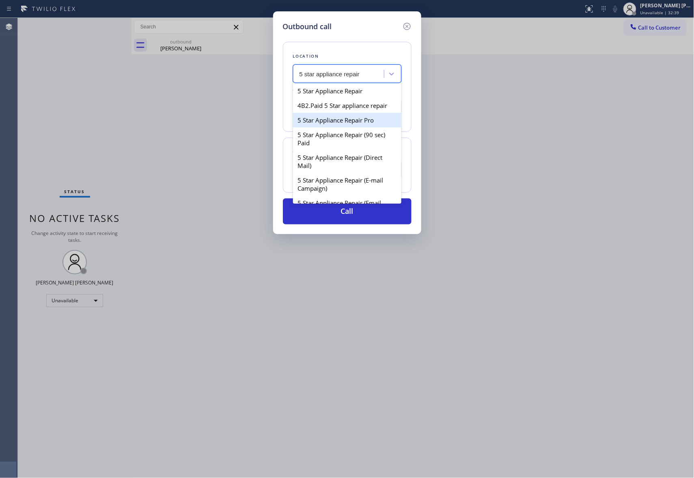
click at [351, 127] on div "5 Star Appliance Repair Pro" at bounding box center [347, 120] width 108 height 15
type input "[PHONE_NUMBER]"
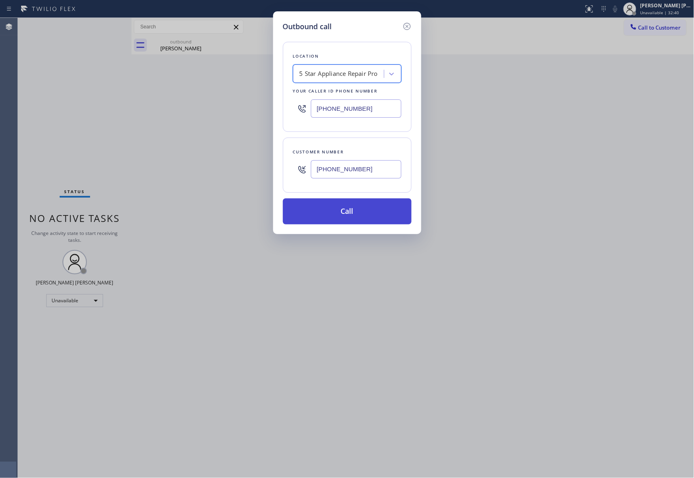
click at [364, 210] on button "Call" at bounding box center [347, 212] width 129 height 26
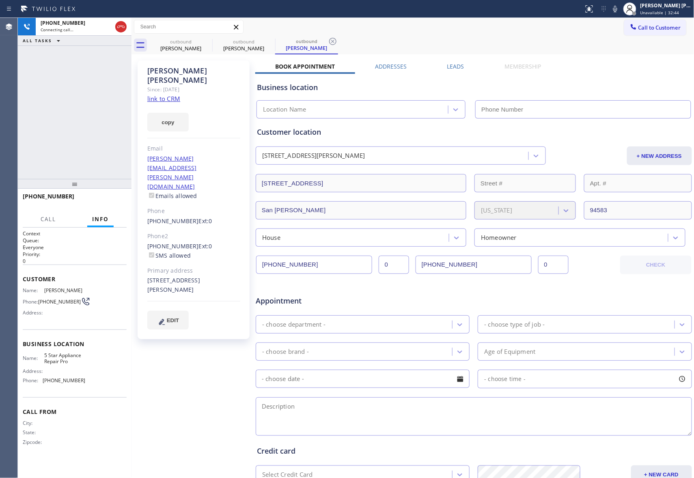
type input "[PHONE_NUMBER]"
drag, startPoint x: 120, startPoint y: 26, endPoint x: 5, endPoint y: 31, distance: 115.4
click at [120, 26] on icon at bounding box center [120, 27] width 7 height 2
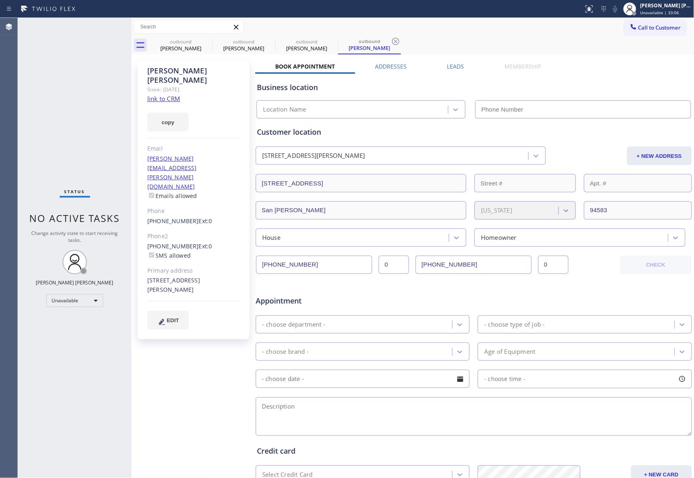
type input "[PHONE_NUMBER]"
drag, startPoint x: 216, startPoint y: 41, endPoint x: 205, endPoint y: 41, distance: 11.8
click at [216, 41] on div "outbound" at bounding box center [243, 42] width 61 height 6
click at [203, 41] on icon at bounding box center [207, 42] width 10 height 10
click at [202, 41] on icon at bounding box center [207, 42] width 10 height 10
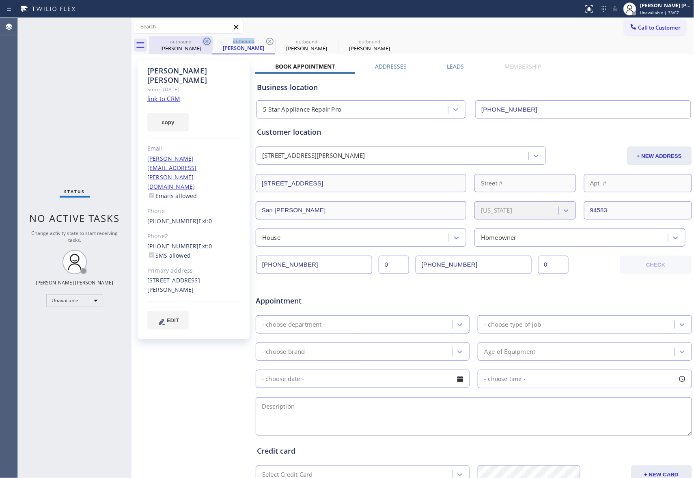
click at [212, 41] on div "outbound [PERSON_NAME]" at bounding box center [243, 45] width 63 height 18
click at [202, 41] on icon at bounding box center [207, 42] width 10 height 10
click at [0, 0] on icon at bounding box center [0, 0] width 0 height 0
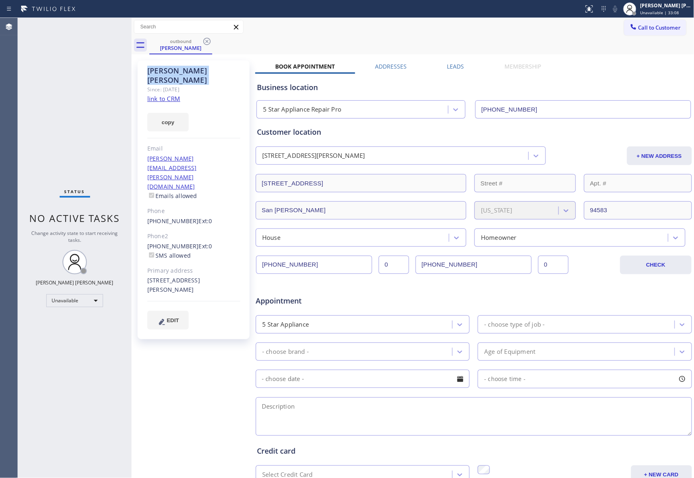
click at [202, 42] on icon at bounding box center [207, 42] width 10 height 10
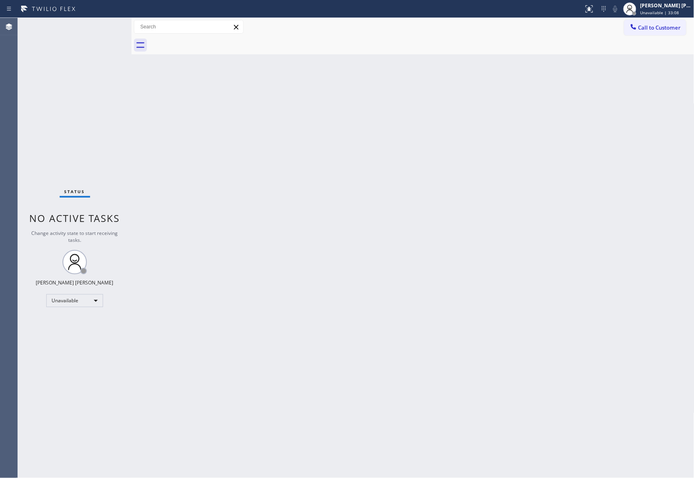
click at [205, 43] on div at bounding box center [421, 45] width 545 height 18
click at [673, 27] on span "Call to Customer" at bounding box center [660, 27] width 43 height 7
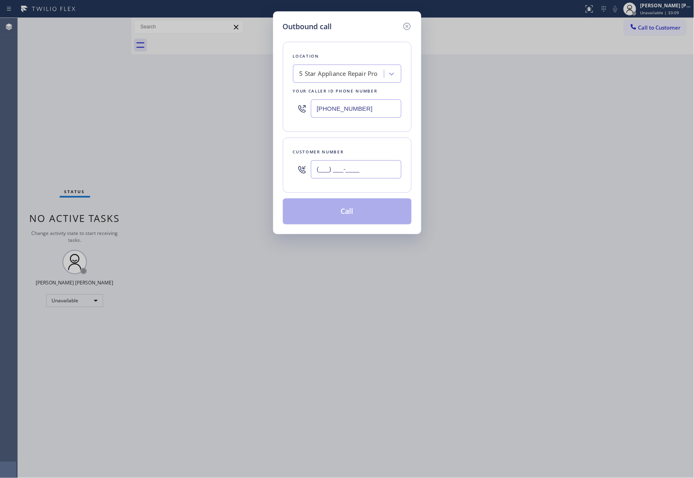
click at [366, 175] on input "(___) ___-____" at bounding box center [356, 169] width 91 height 18
paste input "805) 630-8689"
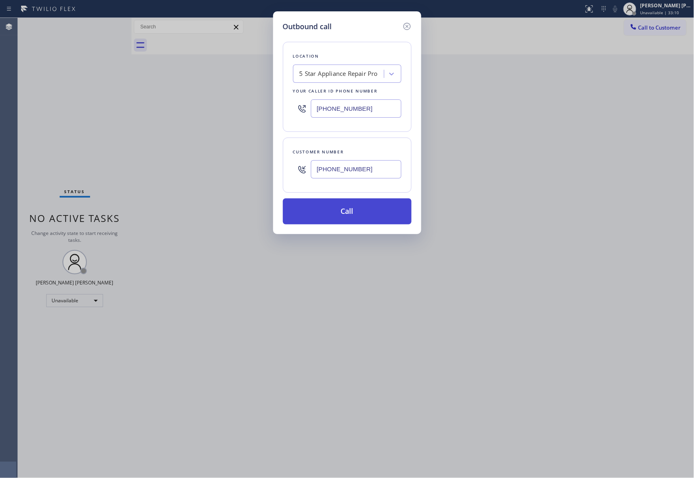
type input "[PHONE_NUMBER]"
click at [377, 209] on button "Call" at bounding box center [347, 212] width 129 height 26
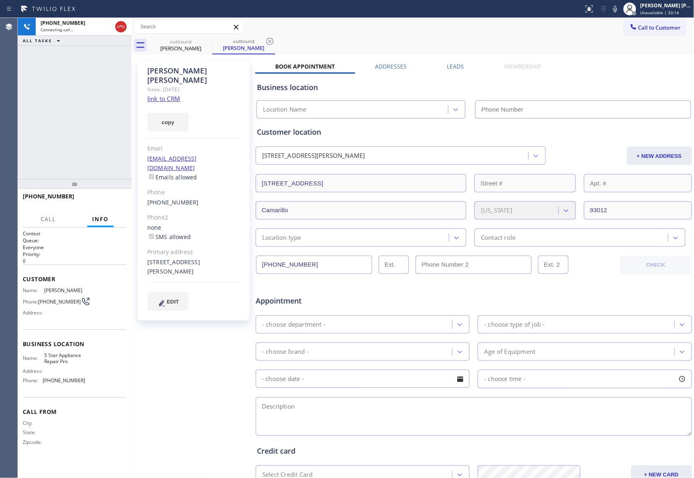
type input "[PHONE_NUMBER]"
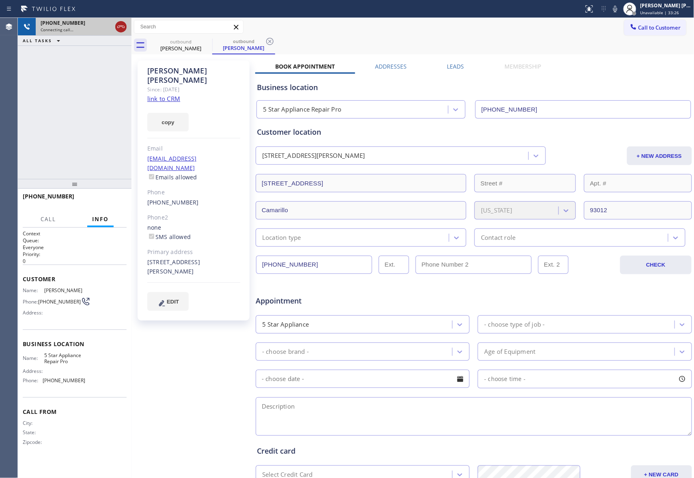
click at [120, 26] on icon at bounding box center [121, 27] width 10 height 10
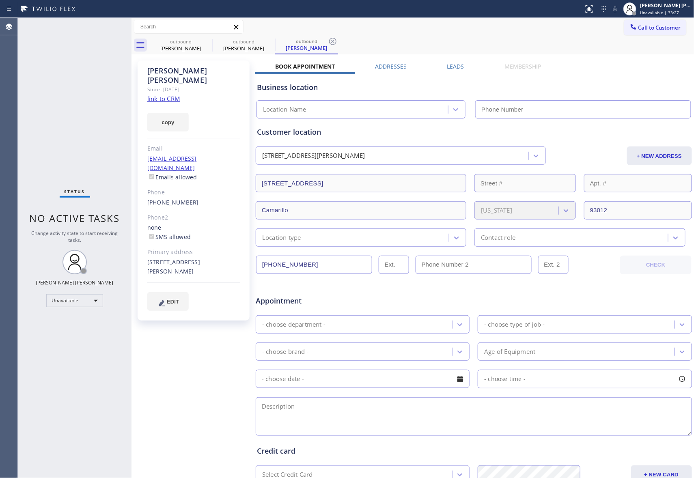
type input "[PHONE_NUMBER]"
click at [197, 40] on div "outbound" at bounding box center [180, 42] width 61 height 6
drag, startPoint x: 197, startPoint y: 40, endPoint x: 210, endPoint y: 41, distance: 13.1
click at [197, 40] on div "outbound" at bounding box center [180, 41] width 61 height 6
click at [210, 41] on icon at bounding box center [206, 41] width 7 height 7
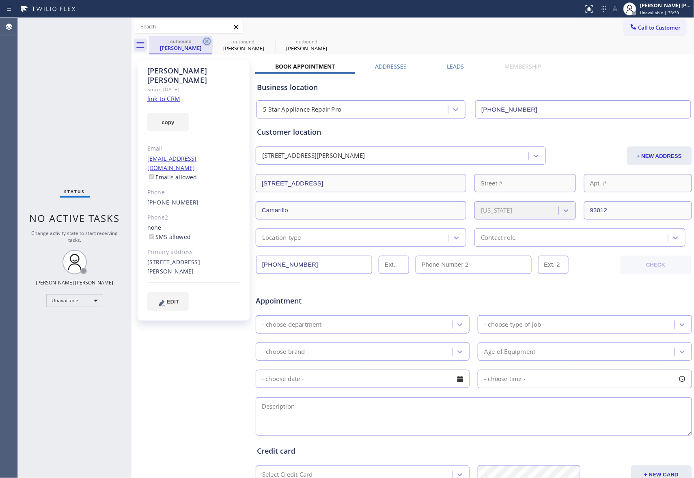
click at [0, 0] on icon at bounding box center [0, 0] width 0 height 0
click at [210, 41] on icon at bounding box center [206, 41] width 7 height 7
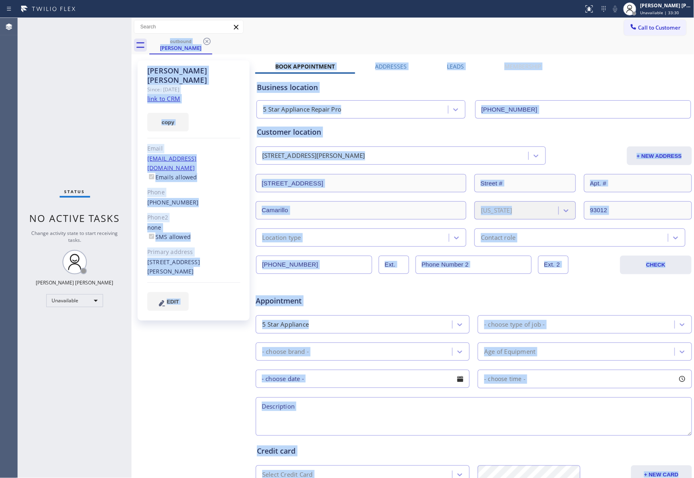
click at [210, 41] on div "outbound [PERSON_NAME]" at bounding box center [421, 45] width 545 height 18
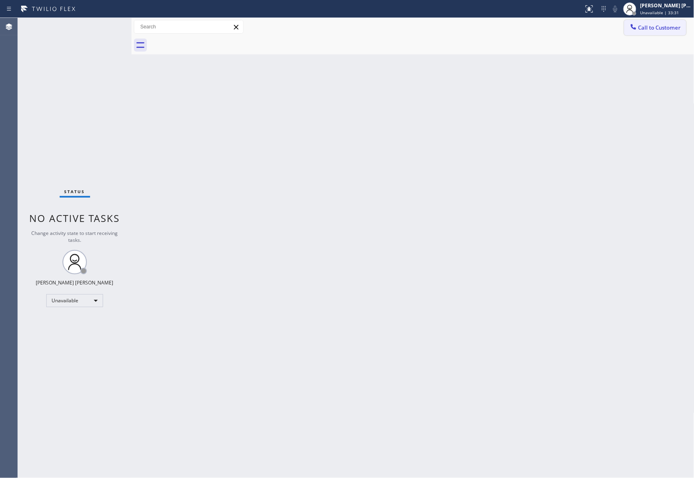
click at [668, 30] on span "Call to Customer" at bounding box center [660, 27] width 43 height 7
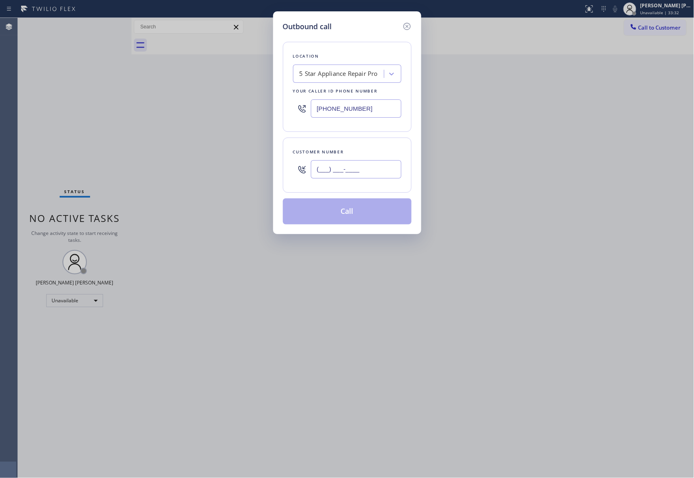
click at [357, 178] on input "(___) ___-____" at bounding box center [356, 169] width 91 height 18
paste input "925) 283-2734"
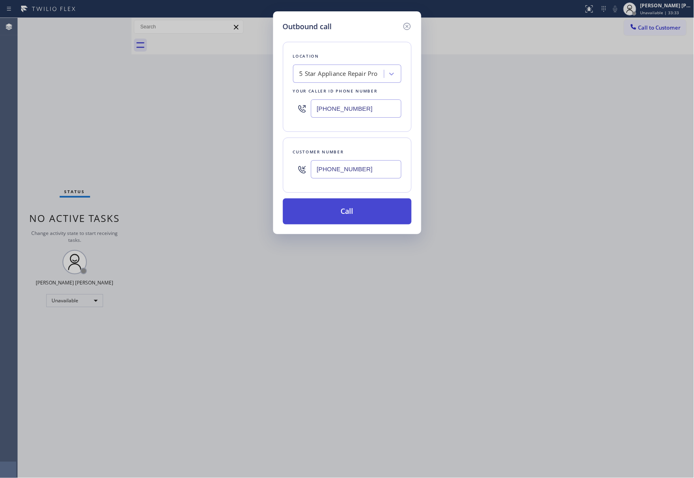
type input "[PHONE_NUMBER]"
click at [366, 211] on button "Call" at bounding box center [347, 212] width 129 height 26
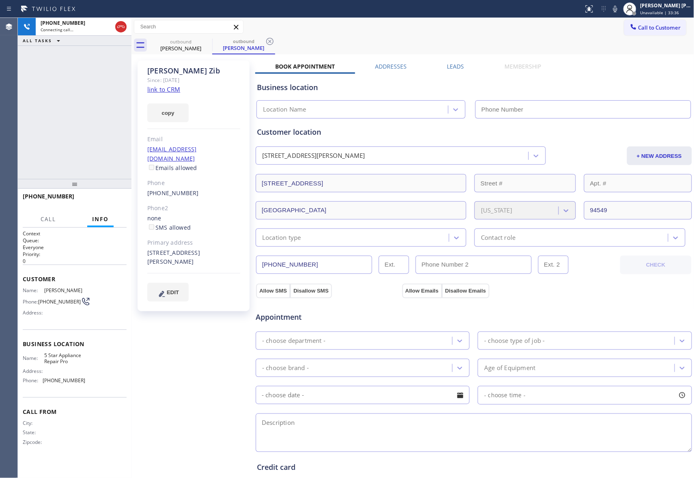
type input "[PHONE_NUMBER]"
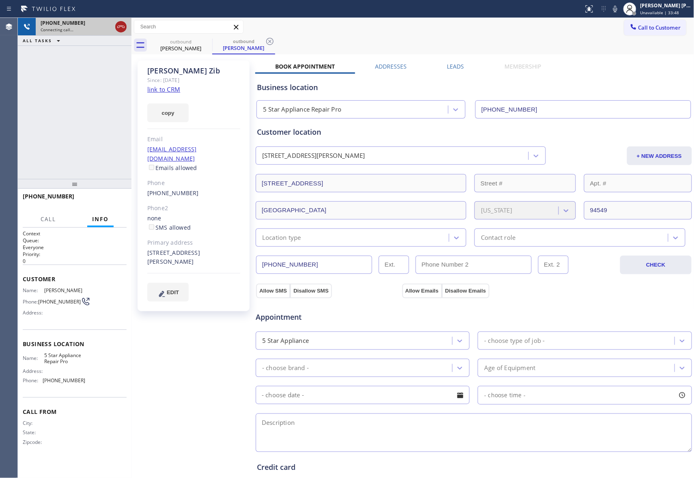
click at [118, 27] on icon at bounding box center [121, 27] width 10 height 10
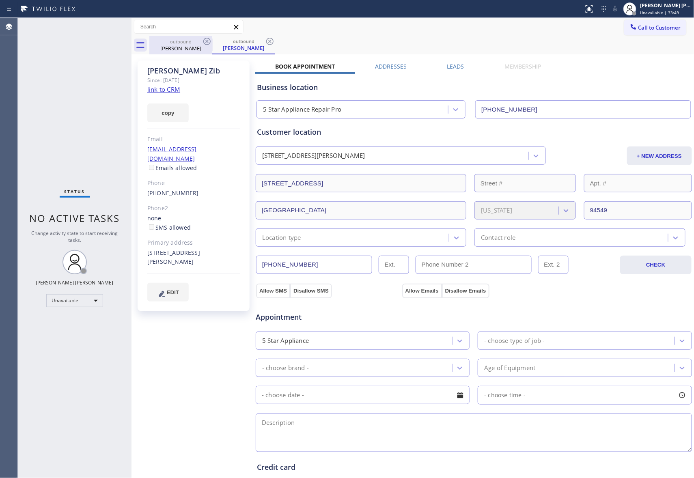
click at [197, 41] on div "outbound" at bounding box center [180, 42] width 61 height 6
click at [197, 41] on div "outbound" at bounding box center [180, 41] width 61 height 6
click at [201, 41] on div "outbound" at bounding box center [180, 41] width 61 height 6
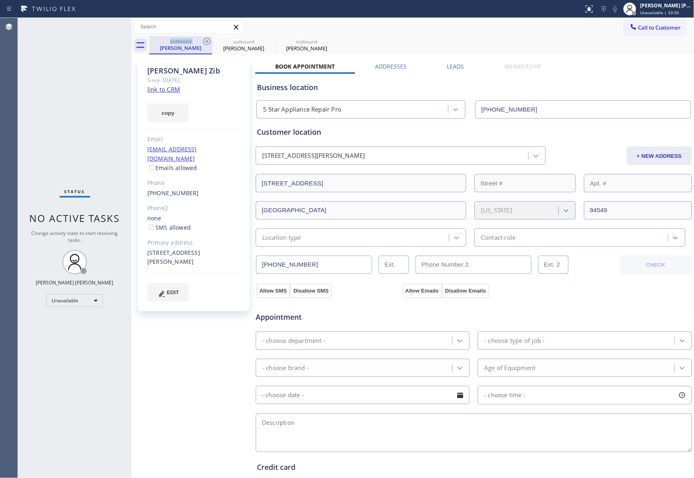
click at [201, 41] on div "outbound" at bounding box center [180, 41] width 61 height 6
click at [207, 41] on icon at bounding box center [206, 41] width 7 height 7
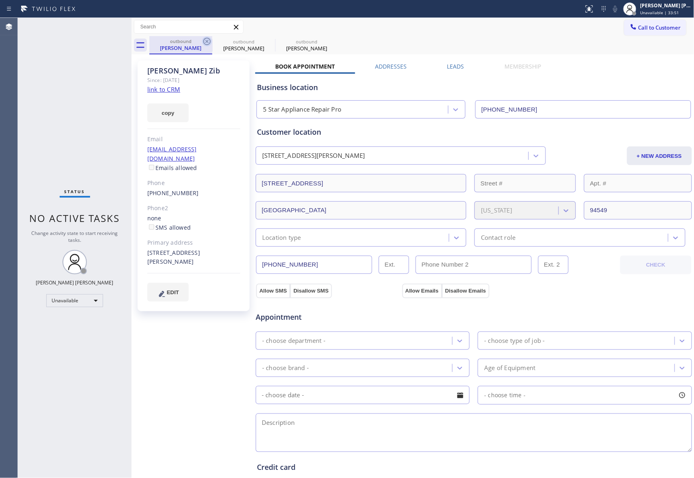
click at [0, 0] on icon at bounding box center [0, 0] width 0 height 0
click at [207, 41] on icon at bounding box center [206, 41] width 7 height 7
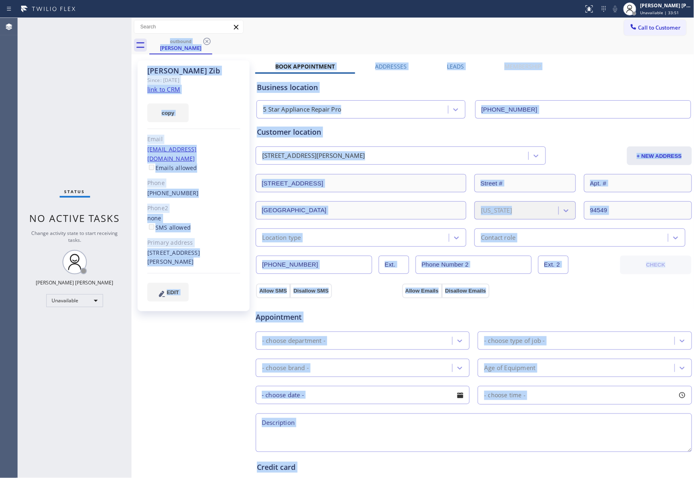
click at [207, 41] on div "outbound [PERSON_NAME]" at bounding box center [421, 45] width 545 height 18
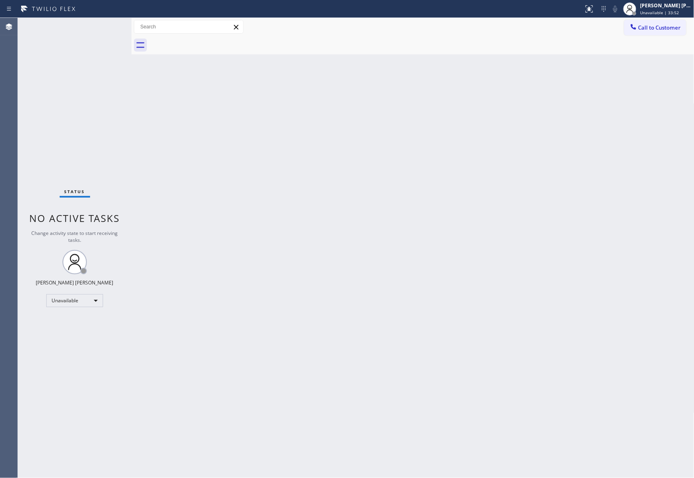
drag, startPoint x: 666, startPoint y: 34, endPoint x: 662, endPoint y: 33, distance: 4.5
click at [666, 33] on button "Call to Customer" at bounding box center [655, 27] width 62 height 15
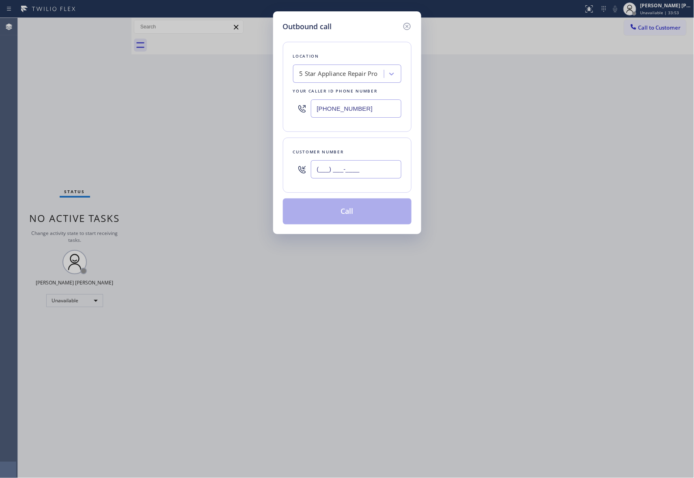
click at [368, 171] on input "(___) ___-____" at bounding box center [356, 169] width 91 height 18
paste input "206) 679-9704"
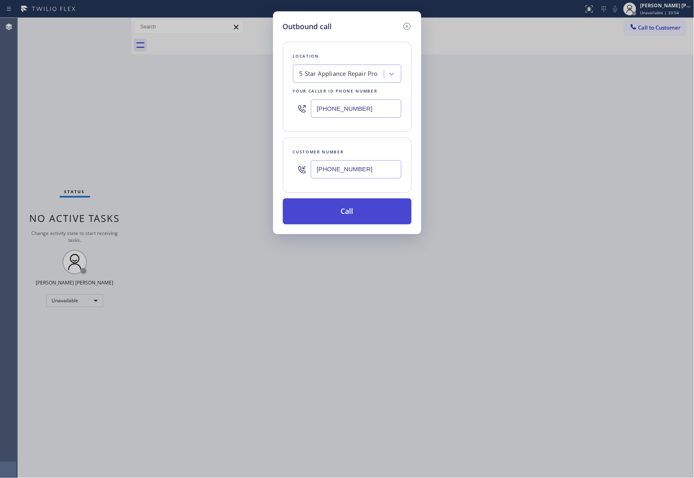
type input "[PHONE_NUMBER]"
click at [368, 220] on button "Call" at bounding box center [347, 212] width 129 height 26
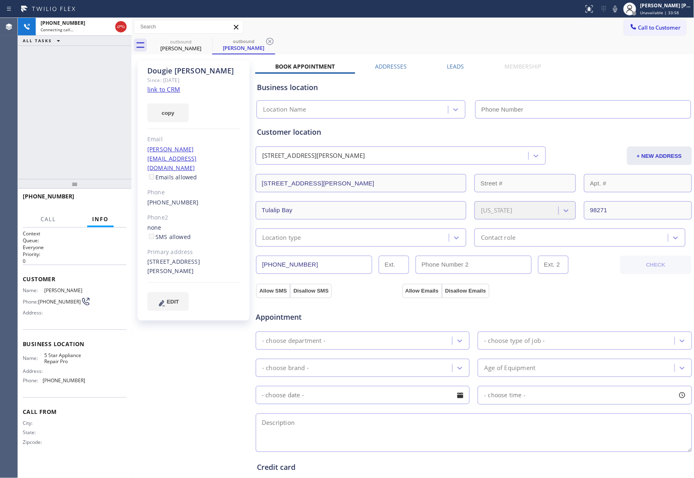
type input "[PHONE_NUMBER]"
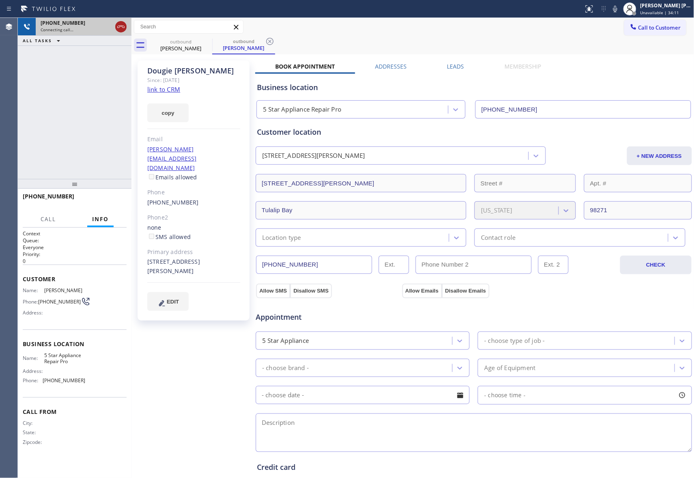
click at [121, 28] on icon at bounding box center [121, 27] width 10 height 10
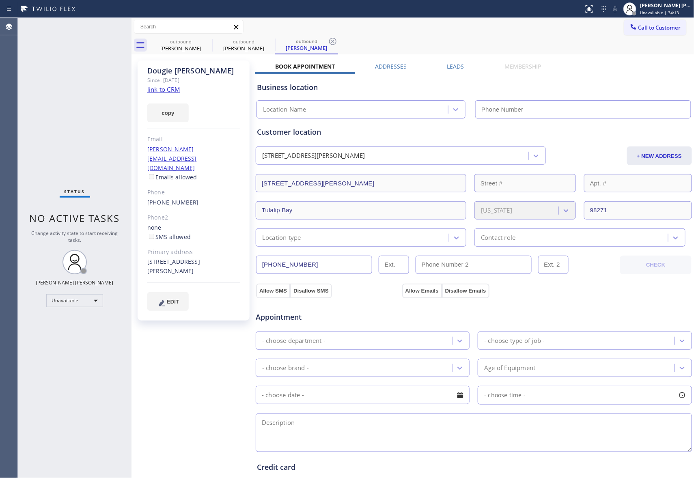
type input "[PHONE_NUMBER]"
drag, startPoint x: 212, startPoint y: 46, endPoint x: 209, endPoint y: 41, distance: 5.5
click at [212, 46] on div at bounding box center [212, 45] width 0 height 13
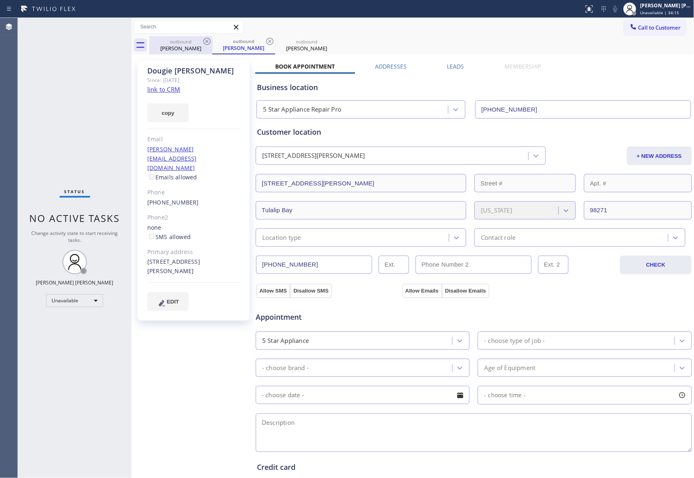
click at [209, 41] on icon at bounding box center [207, 42] width 10 height 10
click at [212, 41] on div "outbound [PERSON_NAME]" at bounding box center [243, 45] width 63 height 18
click at [265, 41] on icon at bounding box center [270, 42] width 10 height 10
click at [209, 41] on icon at bounding box center [207, 42] width 10 height 10
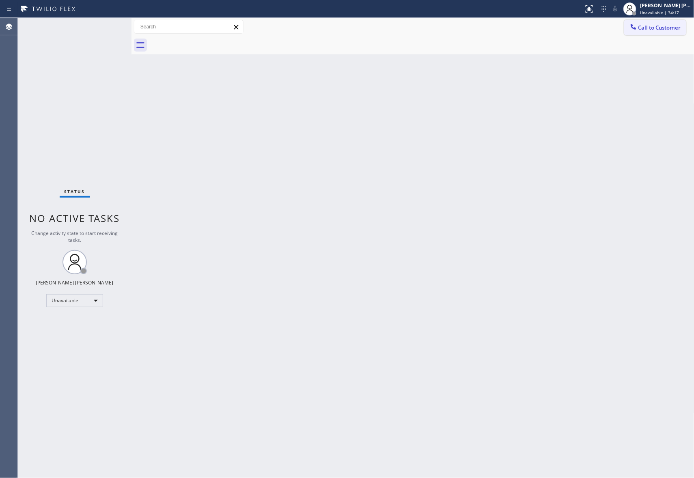
click at [648, 27] on span "Call to Customer" at bounding box center [660, 27] width 43 height 7
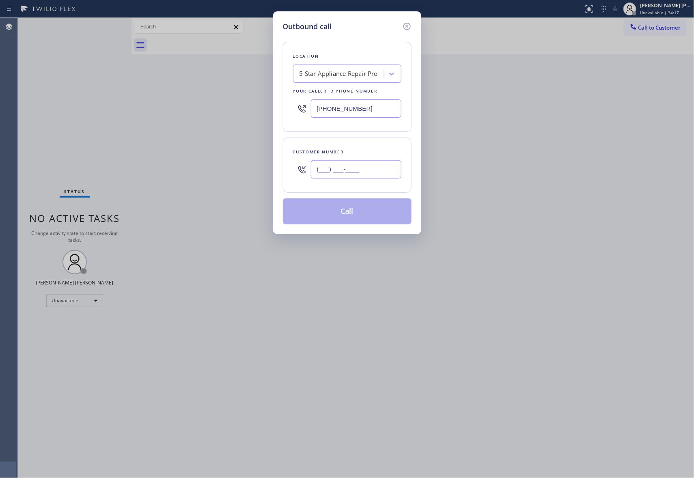
click at [356, 166] on input "(___) ___-____" at bounding box center [356, 169] width 91 height 18
paste input "818) 781-0562"
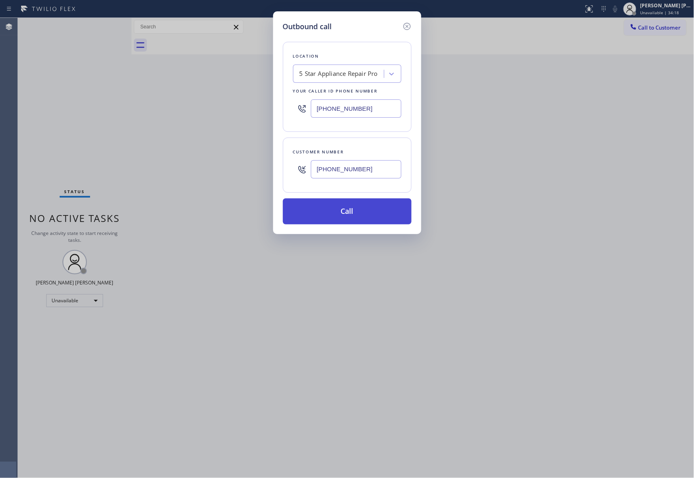
type input "[PHONE_NUMBER]"
click at [350, 212] on button "Call" at bounding box center [347, 212] width 129 height 26
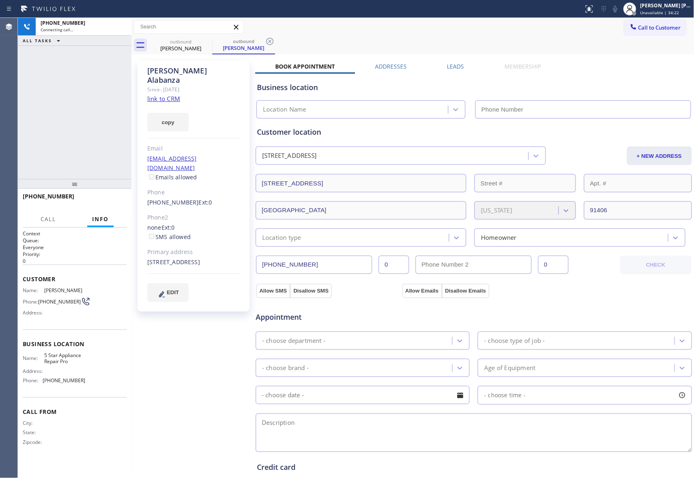
type input "[PHONE_NUMBER]"
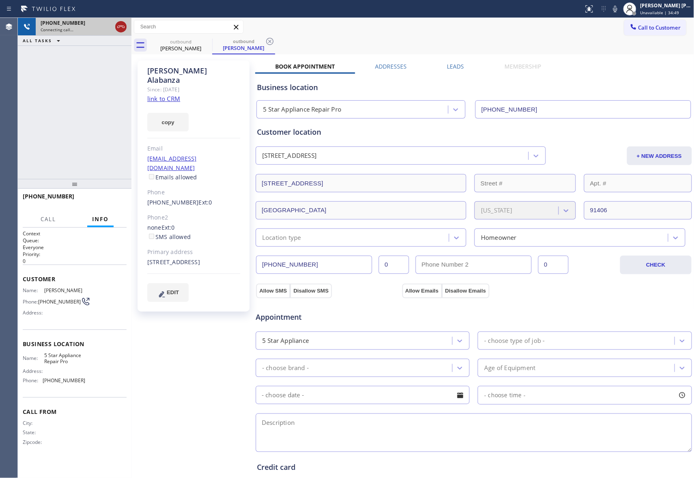
click at [118, 25] on icon at bounding box center [121, 27] width 10 height 10
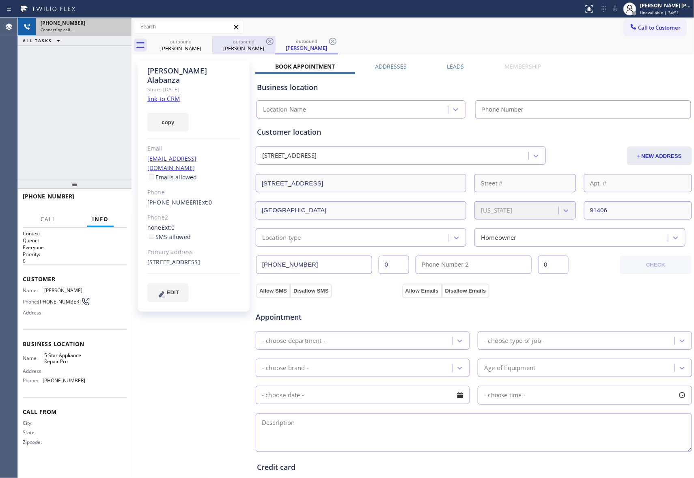
click at [212, 41] on div at bounding box center [212, 45] width 0 height 13
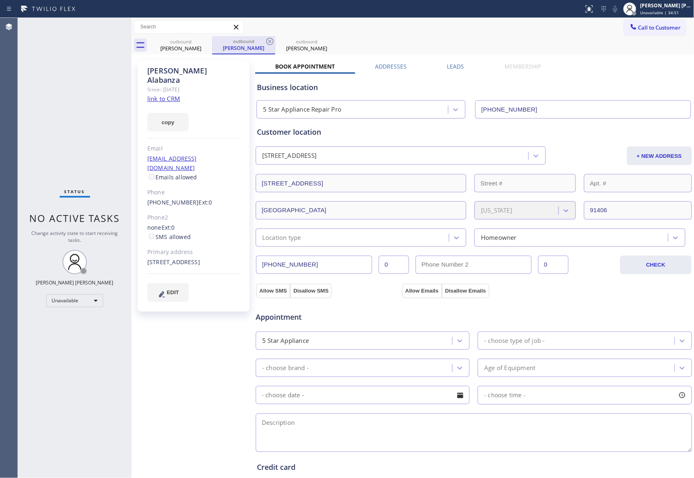
click at [212, 41] on div at bounding box center [212, 45] width 0 height 12
click at [212, 41] on icon at bounding box center [207, 42] width 10 height 10
click at [209, 41] on icon at bounding box center [207, 42] width 10 height 10
click at [212, 41] on div "outbound [PERSON_NAME]" at bounding box center [243, 45] width 63 height 18
click at [209, 41] on icon at bounding box center [207, 42] width 10 height 10
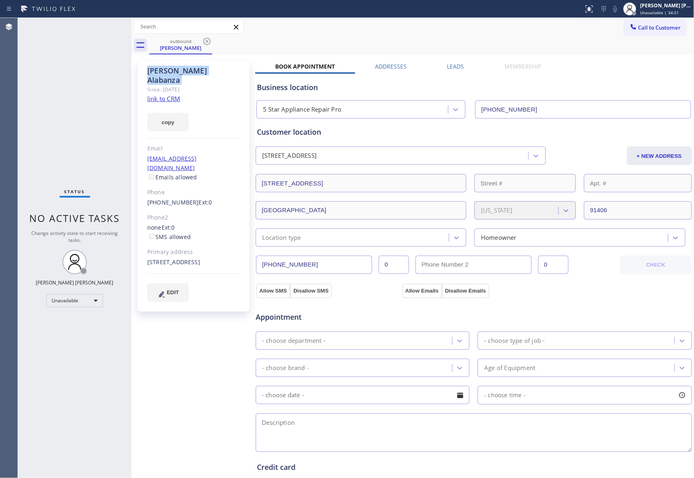
drag, startPoint x: 209, startPoint y: 41, endPoint x: 595, endPoint y: 41, distance: 386.2
click at [211, 41] on icon at bounding box center [207, 42] width 10 height 10
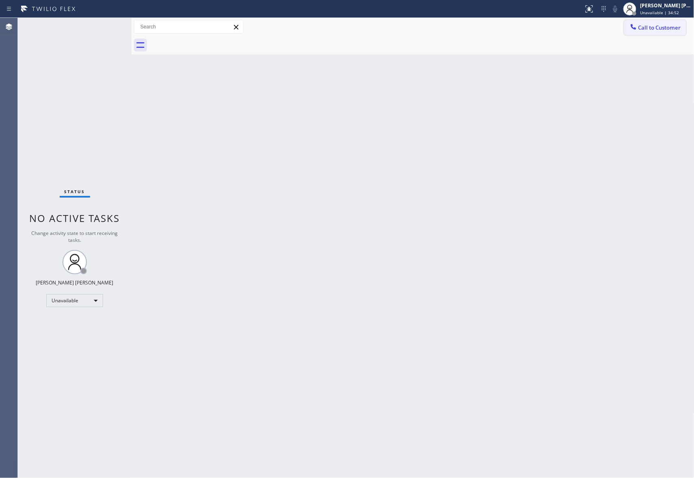
click at [671, 31] on button "Call to Customer" at bounding box center [655, 27] width 62 height 15
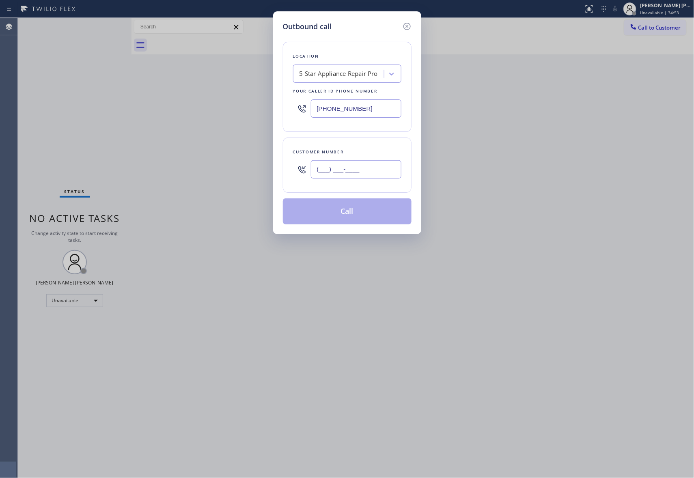
click at [354, 171] on input "(___) ___-____" at bounding box center [356, 169] width 91 height 18
paste input "424) 283-0619"
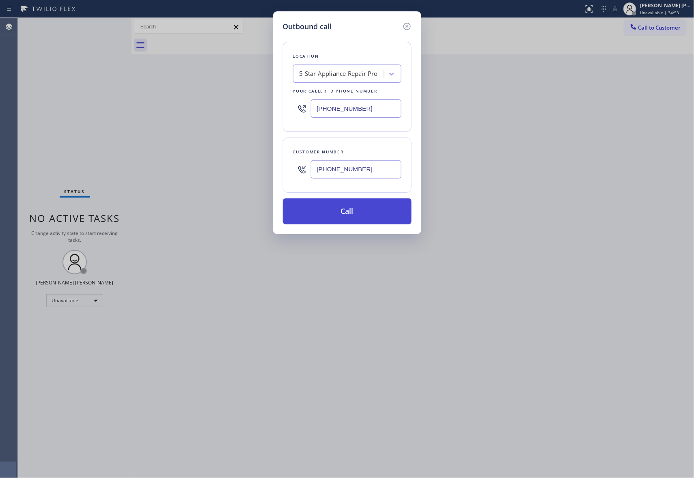
type input "[PHONE_NUMBER]"
click at [345, 216] on button "Call" at bounding box center [347, 212] width 129 height 26
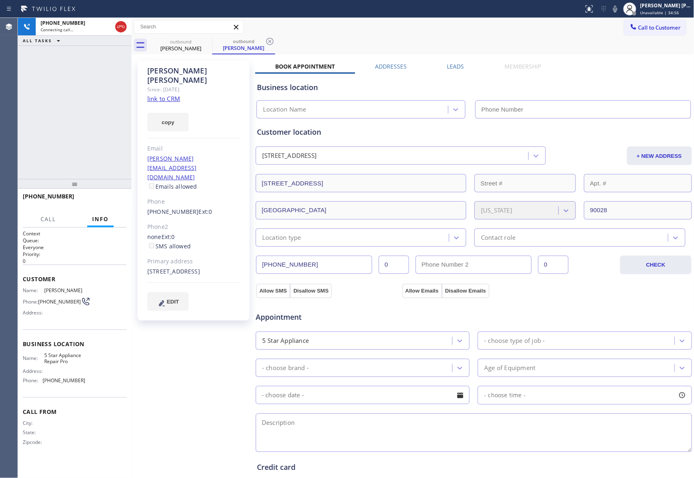
type input "[PHONE_NUMBER]"
click at [121, 29] on icon at bounding box center [121, 27] width 10 height 10
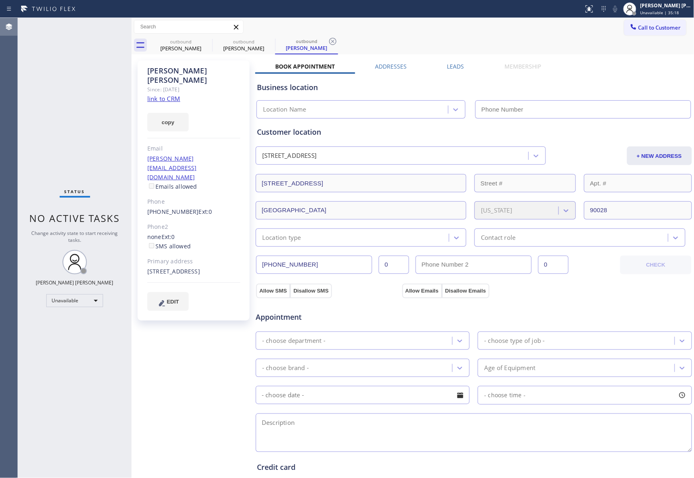
type input "[PHONE_NUMBER]"
click at [201, 42] on div "outbound" at bounding box center [180, 42] width 61 height 6
click at [0, 0] on icon at bounding box center [0, 0] width 0 height 0
click at [265, 41] on icon at bounding box center [270, 42] width 10 height 10
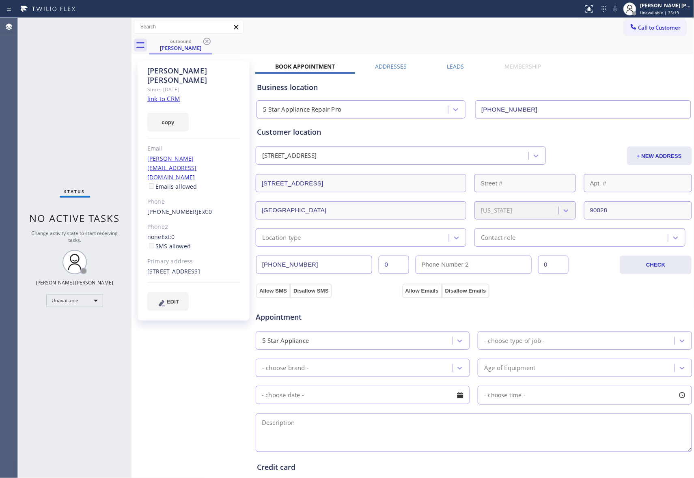
click at [202, 41] on icon at bounding box center [207, 42] width 10 height 10
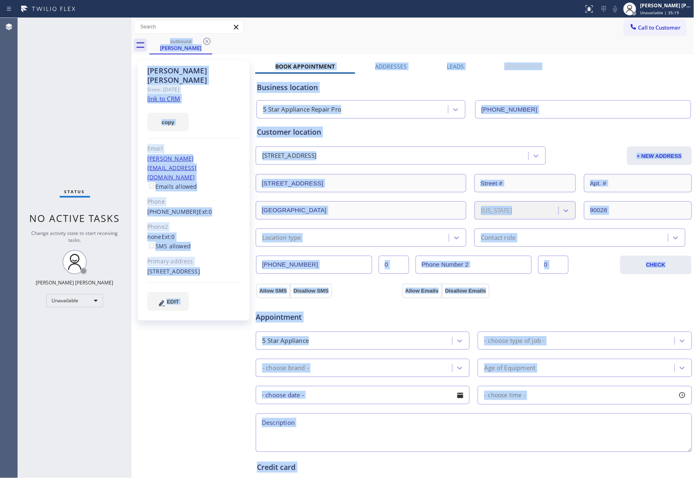
click at [202, 41] on div "outbound [PERSON_NAME]" at bounding box center [421, 45] width 545 height 18
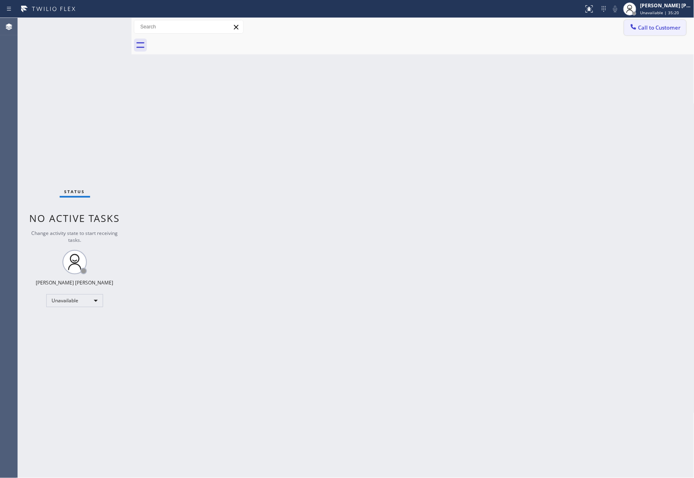
click at [671, 28] on span "Call to Customer" at bounding box center [660, 27] width 43 height 7
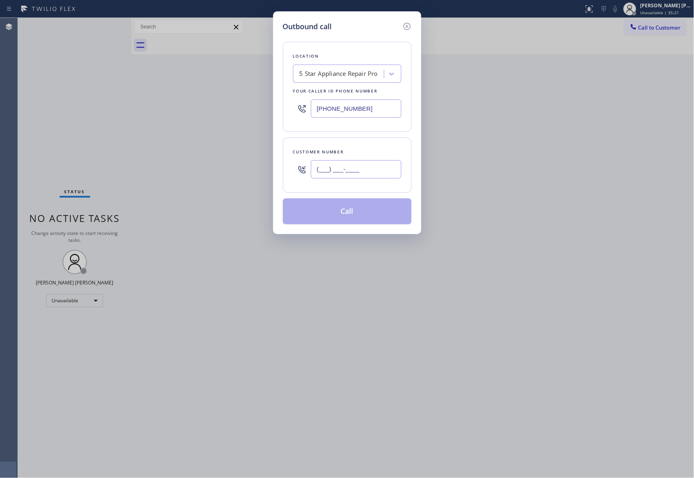
click at [363, 171] on input "(___) ___-____" at bounding box center [356, 169] width 91 height 18
paste input "657) 656-5224"
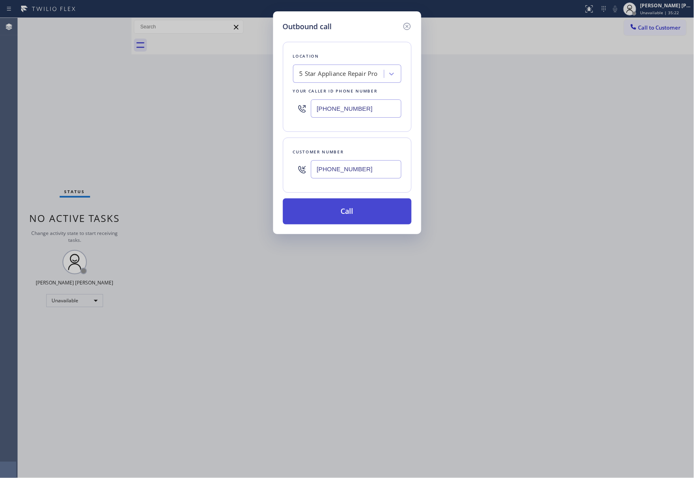
type input "[PHONE_NUMBER]"
click at [359, 212] on button "Call" at bounding box center [347, 212] width 129 height 26
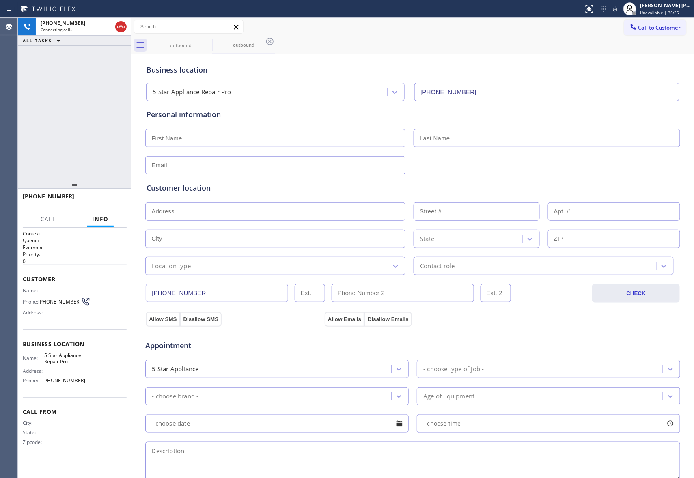
type input "[PHONE_NUMBER]"
click at [110, 200] on span "HANG UP" at bounding box center [107, 200] width 25 height 6
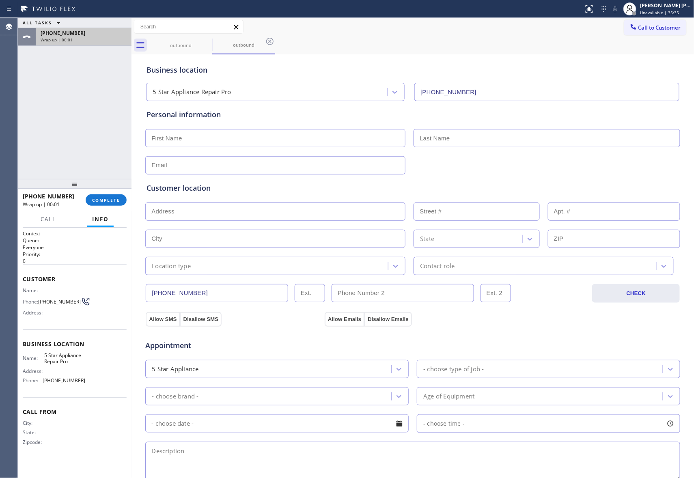
click at [123, 37] on div "Wrap up | 00:01" at bounding box center [84, 40] width 86 height 6
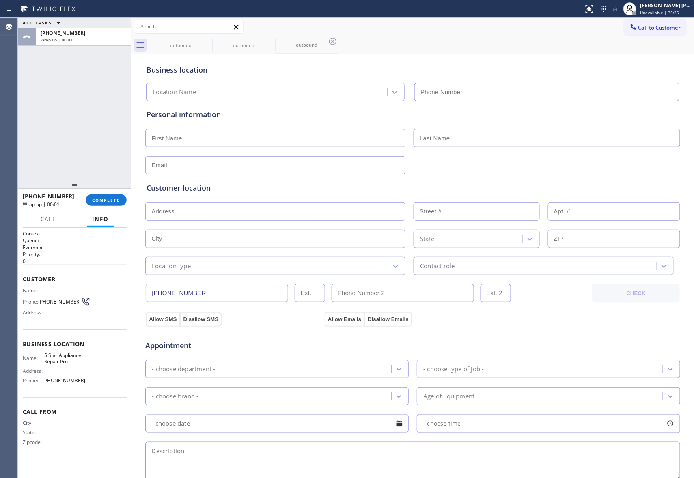
type input "[PHONE_NUMBER]"
drag, startPoint x: 109, startPoint y: 190, endPoint x: 106, endPoint y: 198, distance: 8.5
click at [108, 189] on div at bounding box center [75, 184] width 114 height 10
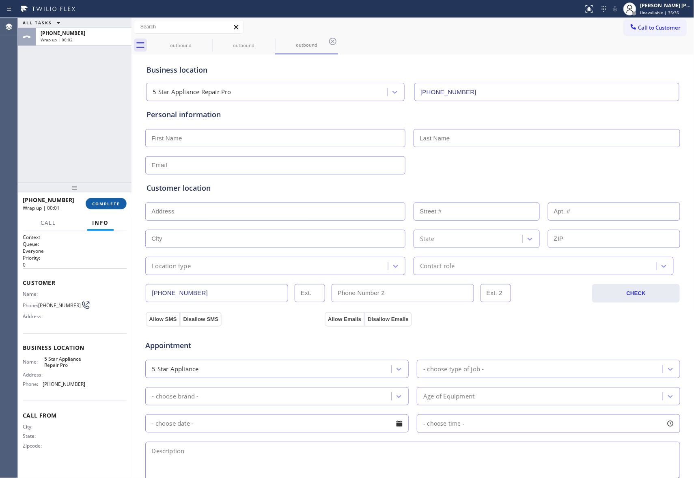
click at [106, 200] on button "COMPLETE" at bounding box center [106, 203] width 41 height 11
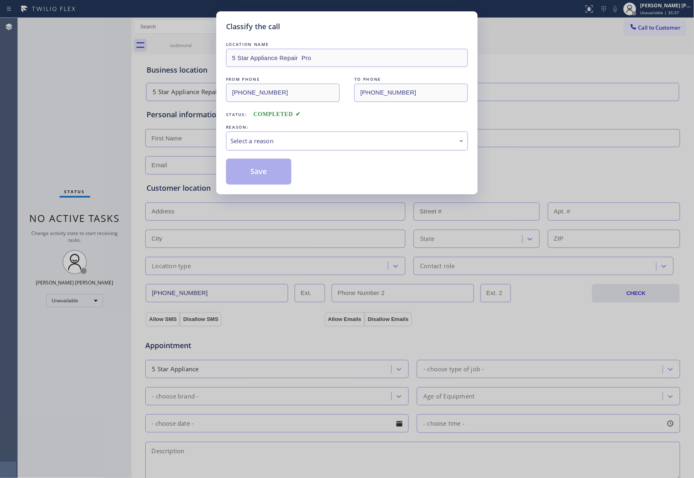
click at [337, 138] on div "Select a reason" at bounding box center [347, 140] width 233 height 9
click at [254, 172] on button "Save" at bounding box center [258, 172] width 65 height 26
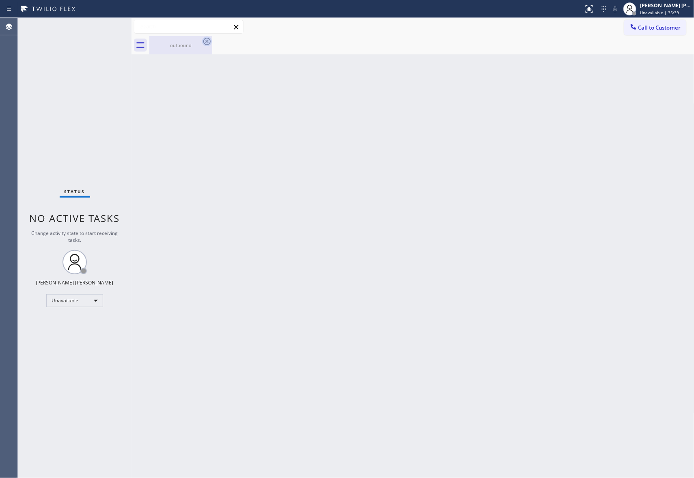
drag, startPoint x: 183, startPoint y: 33, endPoint x: 205, endPoint y: 43, distance: 24.5
click at [183, 35] on div "Call to Customer Outbound call Location 5 Star Appliance Repair Pro Your caller…" at bounding box center [413, 27] width 563 height 18
click at [205, 43] on icon at bounding box center [207, 42] width 10 height 10
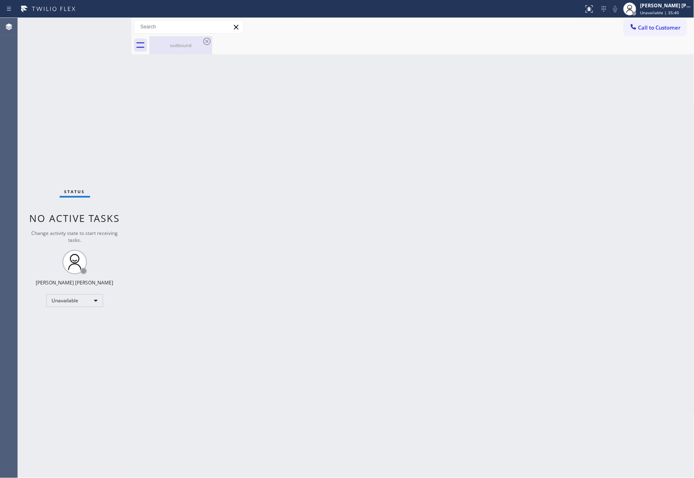
click at [158, 48] on div "outbound" at bounding box center [180, 45] width 61 height 6
drag, startPoint x: 199, startPoint y: 39, endPoint x: 232, endPoint y: 37, distance: 33.8
click at [202, 39] on div at bounding box center [421, 45] width 545 height 18
click at [673, 32] on button "Call to Customer" at bounding box center [655, 27] width 62 height 15
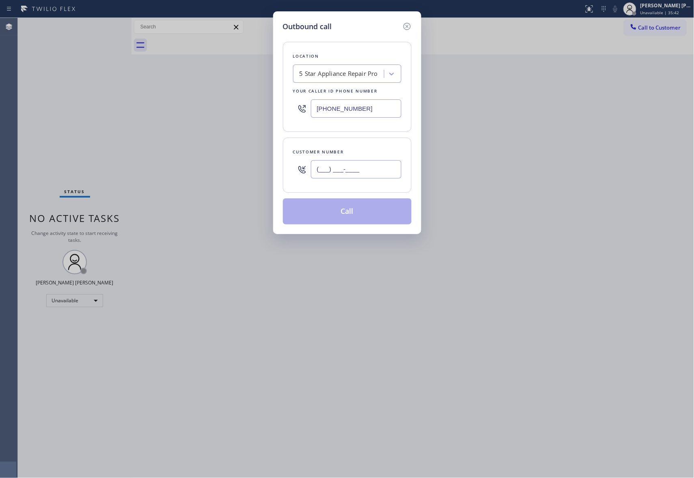
click at [373, 174] on input "(___) ___-____" at bounding box center [356, 169] width 91 height 18
paste input "206) 237-6306"
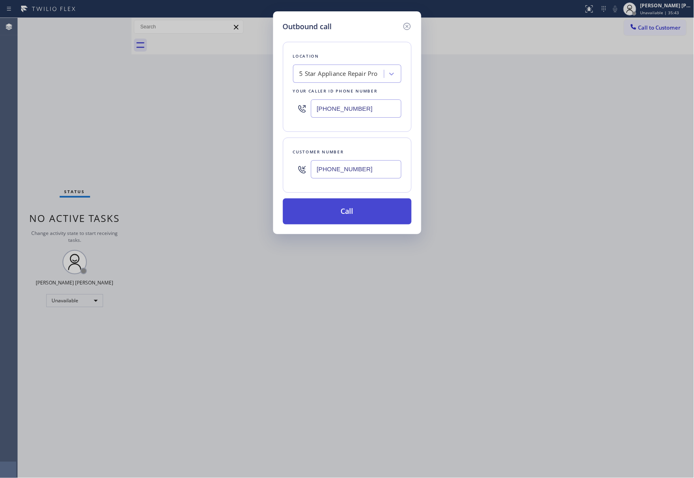
type input "[PHONE_NUMBER]"
click at [376, 211] on button "Call" at bounding box center [347, 212] width 129 height 26
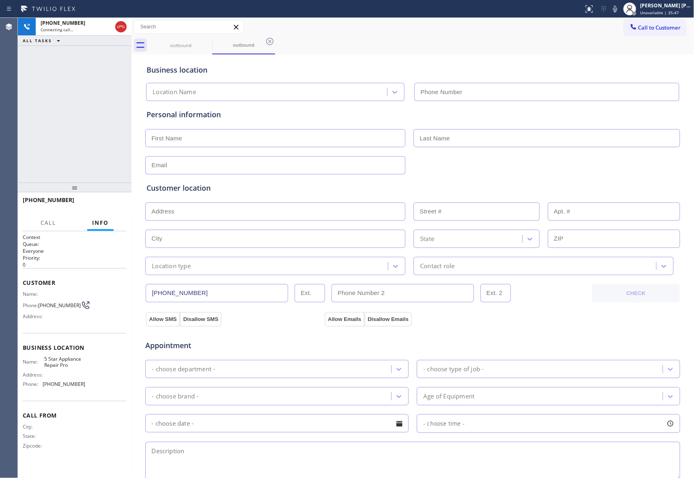
type input "[PHONE_NUMBER]"
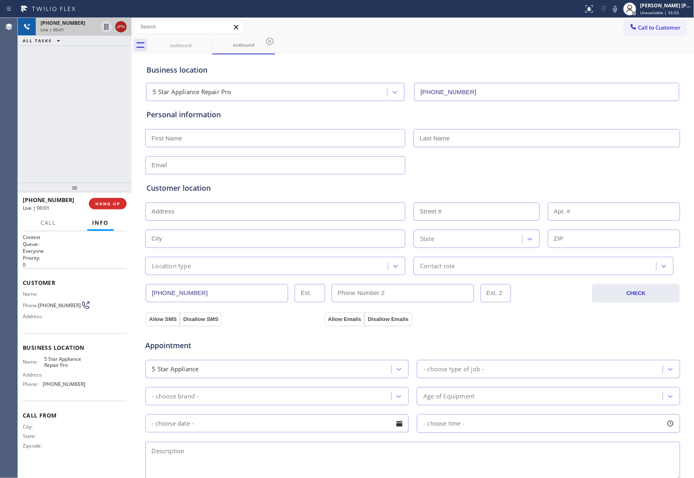
click at [122, 24] on icon at bounding box center [121, 27] width 10 height 10
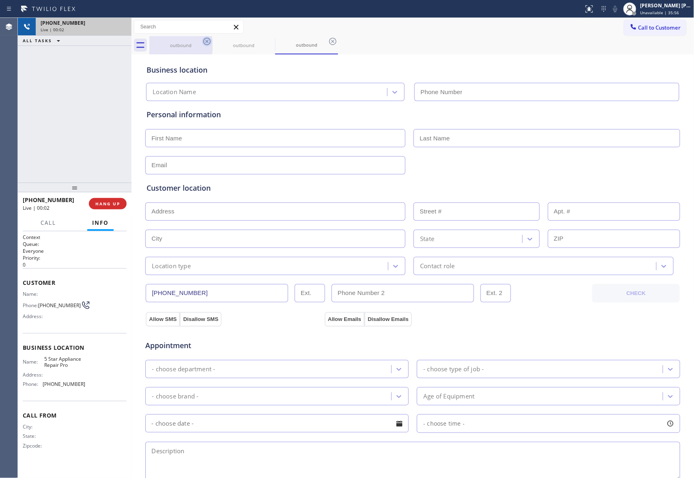
type input "[PHONE_NUMBER]"
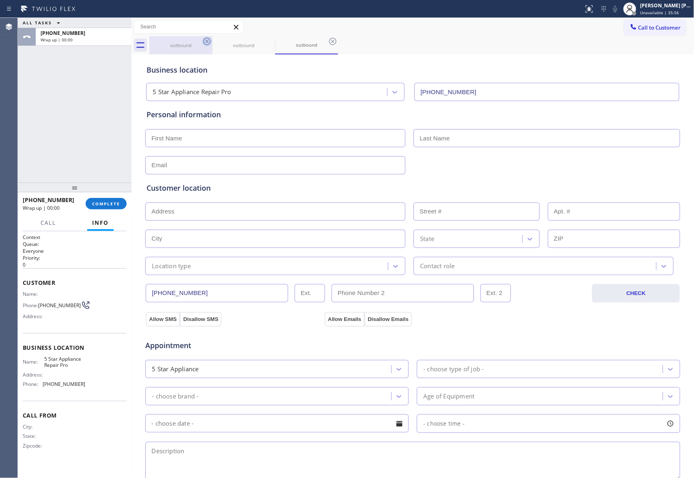
click at [206, 40] on icon at bounding box center [207, 42] width 10 height 10
click at [0, 0] on icon at bounding box center [0, 0] width 0 height 0
click at [328, 40] on icon at bounding box center [333, 42] width 10 height 10
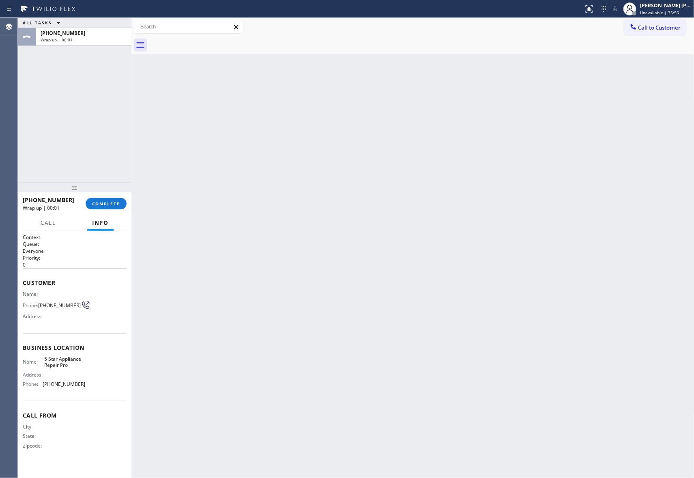
click at [206, 40] on div at bounding box center [421, 45] width 545 height 18
click at [102, 203] on span "COMPLETE" at bounding box center [106, 204] width 28 height 6
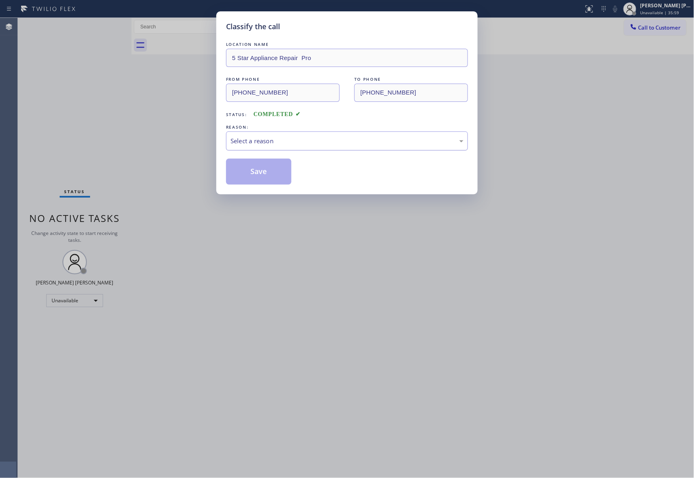
click at [300, 144] on div "Select a reason" at bounding box center [347, 140] width 233 height 9
click at [267, 171] on button "Save" at bounding box center [258, 172] width 65 height 26
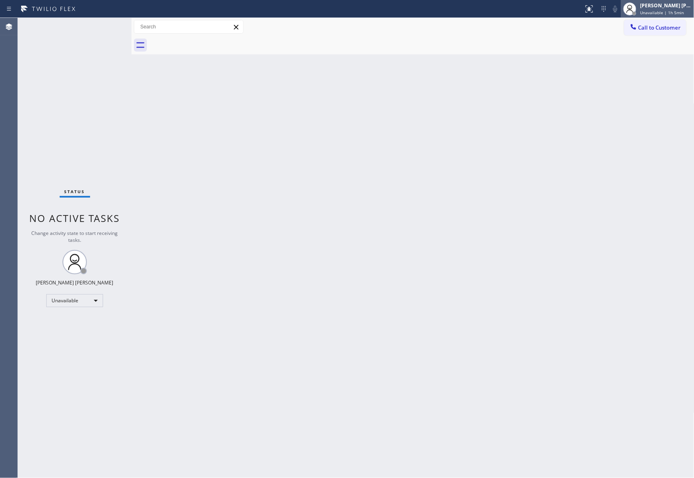
click at [668, 7] on div "[PERSON_NAME] [PERSON_NAME]" at bounding box center [666, 5] width 51 height 7
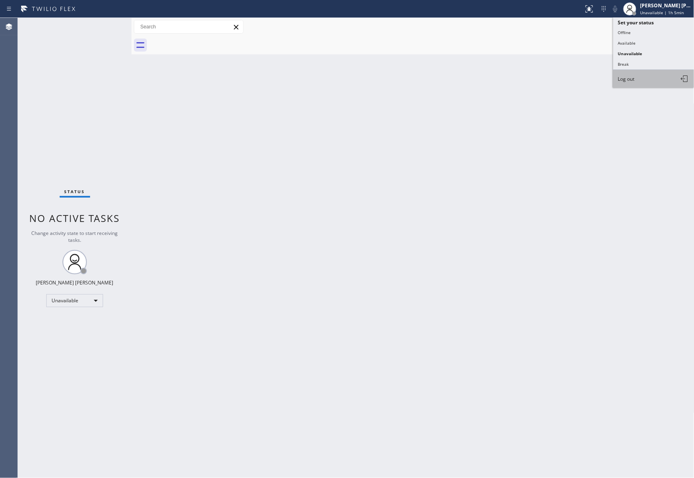
click at [632, 80] on span "Log out" at bounding box center [626, 79] width 17 height 7
